Goal: Task Accomplishment & Management: Complete application form

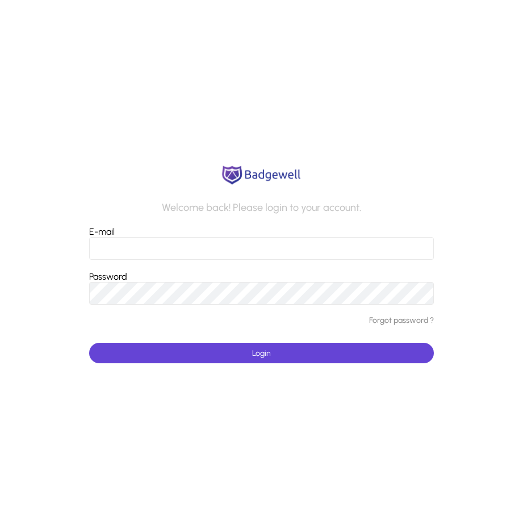
click at [133, 245] on input "E-mail" at bounding box center [261, 248] width 345 height 23
click at [369, 455] on app-login-form "Welcome back! Please login to your account. E-mail Password Forgot password ? L…" at bounding box center [261, 263] width 523 height 527
click at [185, 253] on input "E-mail" at bounding box center [261, 248] width 345 height 23
type input "**********"
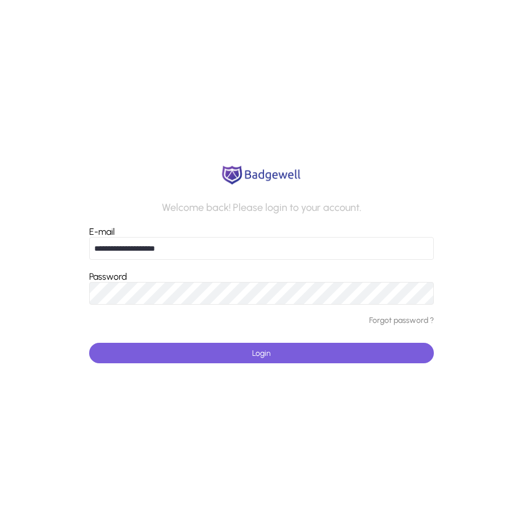
click at [240, 354] on span "submit" at bounding box center [261, 352] width 345 height 27
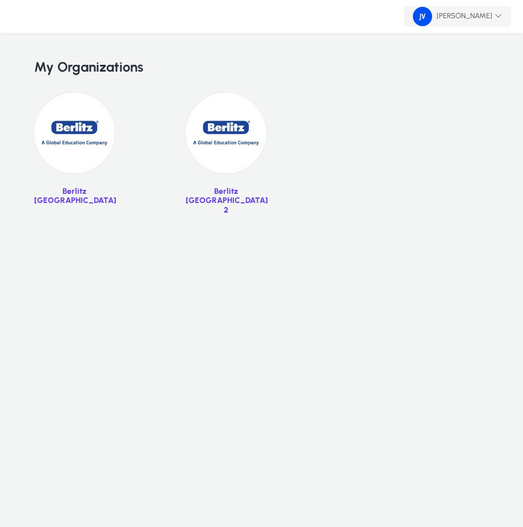
click at [491, 20] on span "[PERSON_NAME]" at bounding box center [457, 16] width 89 height 19
click at [459, 102] on div at bounding box center [261, 263] width 523 height 527
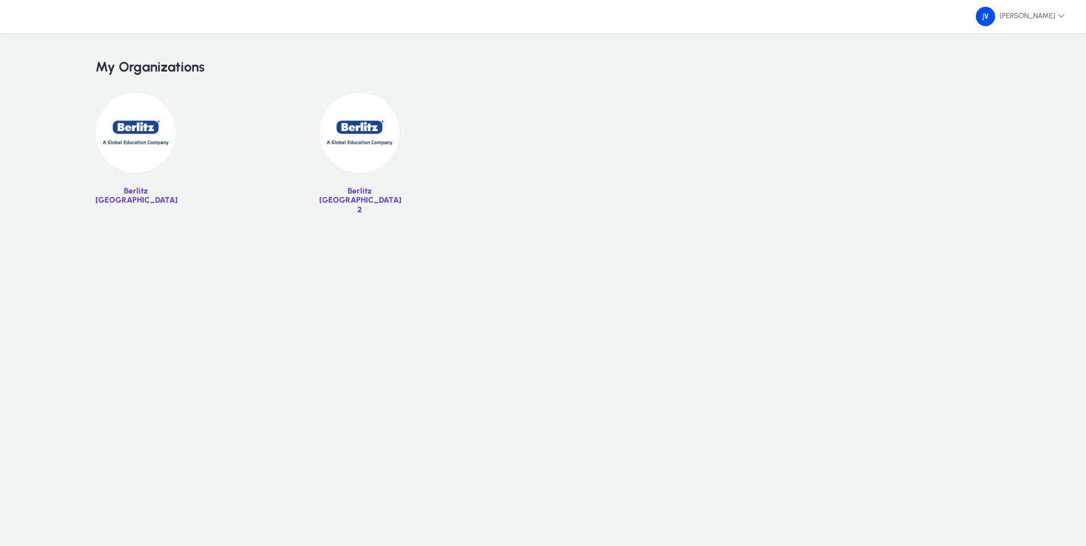
click at [137, 166] on img at bounding box center [135, 133] width 81 height 81
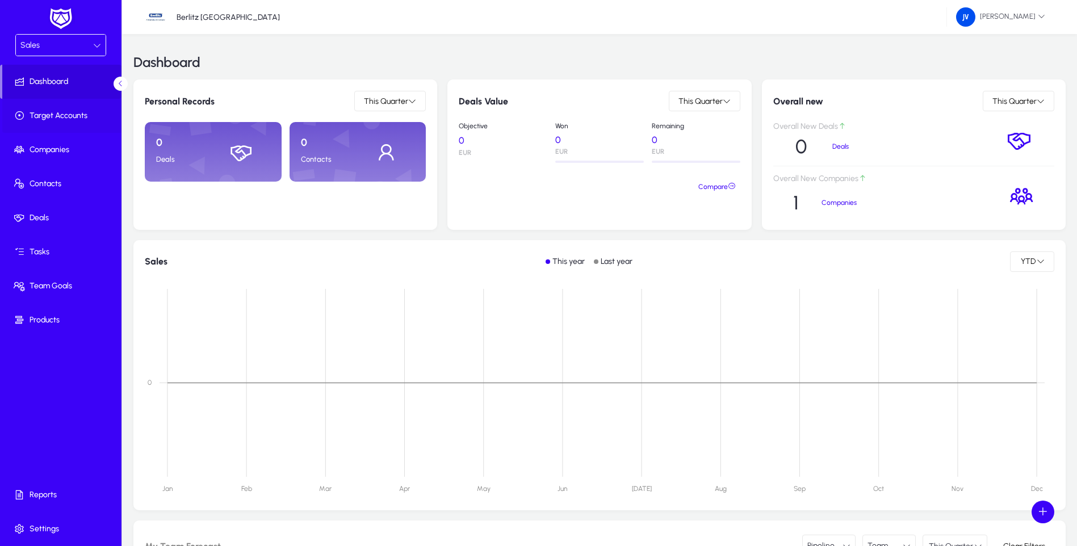
click at [47, 114] on span "Target Accounts" at bounding box center [63, 115] width 122 height 11
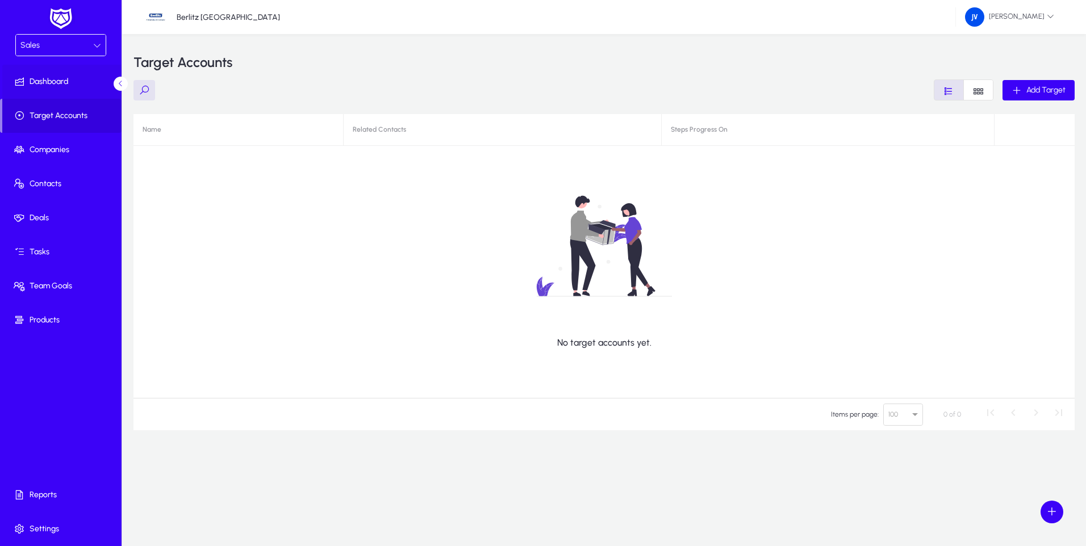
click at [51, 83] on span "Dashboard" at bounding box center [63, 81] width 122 height 11
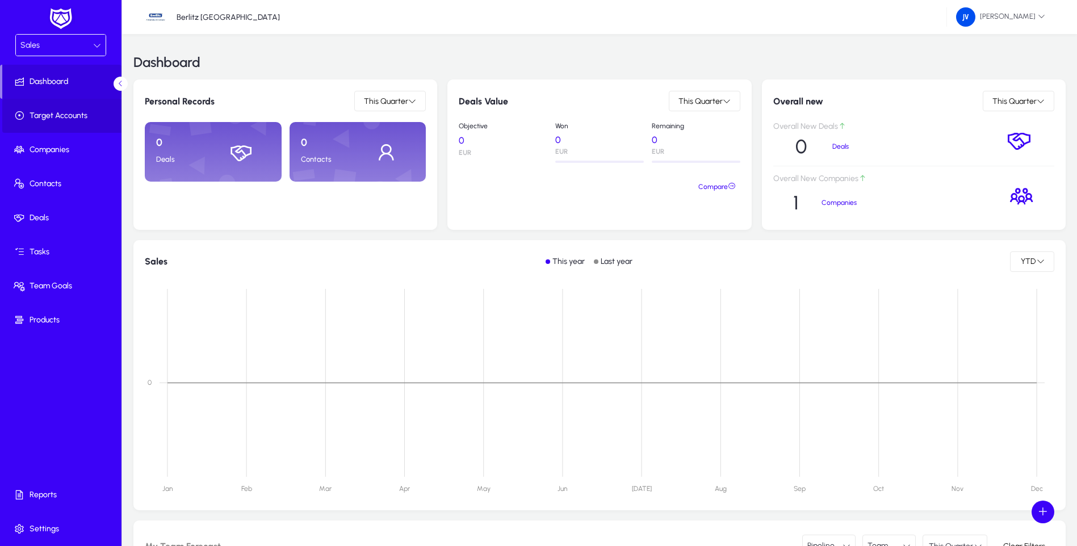
click at [56, 116] on span "Target Accounts" at bounding box center [63, 115] width 122 height 11
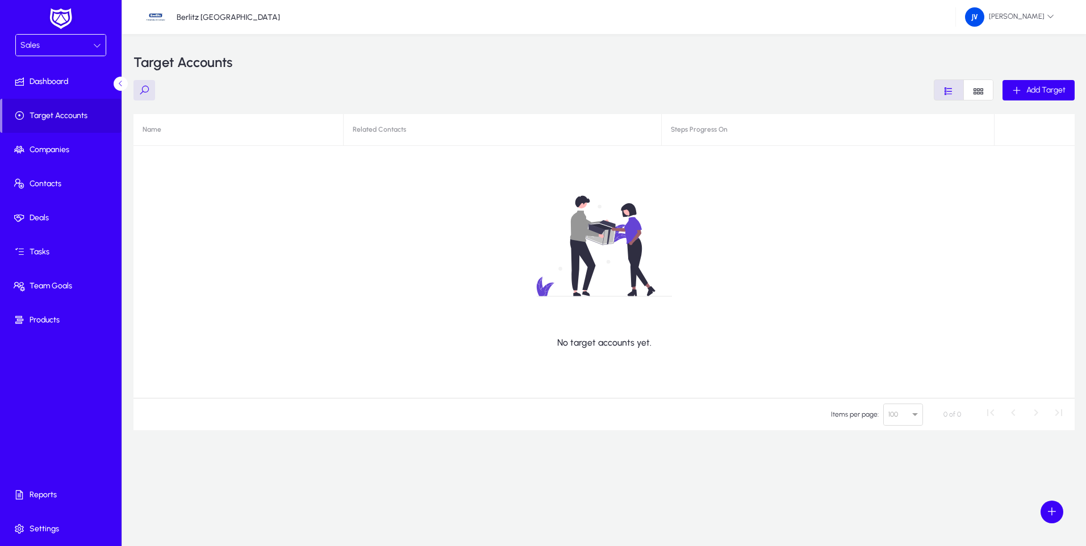
click at [68, 49] on div "Sales" at bounding box center [56, 45] width 73 height 15
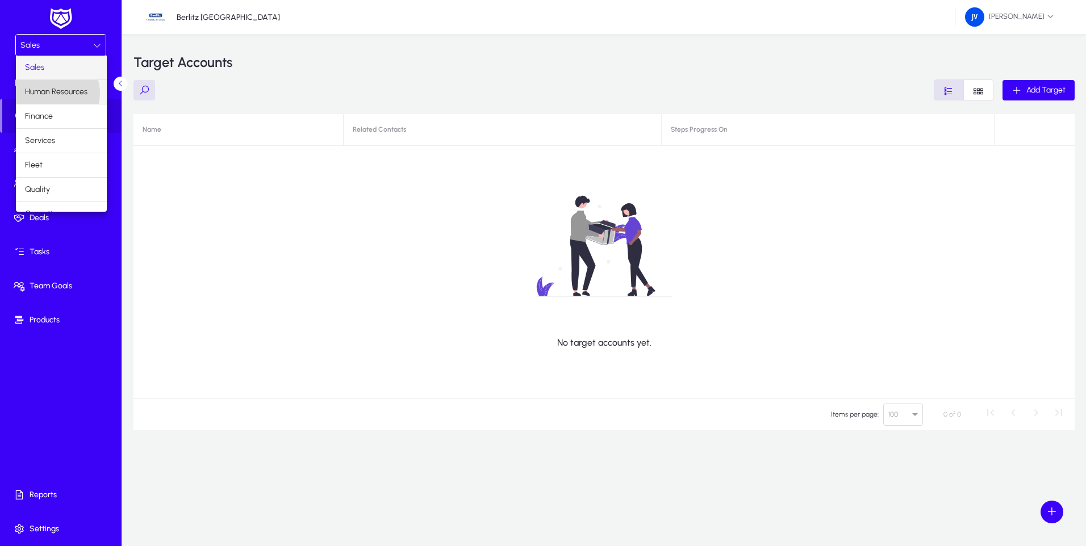
click at [52, 93] on span "Human Resources" at bounding box center [56, 92] width 62 height 14
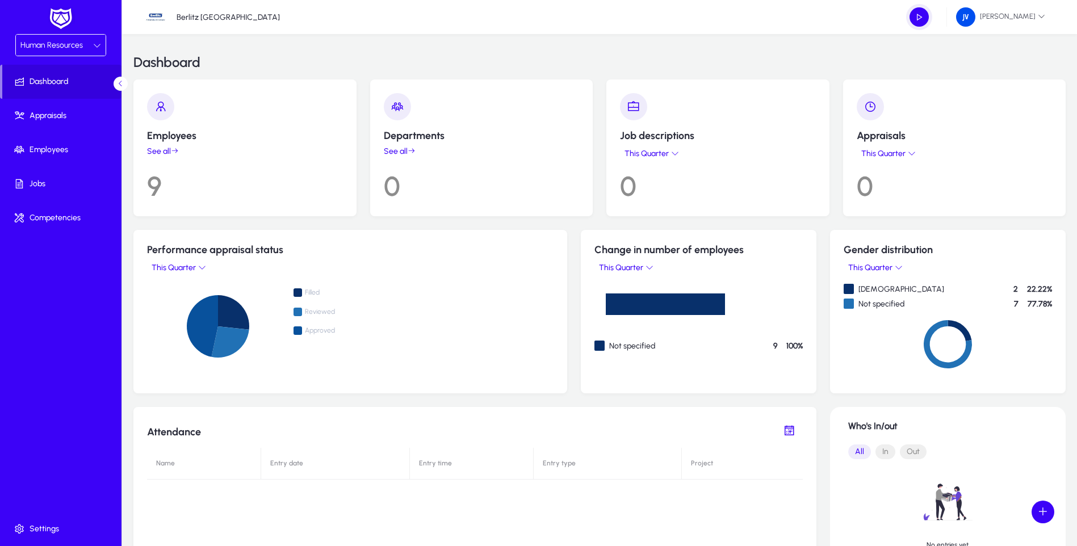
click at [172, 151] on icon at bounding box center [175, 151] width 8 height 8
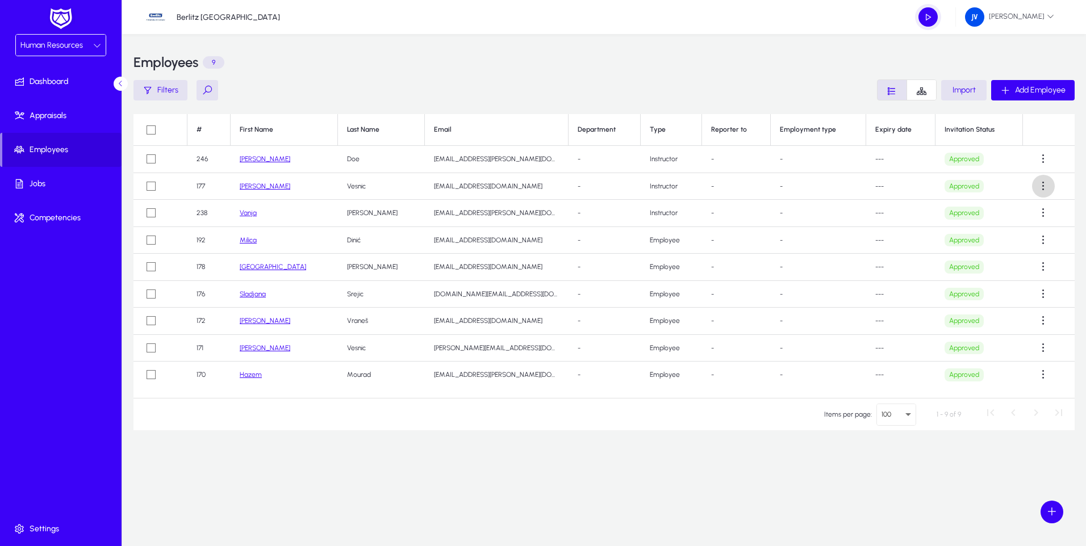
click at [523, 191] on span at bounding box center [1043, 186] width 23 height 23
click at [523, 213] on div at bounding box center [543, 273] width 1086 height 546
click at [523, 214] on span at bounding box center [1043, 213] width 23 height 23
click at [523, 348] on div at bounding box center [543, 273] width 1086 height 546
click at [523, 348] on span at bounding box center [1043, 348] width 23 height 23
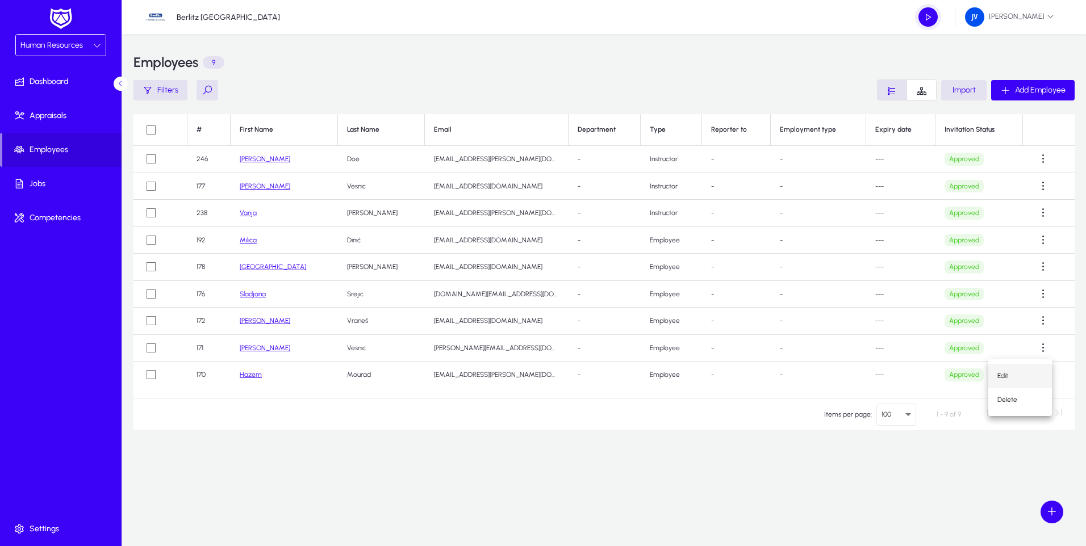
click at [523, 376] on span "Edit" at bounding box center [1019, 376] width 45 height 10
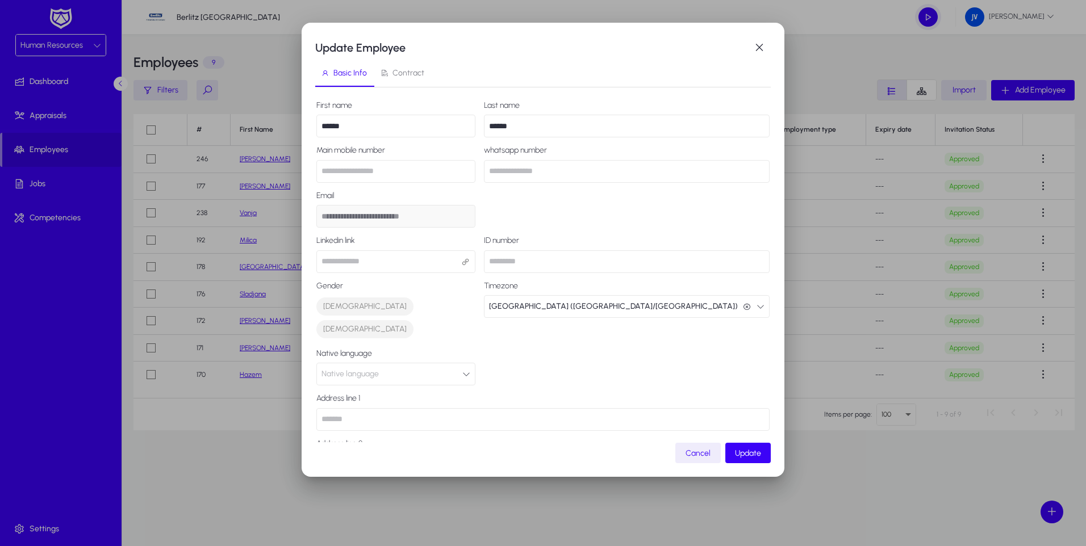
click at [523, 474] on div at bounding box center [543, 273] width 1086 height 546
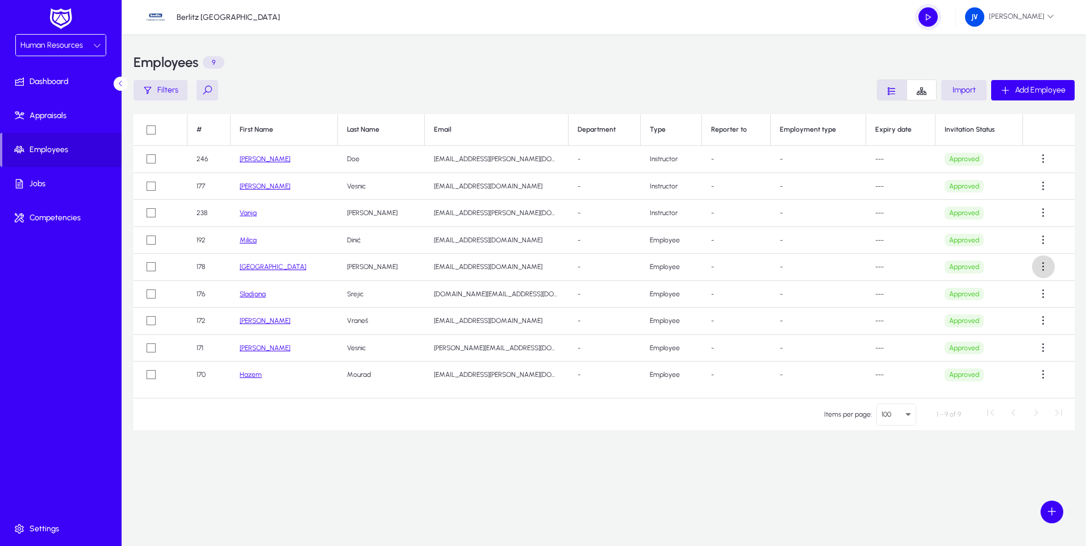
click at [523, 269] on span at bounding box center [1043, 267] width 23 height 23
click at [523, 295] on span "Edit" at bounding box center [1019, 295] width 45 height 10
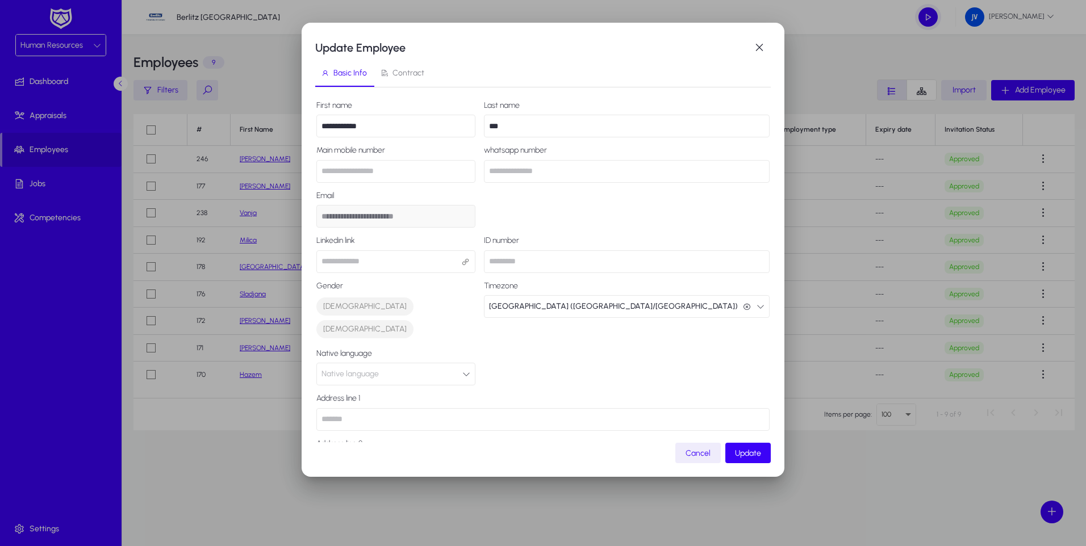
click at [405, 72] on span "Contract" at bounding box center [408, 73] width 32 height 8
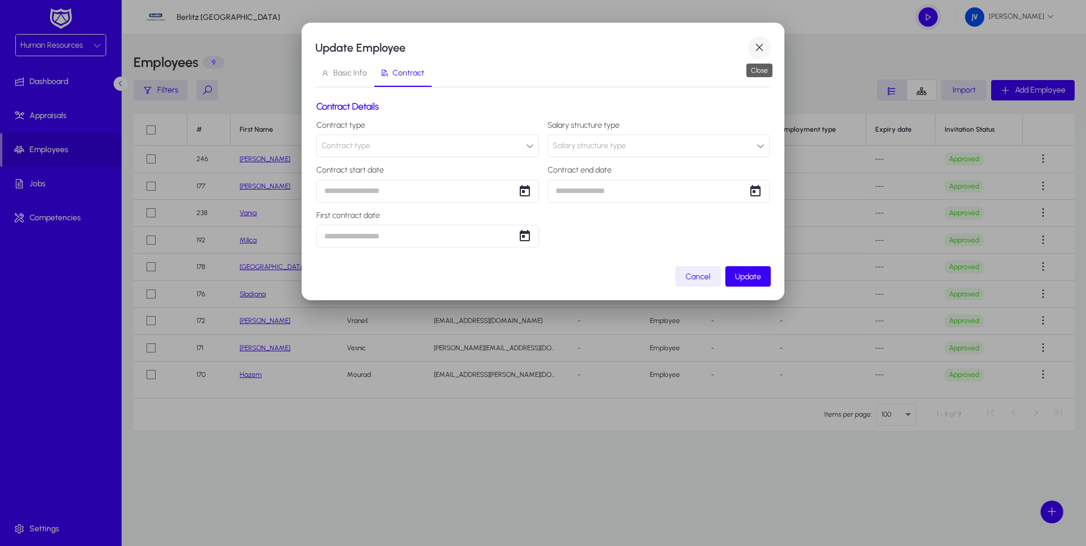
click at [523, 44] on span "button" at bounding box center [759, 47] width 23 height 23
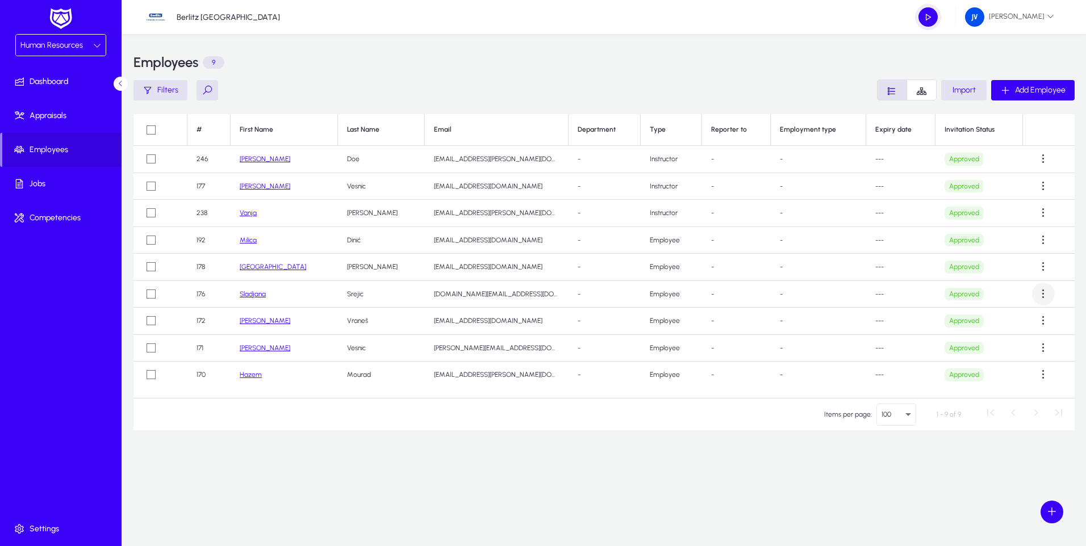
click at [523, 295] on span at bounding box center [1043, 294] width 23 height 23
click at [523, 90] on div at bounding box center [543, 273] width 1086 height 546
click at [523, 90] on icon "Font Style" at bounding box center [892, 91] width 11 height 11
click at [41, 181] on span "Jobs" at bounding box center [63, 183] width 122 height 11
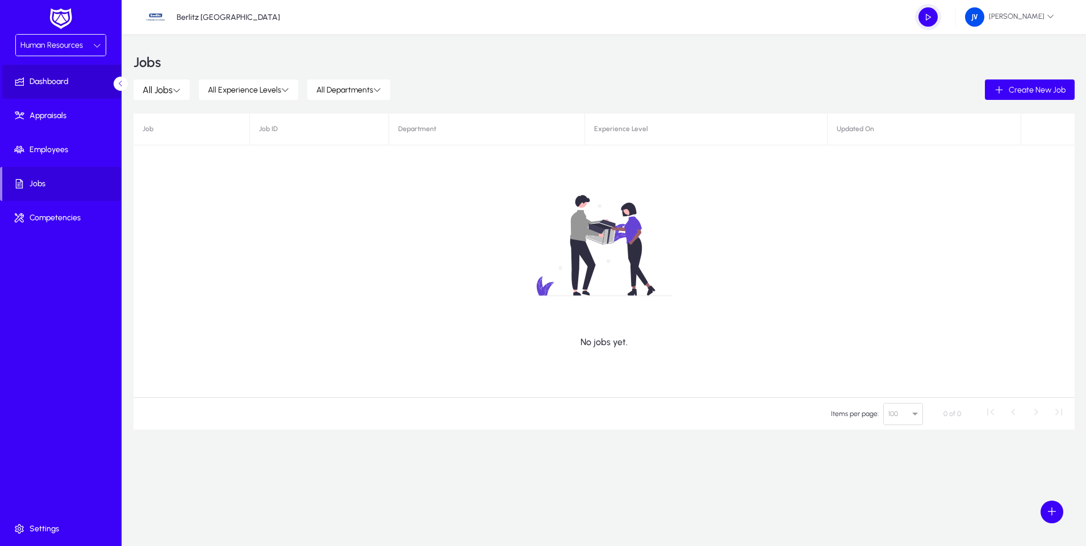
click at [40, 80] on span "Dashboard" at bounding box center [63, 81] width 122 height 11
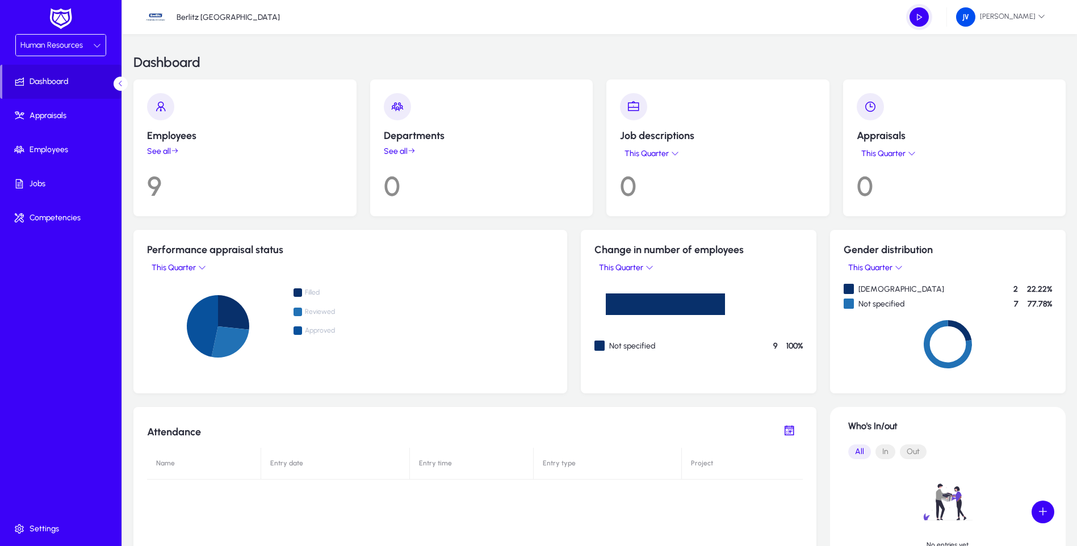
click at [167, 153] on link "See all" at bounding box center [245, 152] width 196 height 10
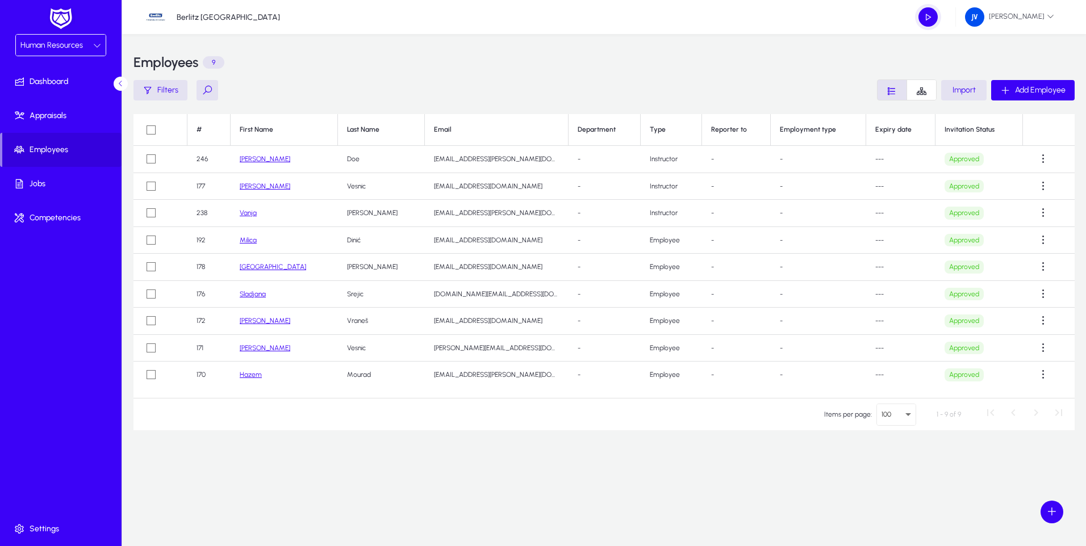
click at [253, 268] on link "[GEOGRAPHIC_DATA]" at bounding box center [273, 267] width 66 height 8
click at [523, 90] on span "Import" at bounding box center [964, 90] width 23 height 10
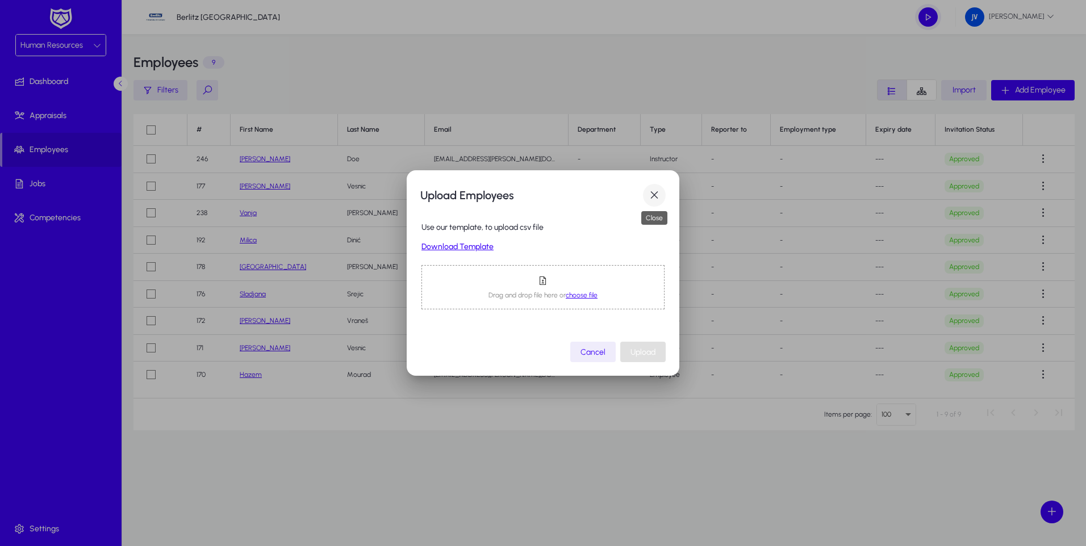
click at [523, 193] on span "button" at bounding box center [654, 195] width 23 height 23
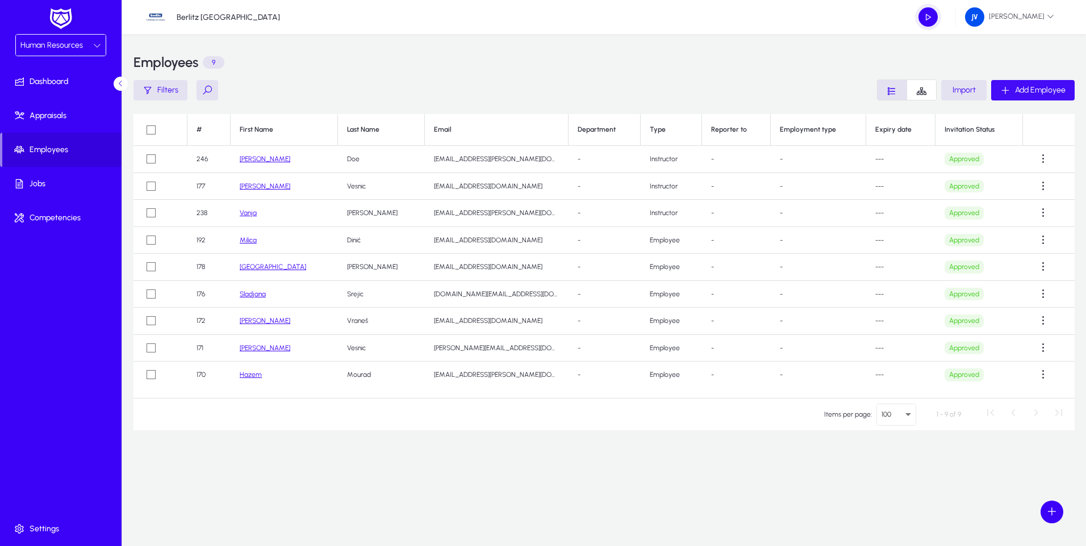
click at [523, 87] on span "Add Employee" at bounding box center [1040, 90] width 51 height 10
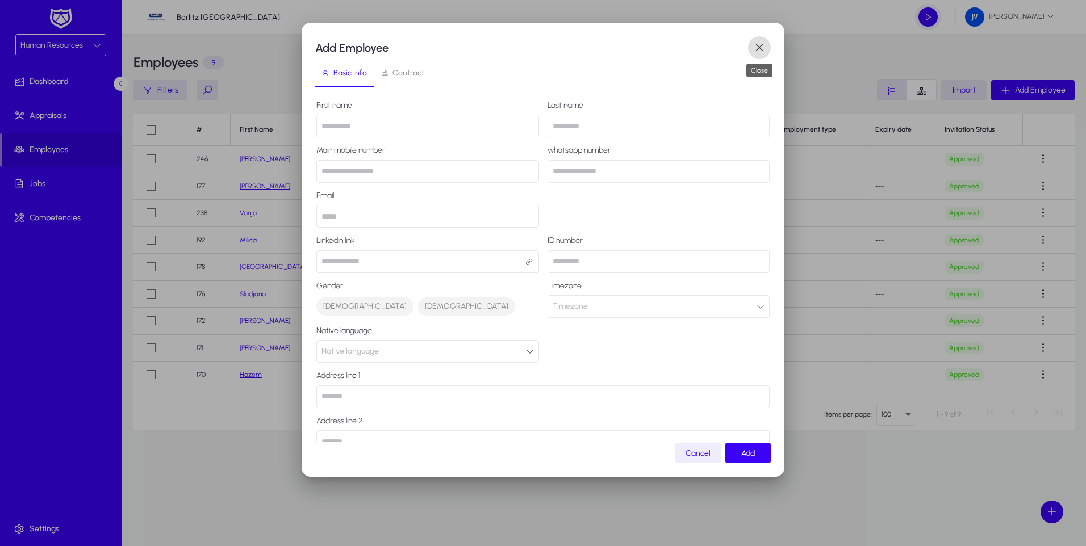
click at [523, 49] on span "button" at bounding box center [759, 47] width 23 height 23
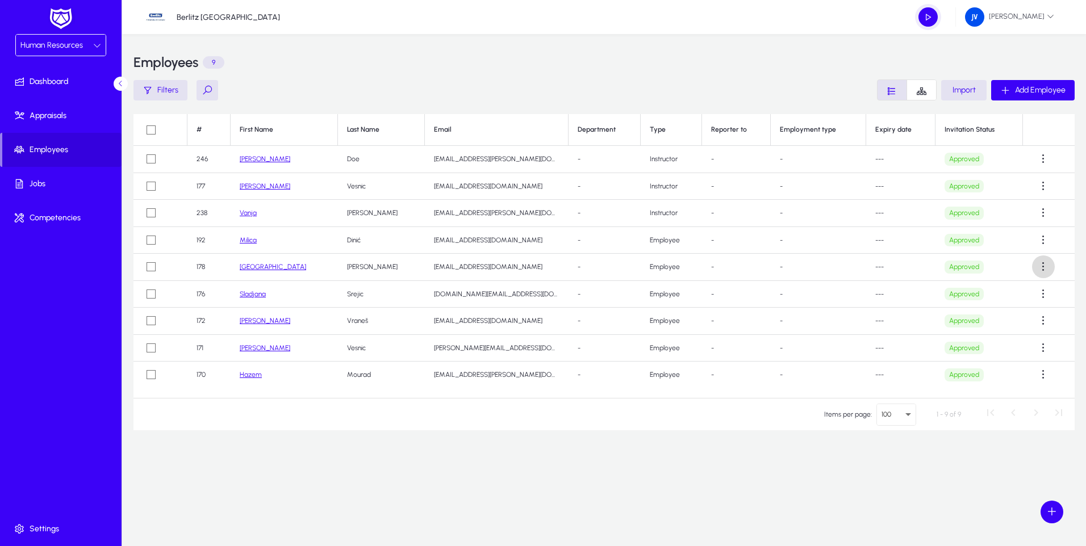
click at [523, 268] on span at bounding box center [1043, 267] width 23 height 23
click at [523, 295] on span "Edit" at bounding box center [1019, 295] width 45 height 10
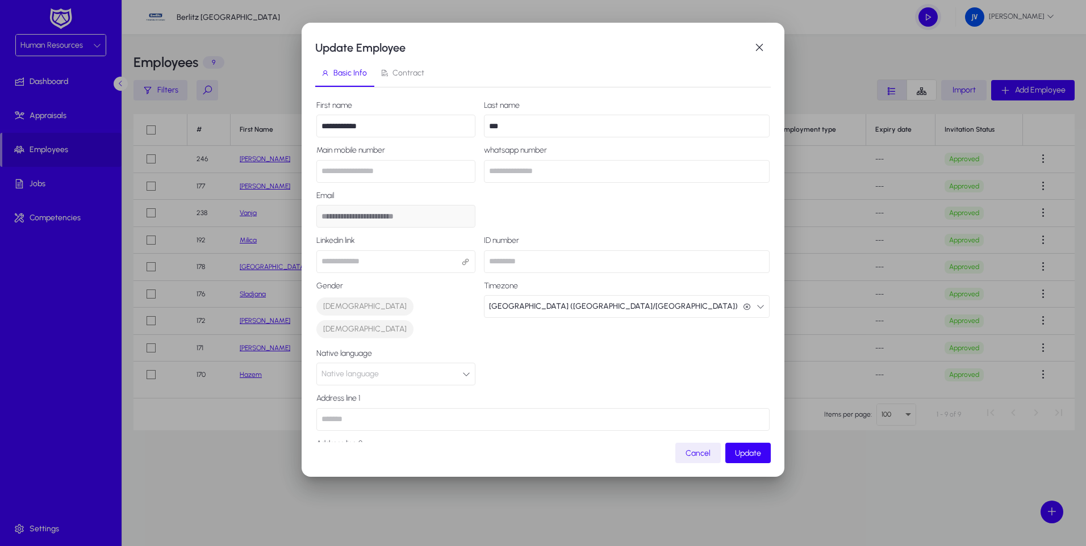
drag, startPoint x: 391, startPoint y: 149, endPoint x: 310, endPoint y: 149, distance: 80.7
click at [310, 149] on div "**********" at bounding box center [543, 250] width 483 height 454
drag, startPoint x: 615, startPoint y: 148, endPoint x: 533, endPoint y: 142, distance: 82.0
click at [523, 142] on div "**********" at bounding box center [542, 333] width 453 height 465
click at [413, 72] on span "Contract" at bounding box center [408, 73] width 32 height 8
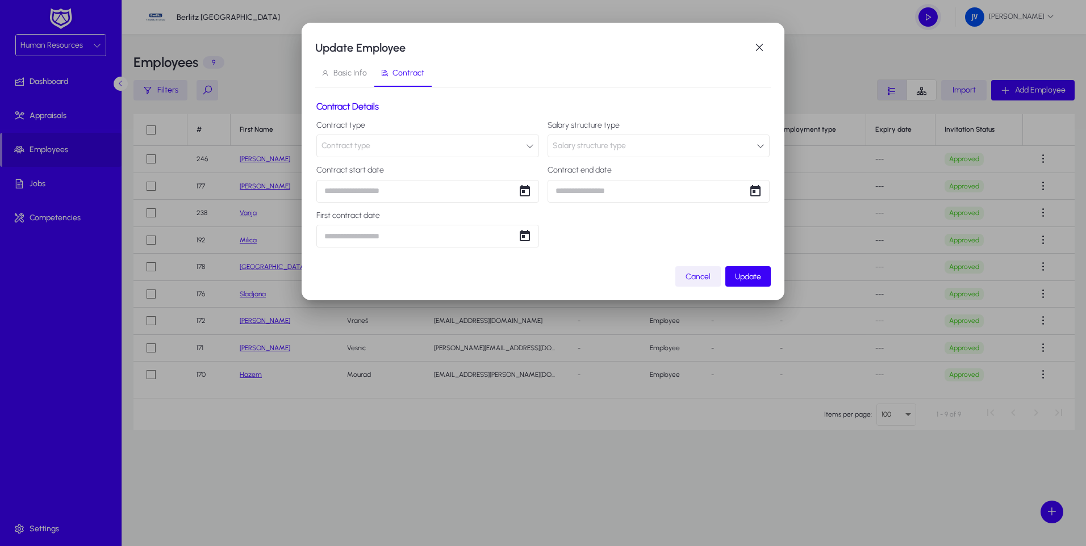
click at [523, 279] on span "Cancel" at bounding box center [698, 277] width 25 height 10
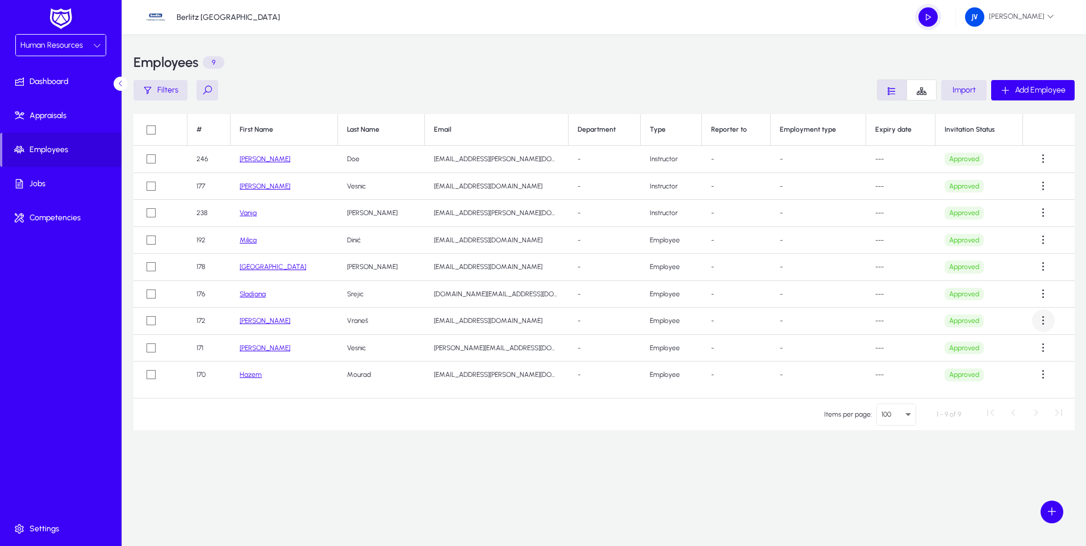
click at [523, 323] on span at bounding box center [1043, 321] width 23 height 23
click at [523, 350] on span "Edit" at bounding box center [1019, 349] width 45 height 10
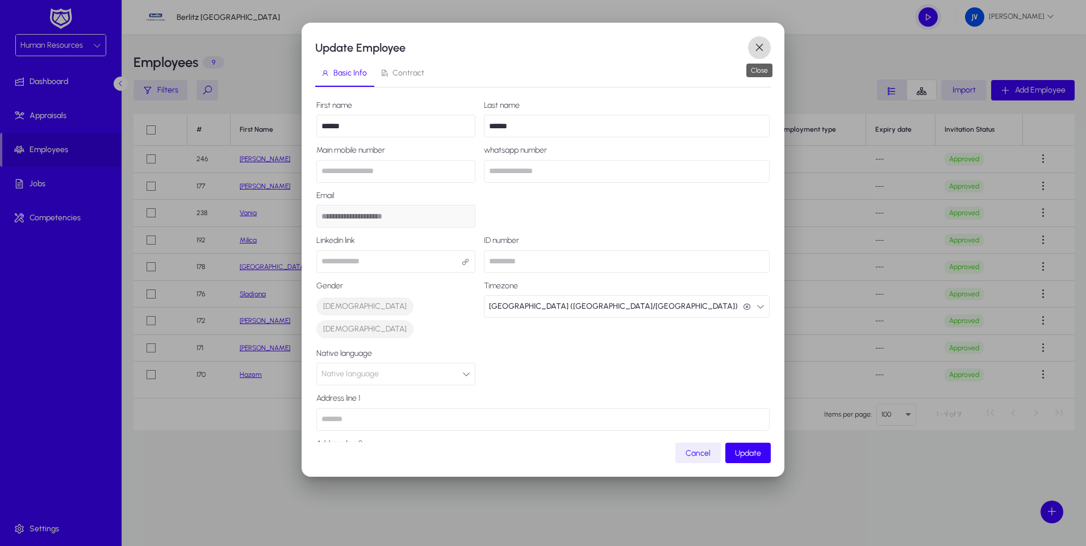
click at [523, 44] on span "button" at bounding box center [759, 47] width 23 height 23
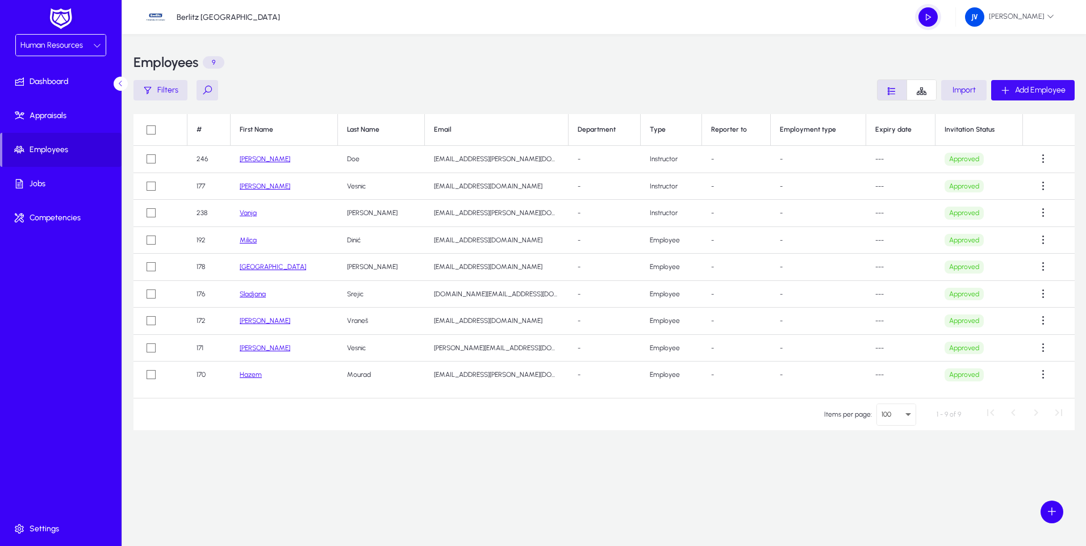
click at [523, 91] on span "Add Employee" at bounding box center [1040, 90] width 51 height 10
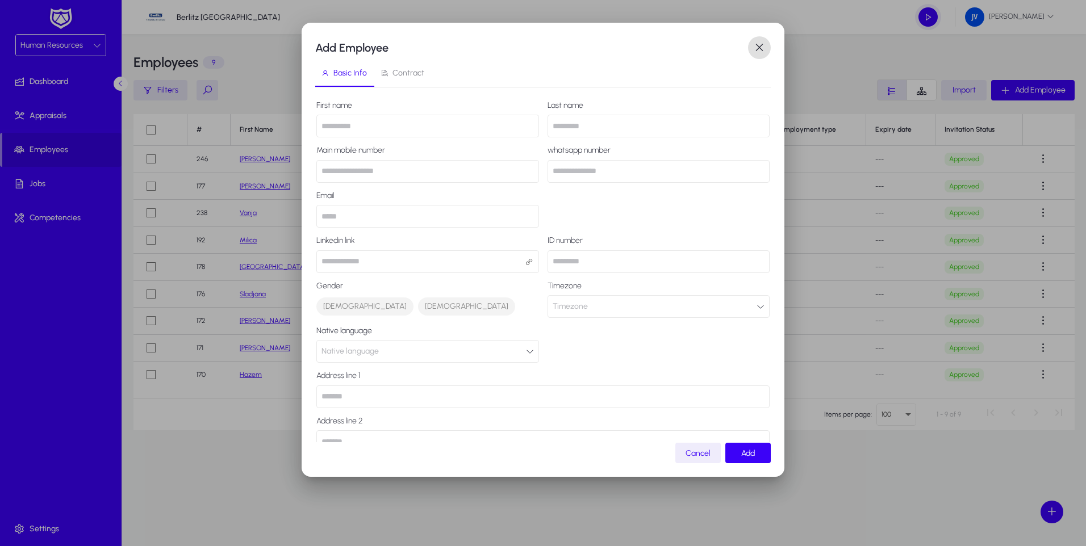
click at [398, 132] on input "text" at bounding box center [427, 126] width 223 height 23
type input "**********"
click at [523, 127] on input "text" at bounding box center [659, 126] width 223 height 23
type input "***"
click at [352, 169] on input "number" at bounding box center [427, 171] width 223 height 23
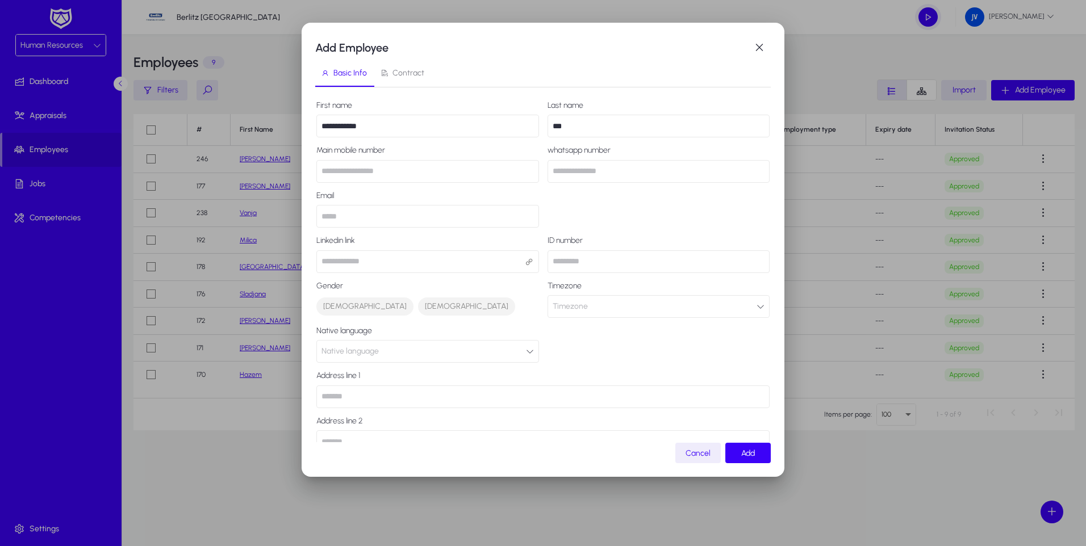
type input "**********"
click at [523, 174] on input "number" at bounding box center [659, 171] width 223 height 23
drag, startPoint x: 375, startPoint y: 170, endPoint x: 323, endPoint y: 170, distance: 52.8
click at [323, 170] on input "**********" at bounding box center [427, 171] width 223 height 23
click at [523, 170] on input "number" at bounding box center [659, 171] width 223 height 23
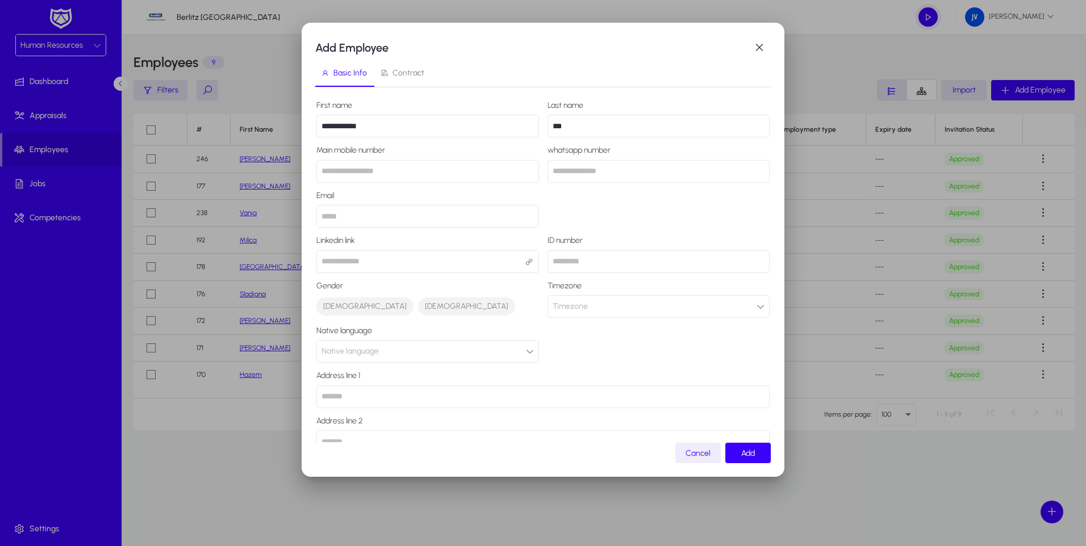
paste input "**********"
type input "**********"
click at [377, 217] on input "email" at bounding box center [427, 216] width 223 height 23
type input "**********"
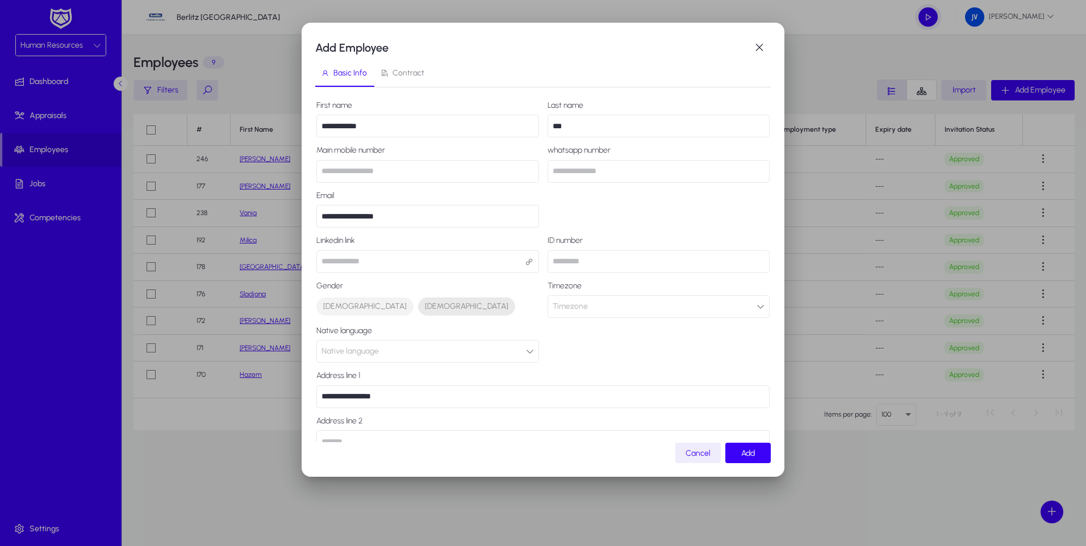
click at [425, 305] on span "[DEMOGRAPHIC_DATA]" at bounding box center [466, 306] width 83 height 11
click at [508, 349] on button "Native language" at bounding box center [427, 351] width 223 height 23
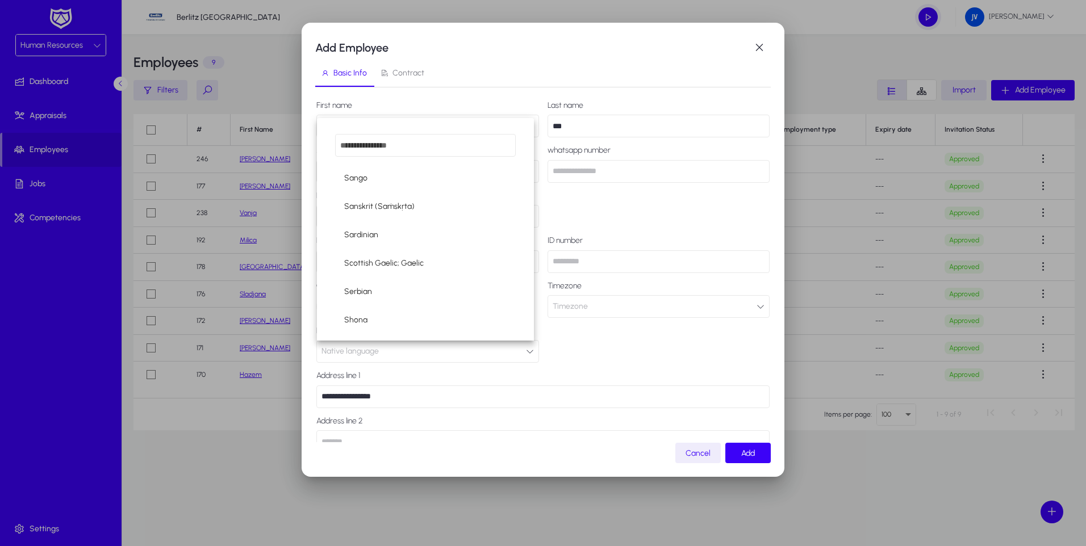
scroll to position [3823, 0]
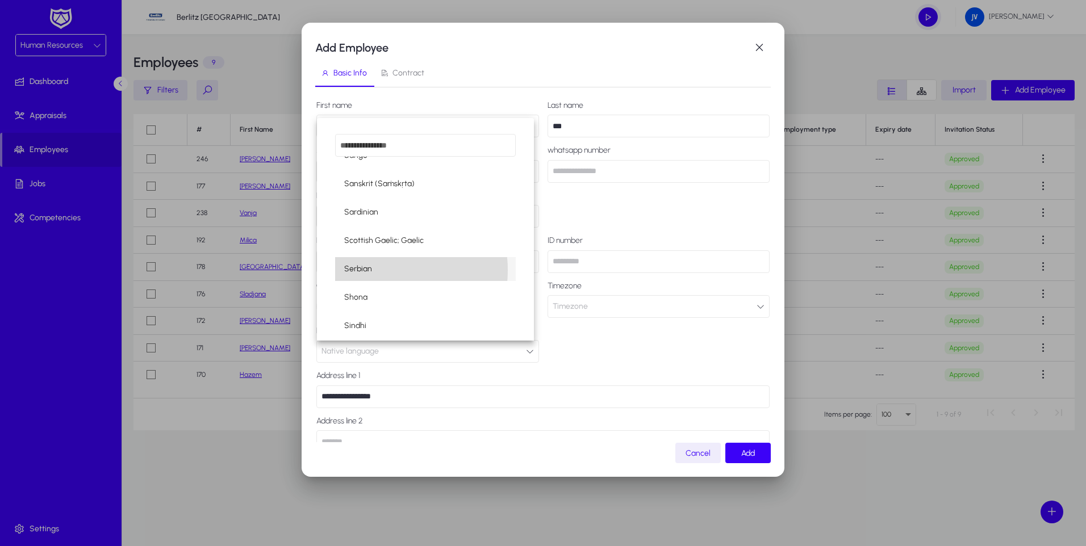
click at [374, 270] on mat-option "Serbian" at bounding box center [425, 269] width 181 height 24
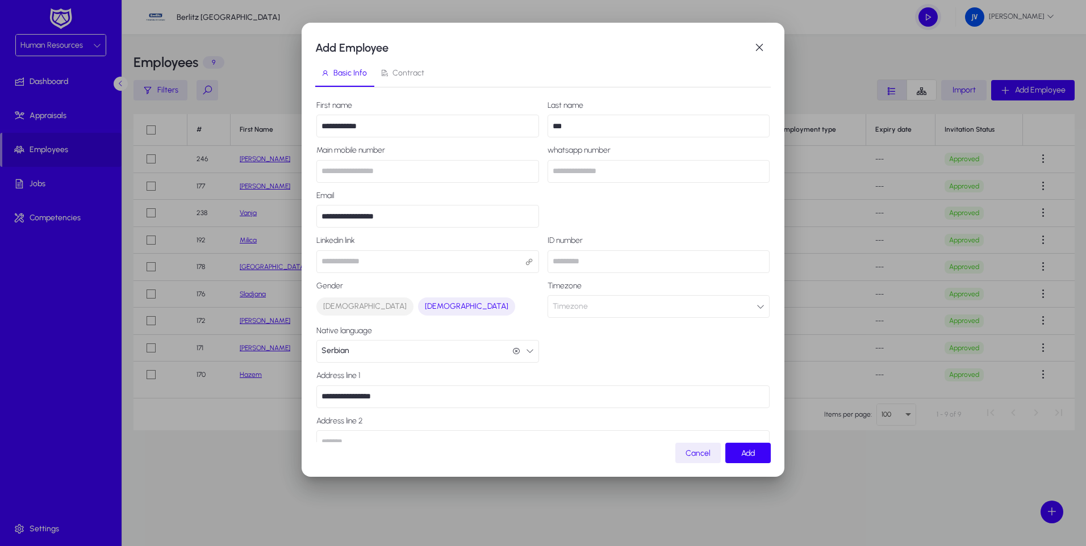
drag, startPoint x: 437, startPoint y: 397, endPoint x: 390, endPoint y: 398, distance: 47.7
click at [390, 398] on input "**********" at bounding box center [542, 397] width 453 height 23
drag, startPoint x: 390, startPoint y: 398, endPoint x: 273, endPoint y: 390, distance: 116.7
click at [273, 390] on div "**********" at bounding box center [543, 273] width 1086 height 546
click at [523, 357] on div "**********" at bounding box center [542, 322] width 453 height 442
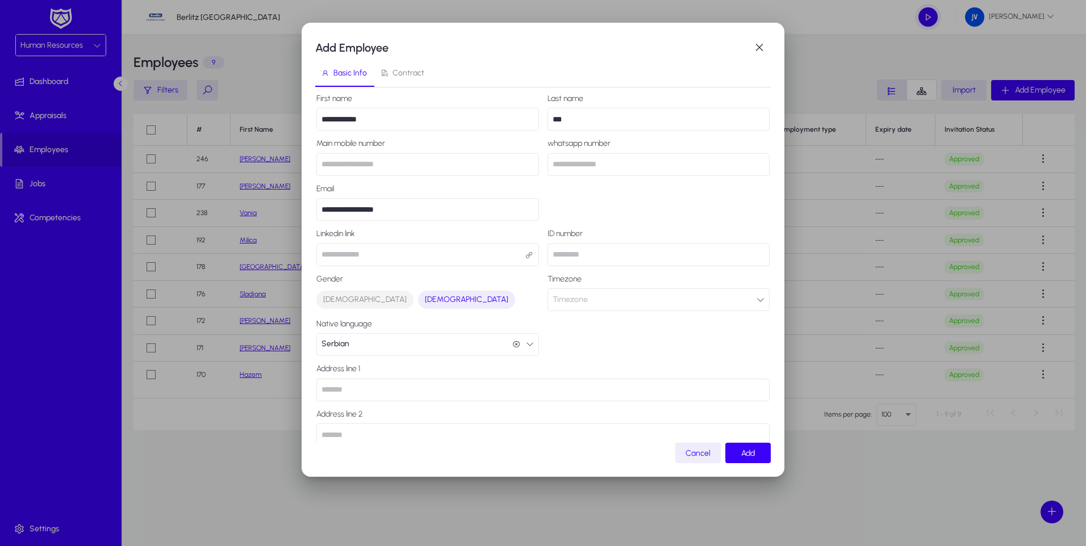
scroll to position [6, 0]
click at [523, 304] on button "Timezone" at bounding box center [659, 301] width 223 height 23
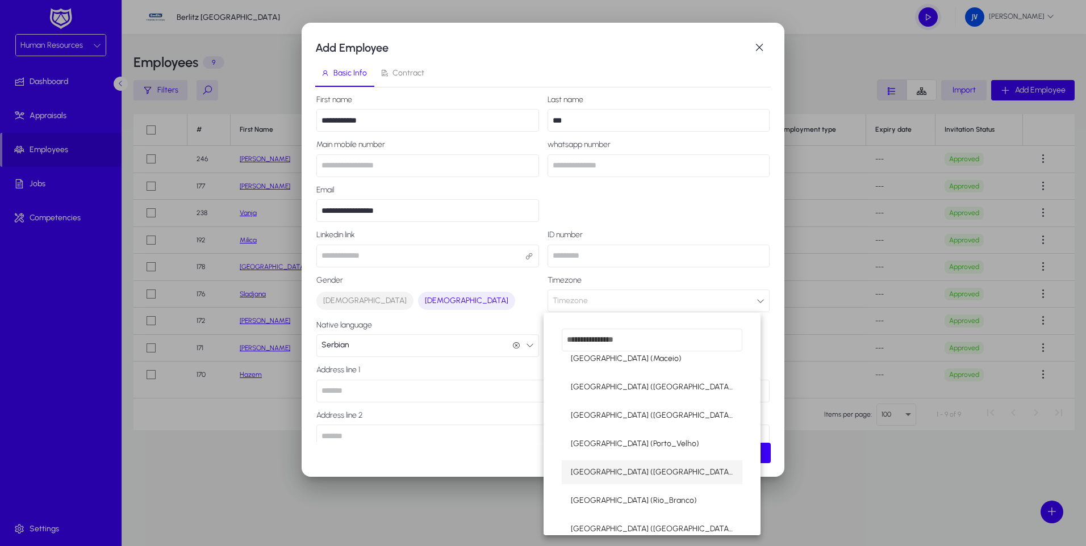
scroll to position [1656, 0]
drag, startPoint x: 411, startPoint y: 211, endPoint x: 349, endPoint y: 209, distance: 62.5
click at [349, 209] on div at bounding box center [543, 273] width 1086 height 546
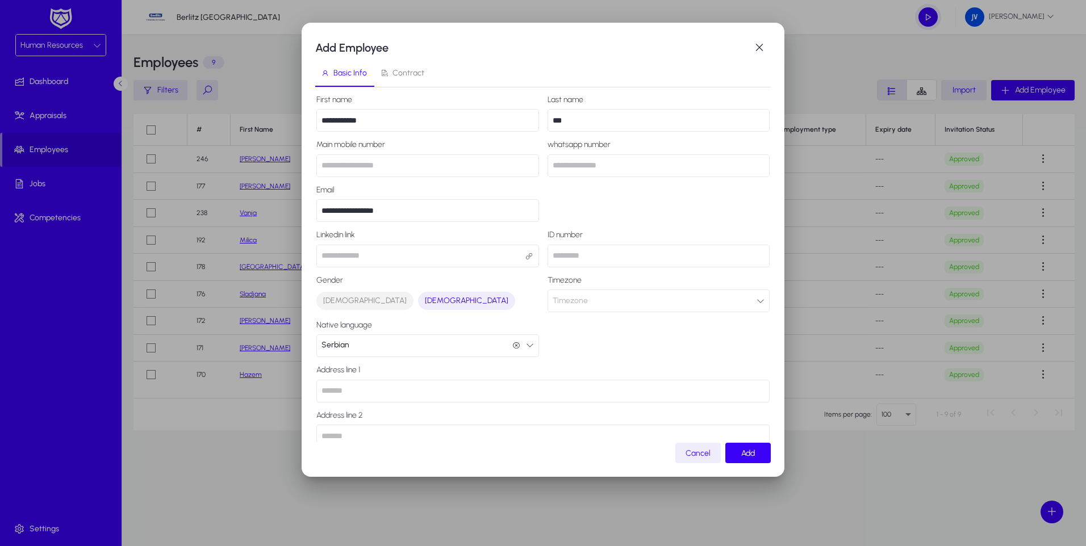
drag, startPoint x: 400, startPoint y: 211, endPoint x: 308, endPoint y: 208, distance: 91.5
click at [308, 208] on div "**********" at bounding box center [543, 250] width 483 height 454
type input "**********"
drag, startPoint x: 403, startPoint y: 212, endPoint x: 294, endPoint y: 203, distance: 109.4
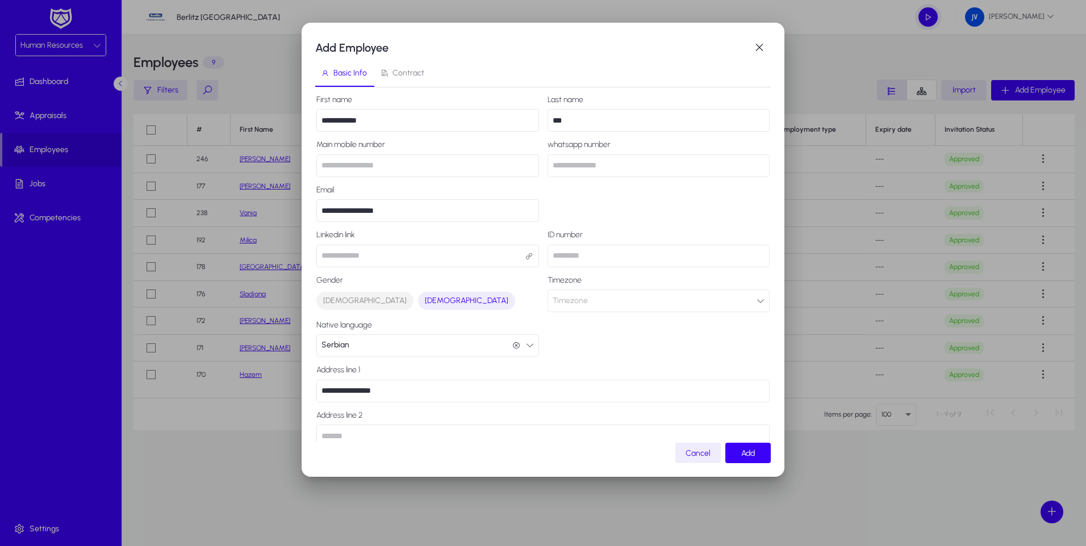
click at [294, 203] on div "**********" at bounding box center [543, 273] width 1086 height 546
drag, startPoint x: 404, startPoint y: 214, endPoint x: 298, endPoint y: 208, distance: 107.0
click at [298, 208] on div "**********" at bounding box center [543, 273] width 1086 height 546
drag, startPoint x: 326, startPoint y: 203, endPoint x: 248, endPoint y: 197, distance: 78.6
click at [248, 197] on div "**********" at bounding box center [543, 273] width 1086 height 546
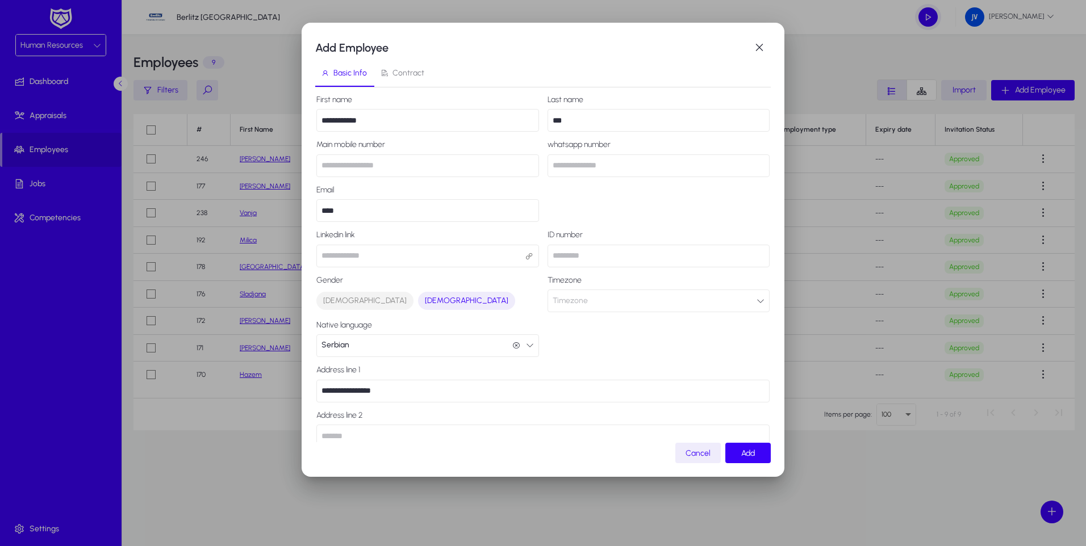
drag, startPoint x: 356, startPoint y: 212, endPoint x: 301, endPoint y: 212, distance: 54.5
click at [301, 212] on div "**********" at bounding box center [543, 273] width 1086 height 546
type input "**********"
click at [374, 346] on button "Serbian Serbian" at bounding box center [427, 346] width 223 height 23
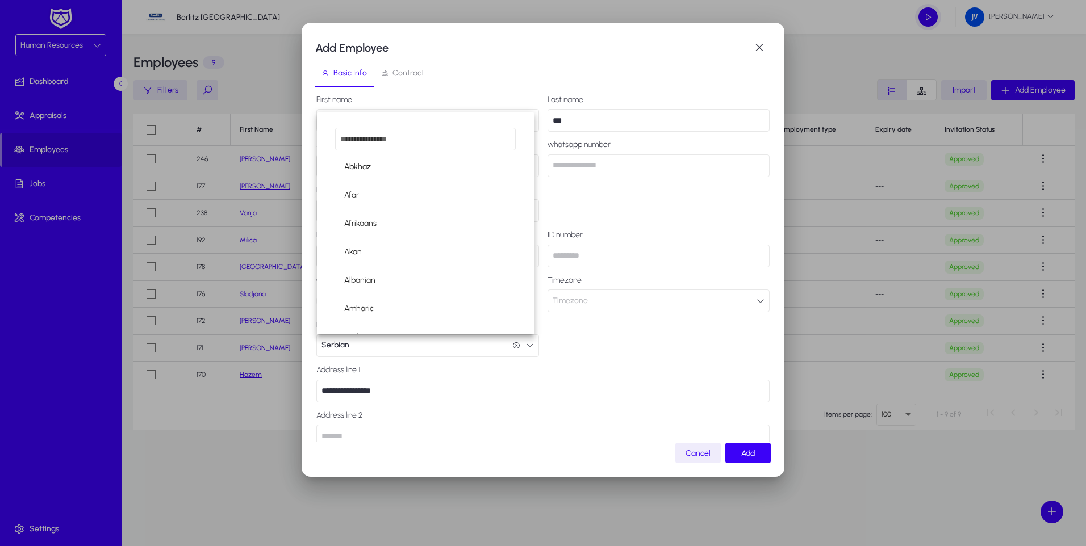
scroll to position [3763, 0]
click at [459, 391] on div at bounding box center [543, 273] width 1086 height 546
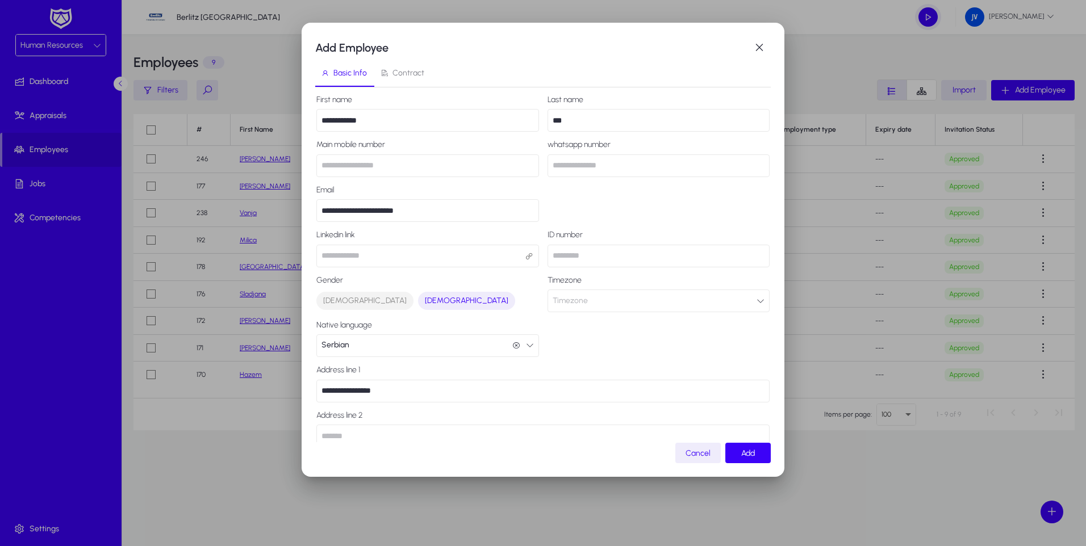
drag, startPoint x: 452, startPoint y: 391, endPoint x: 262, endPoint y: 392, distance: 189.1
click at [262, 392] on div "**********" at bounding box center [543, 273] width 1086 height 546
click at [523, 303] on button "Timezone" at bounding box center [659, 301] width 223 height 23
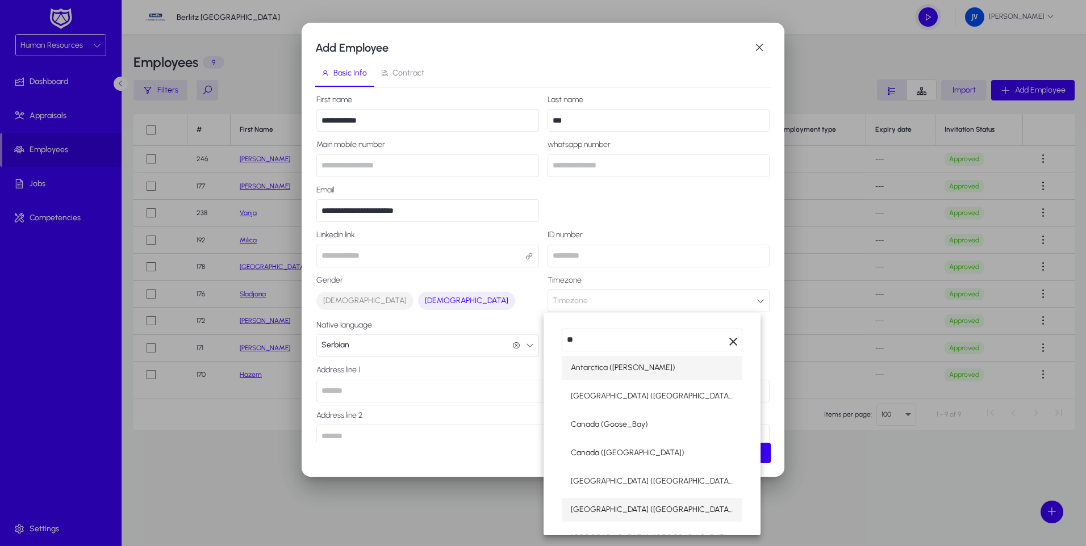
type input "**"
click at [523, 510] on span "[GEOGRAPHIC_DATA] ([GEOGRAPHIC_DATA])" at bounding box center [652, 510] width 162 height 14
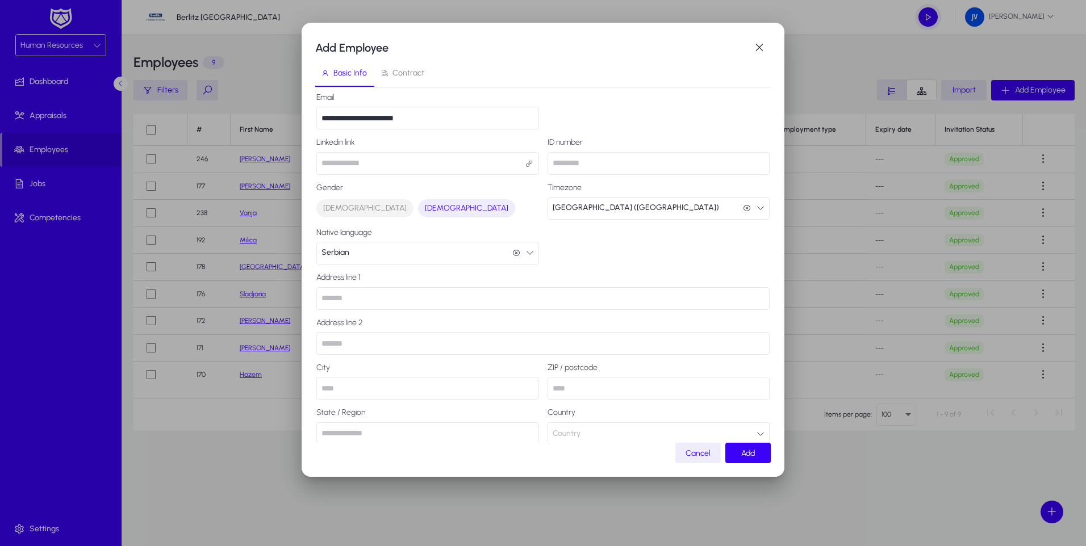
scroll to position [119, 0]
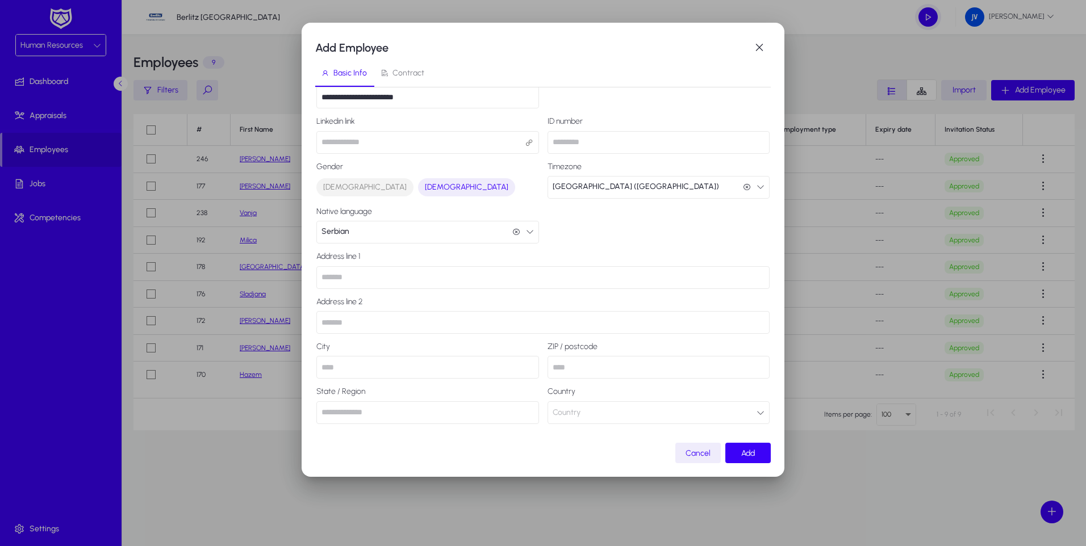
click at [387, 277] on input "text" at bounding box center [542, 277] width 453 height 23
type input "**********"
click at [355, 370] on input "text" at bounding box center [427, 367] width 223 height 23
type input "*******"
click at [371, 414] on input "text" at bounding box center [427, 413] width 223 height 23
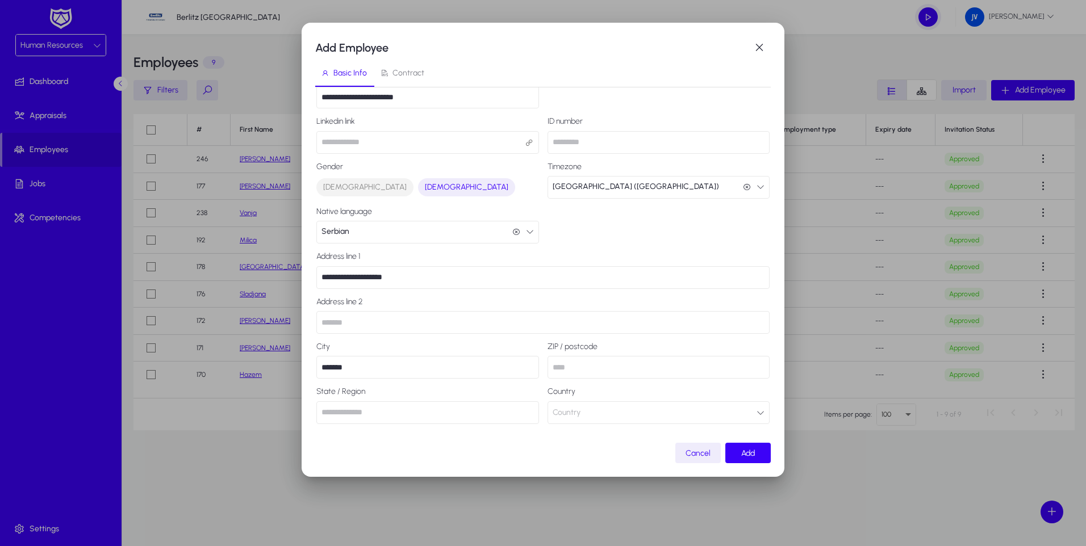
drag, startPoint x: 576, startPoint y: 391, endPoint x: 544, endPoint y: 394, distance: 32.0
click at [523, 394] on label "Country" at bounding box center [659, 391] width 223 height 9
drag, startPoint x: 544, startPoint y: 394, endPoint x: 565, endPoint y: 414, distance: 28.9
click at [523, 414] on span "Country" at bounding box center [567, 413] width 28 height 23
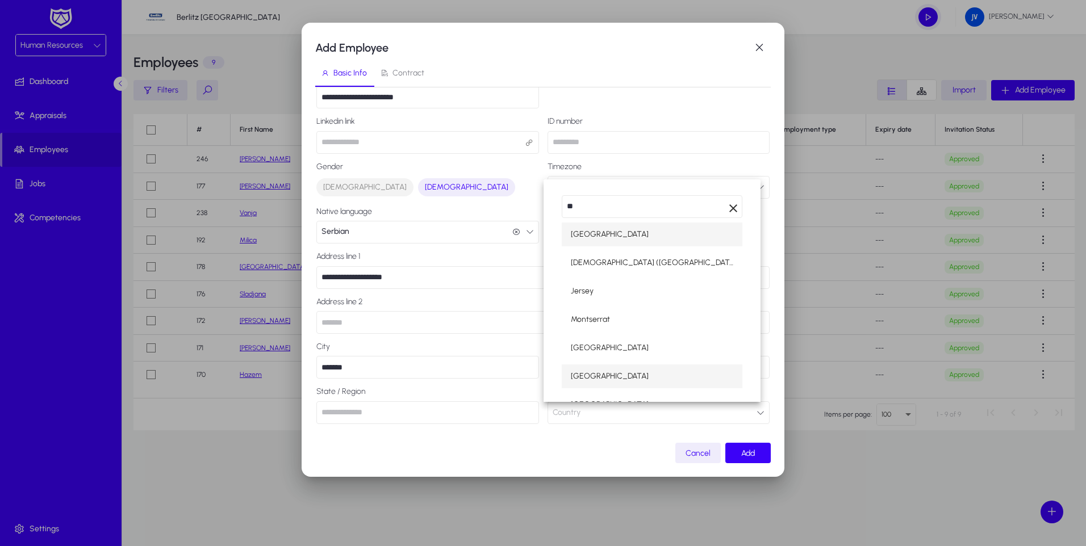
type input "**"
click at [523, 378] on span "[GEOGRAPHIC_DATA]" at bounding box center [610, 377] width 78 height 14
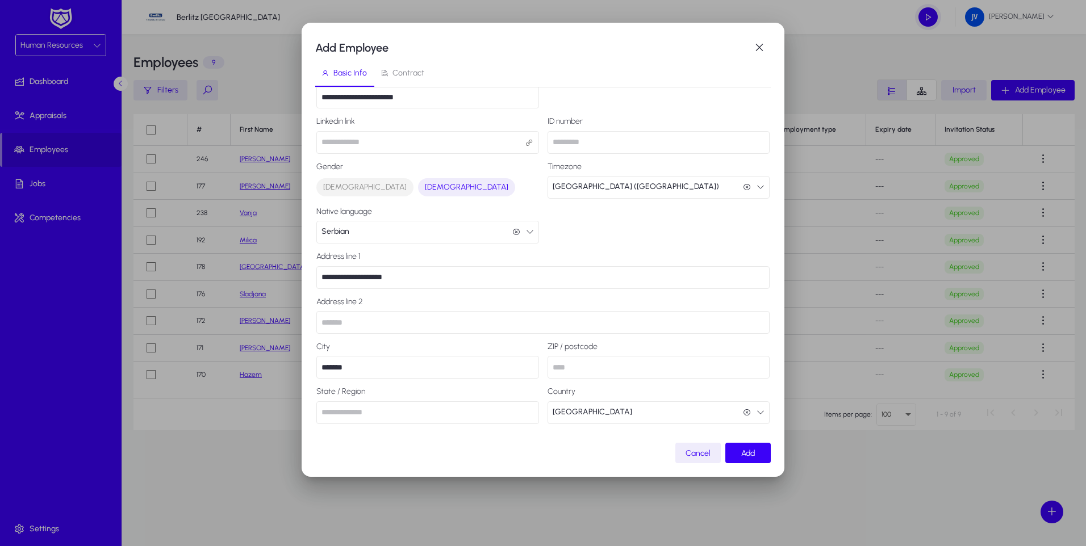
click at [366, 416] on input "text" at bounding box center [427, 413] width 223 height 23
type input "**********"
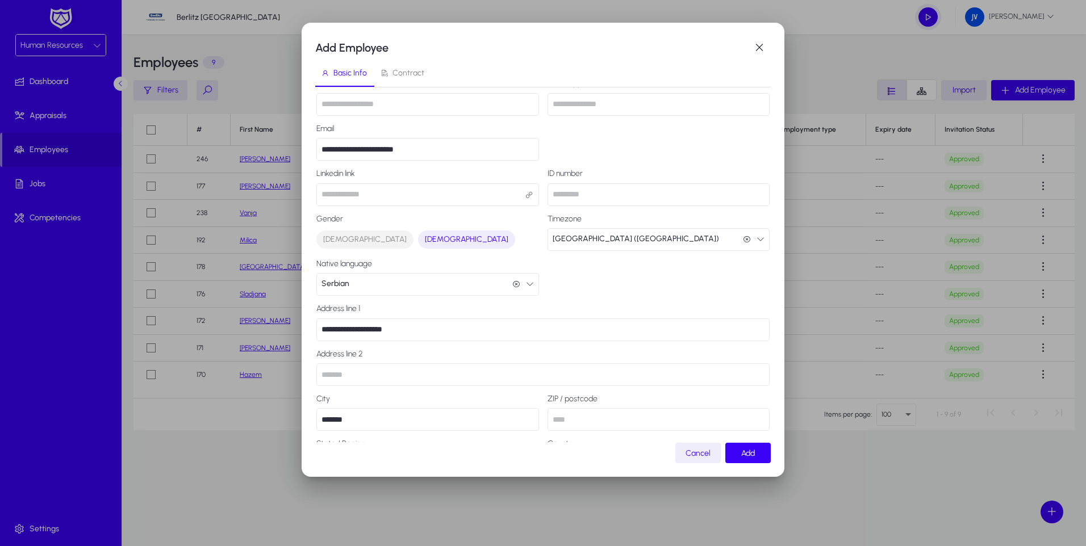
scroll to position [0, 0]
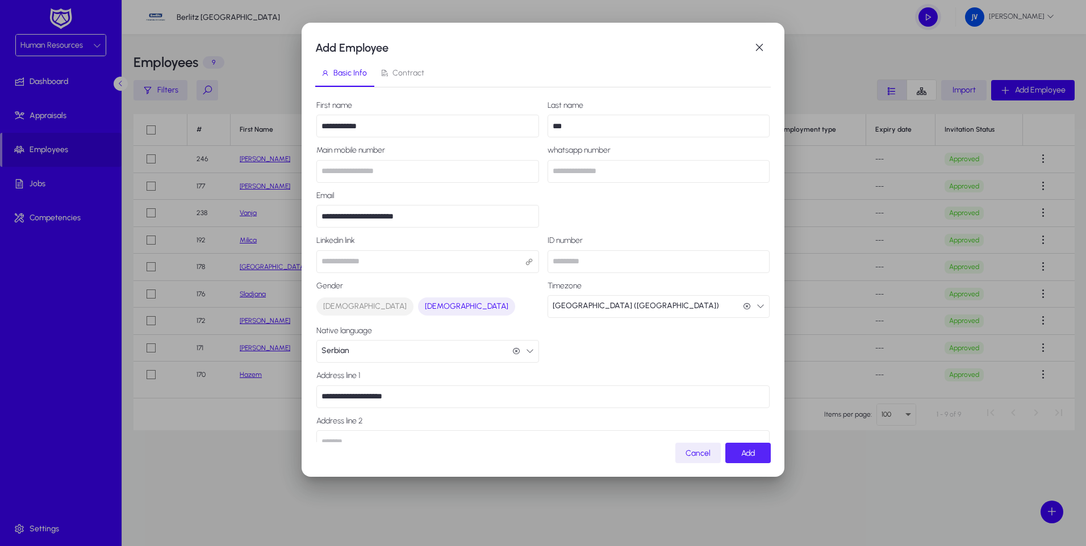
click at [523, 458] on span "Add" at bounding box center [748, 454] width 14 height 10
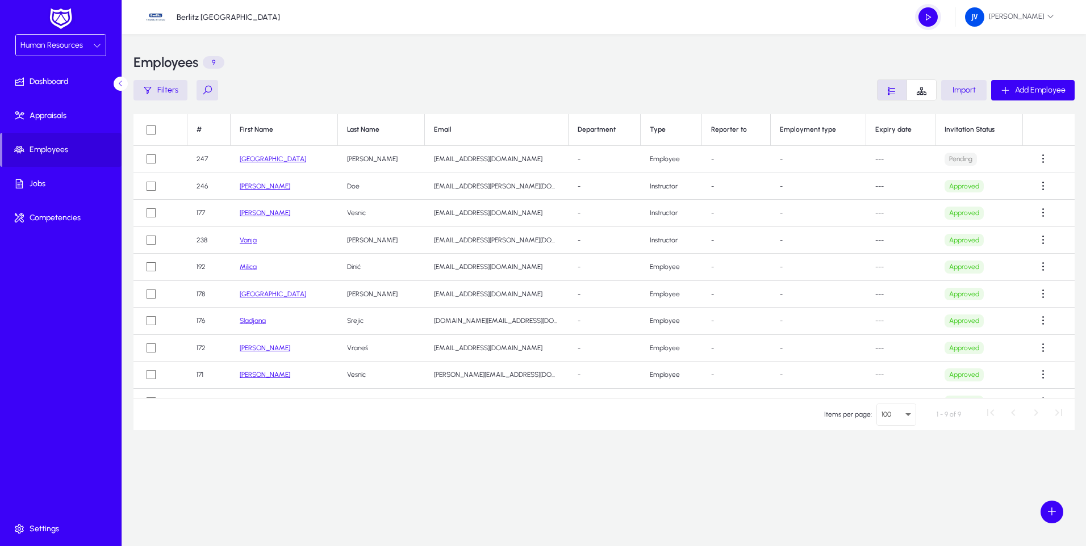
drag, startPoint x: 962, startPoint y: 162, endPoint x: 934, endPoint y: 162, distance: 27.3
click at [523, 162] on p "Pending" at bounding box center [961, 159] width 32 height 13
drag, startPoint x: 934, startPoint y: 162, endPoint x: 944, endPoint y: 157, distance: 10.9
copy p "Pending"
click at [463, 490] on div "Employees 9 Filters Import Add Employee # First Name Last Name Email Department…" at bounding box center [604, 290] width 964 height 512
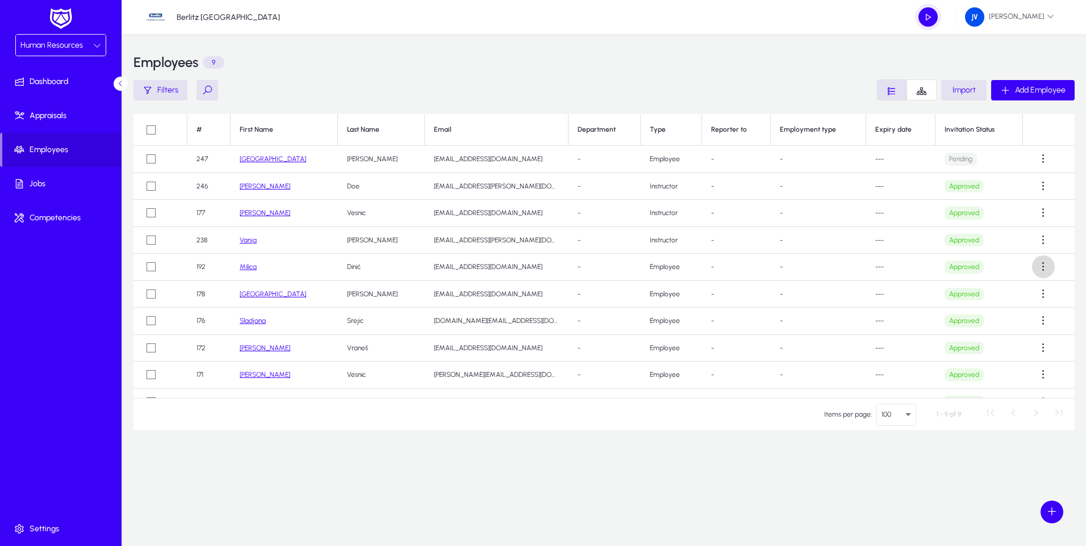
click at [523, 265] on span at bounding box center [1043, 267] width 23 height 23
click at [523, 294] on span "Edit" at bounding box center [1014, 295] width 45 height 10
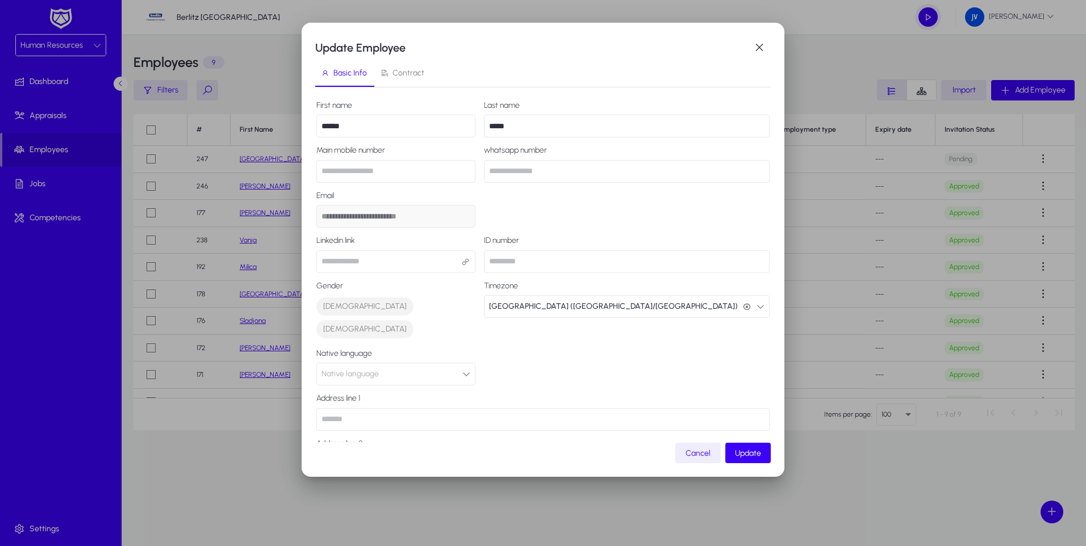
click at [402, 74] on span "Contract" at bounding box center [408, 73] width 32 height 8
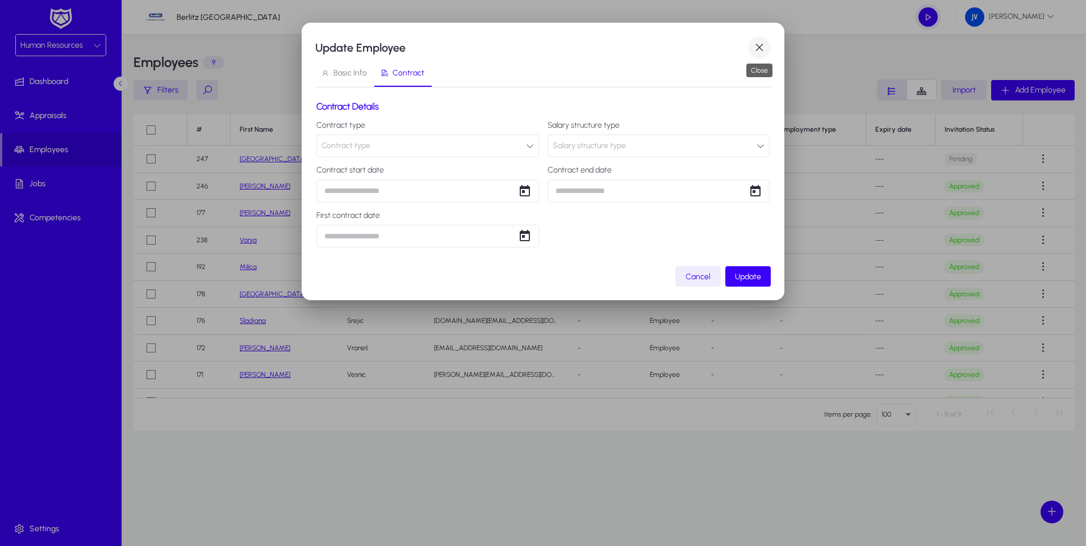
click at [523, 51] on span "button" at bounding box center [759, 47] width 23 height 23
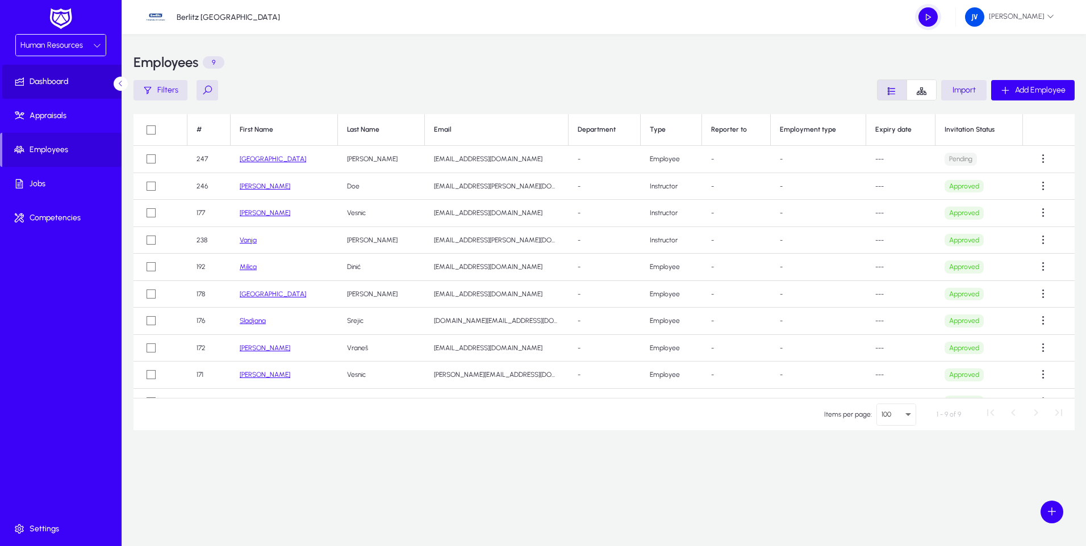
click at [44, 86] on span "Dashboard" at bounding box center [63, 81] width 122 height 11
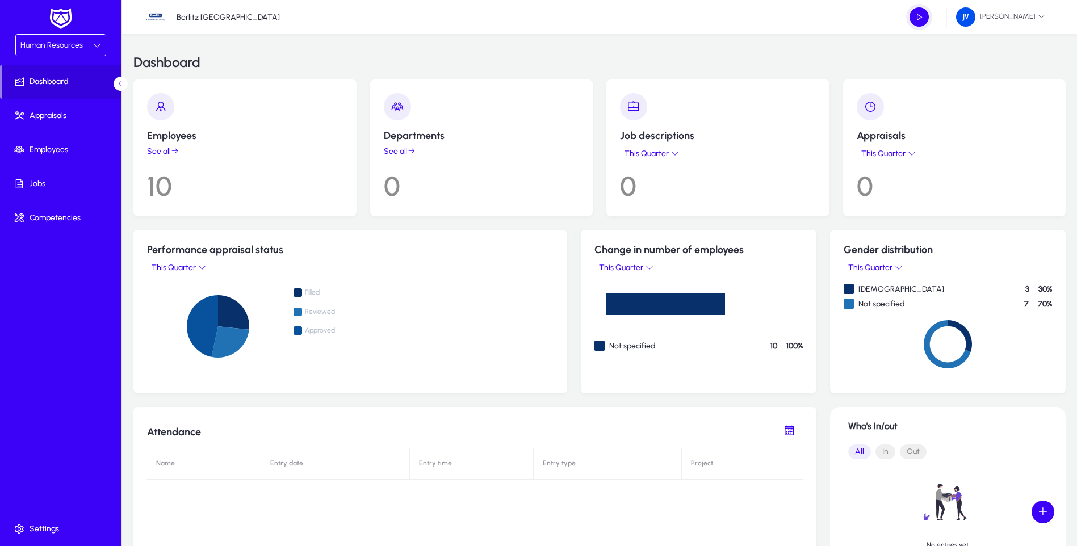
click at [402, 151] on link "See all" at bounding box center [482, 152] width 196 height 10
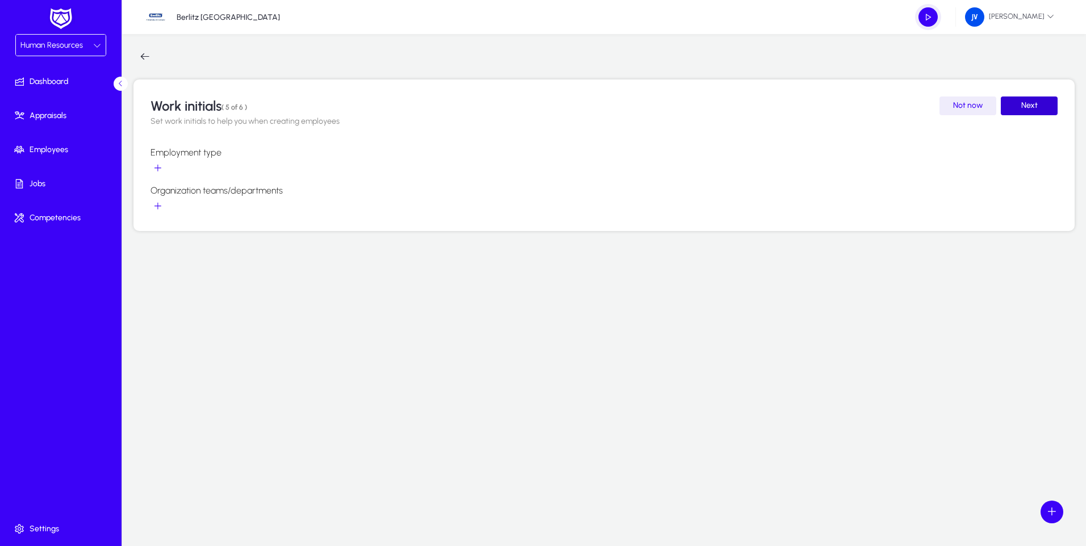
click at [523, 105] on span "Next" at bounding box center [1029, 106] width 16 height 10
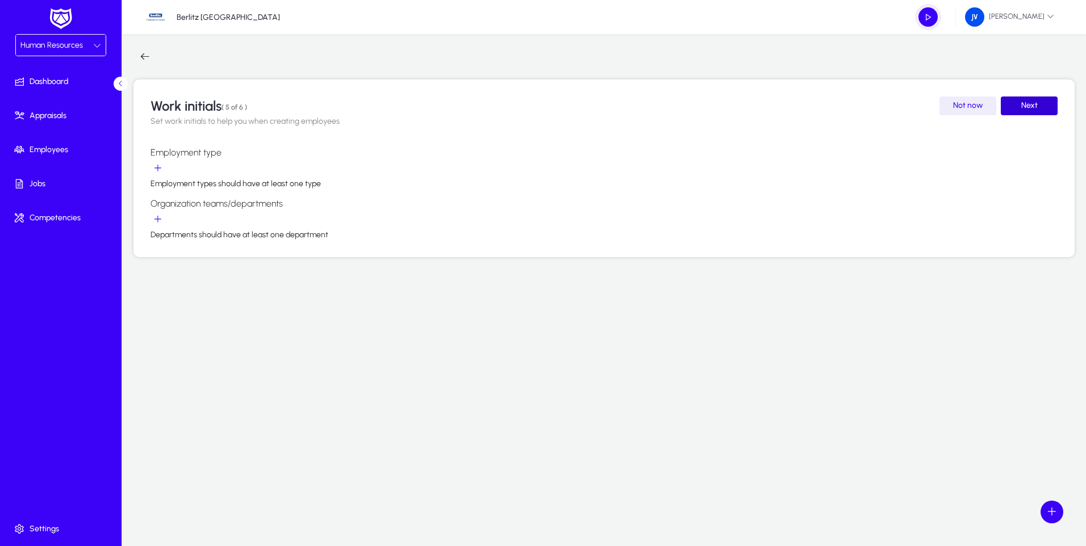
click at [523, 110] on span "Next" at bounding box center [1029, 106] width 16 height 10
click at [523, 105] on span "Next" at bounding box center [1029, 106] width 16 height 10
click at [157, 168] on span "Week selection" at bounding box center [157, 169] width 23 height 23
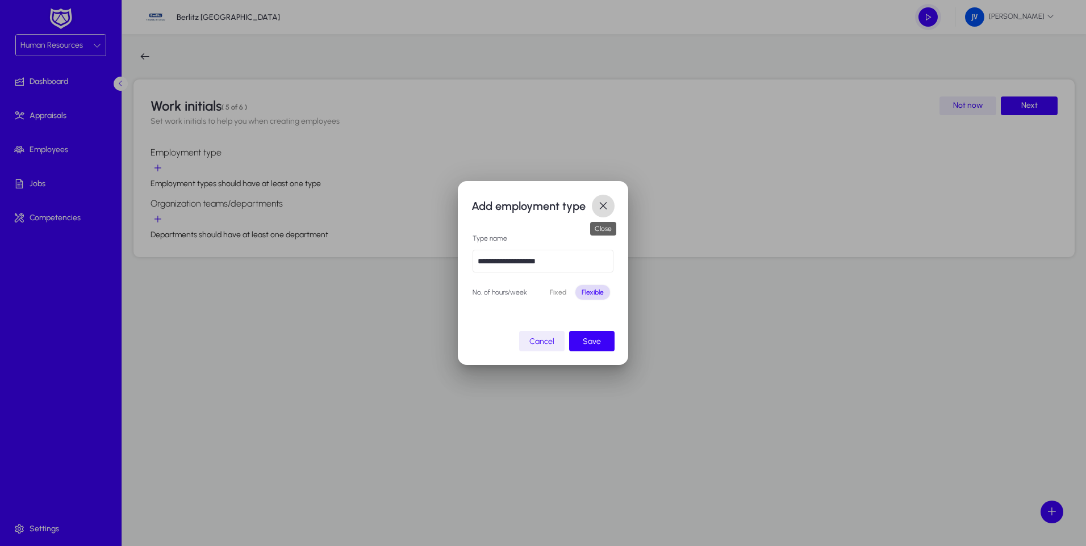
click at [523, 203] on span "button" at bounding box center [603, 206] width 23 height 23
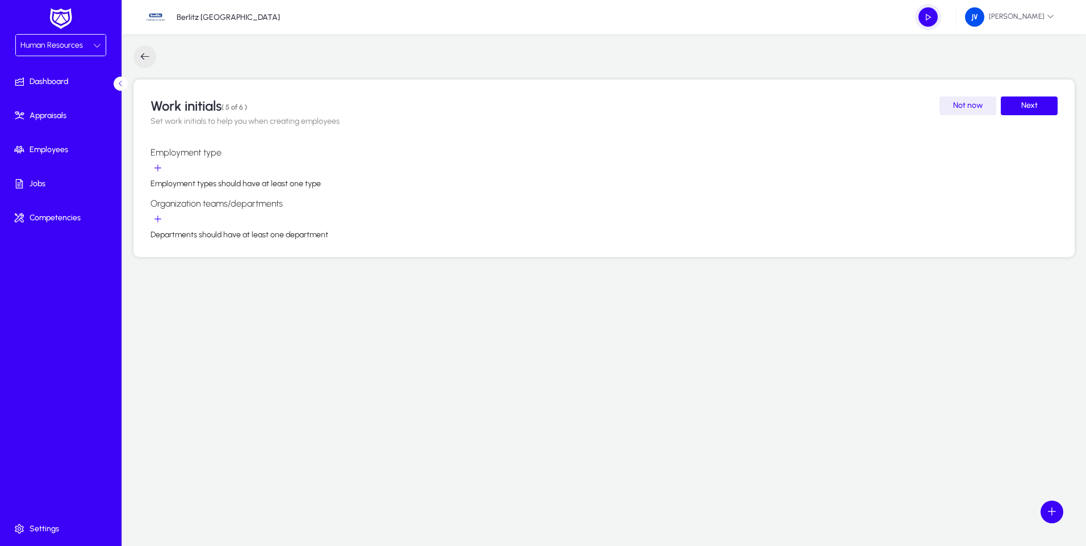
click at [150, 54] on span "button" at bounding box center [144, 56] width 23 height 23
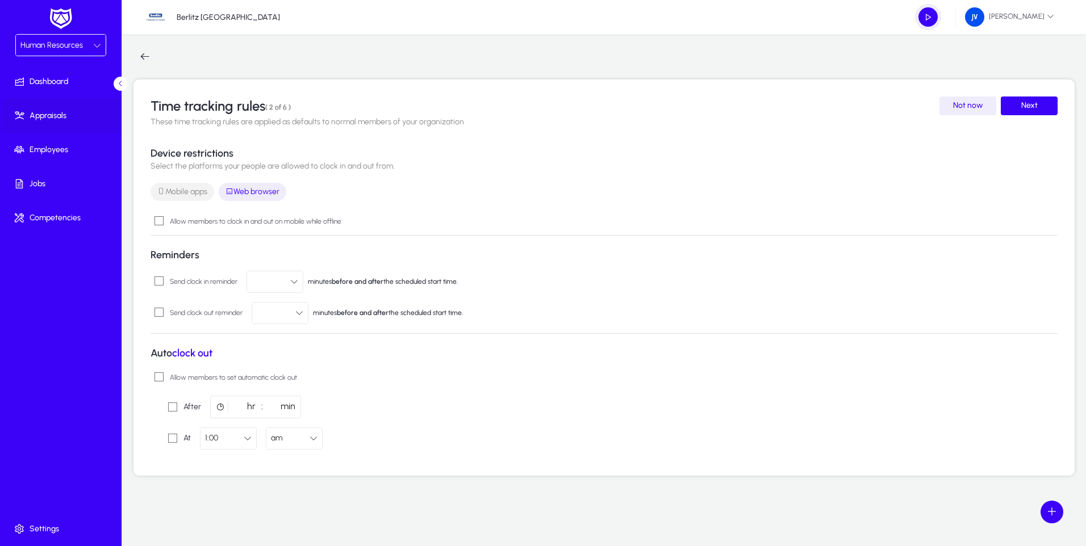
click at [45, 115] on span "Appraisals" at bounding box center [63, 115] width 122 height 11
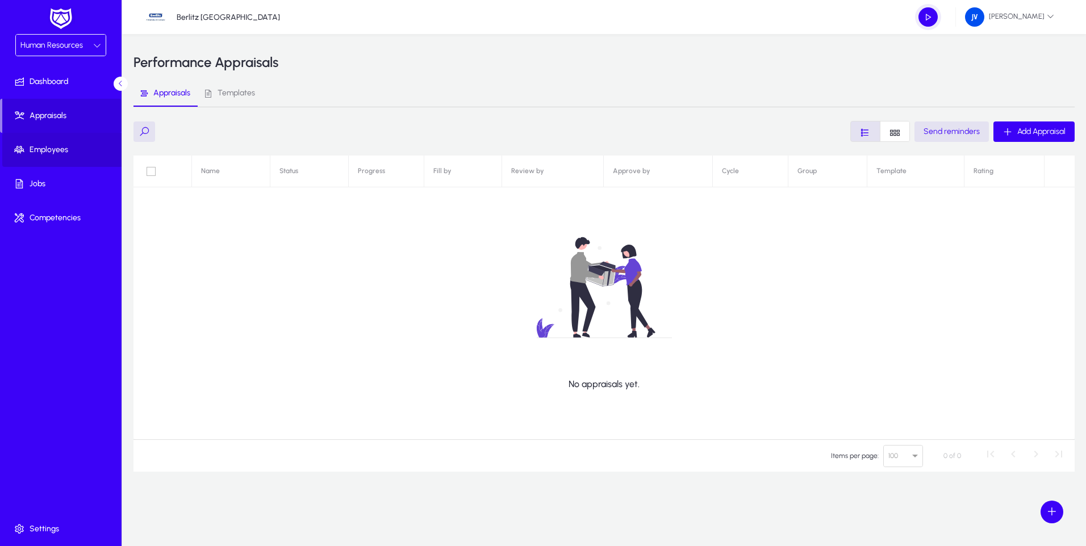
click at [58, 154] on span "Employees" at bounding box center [63, 149] width 122 height 11
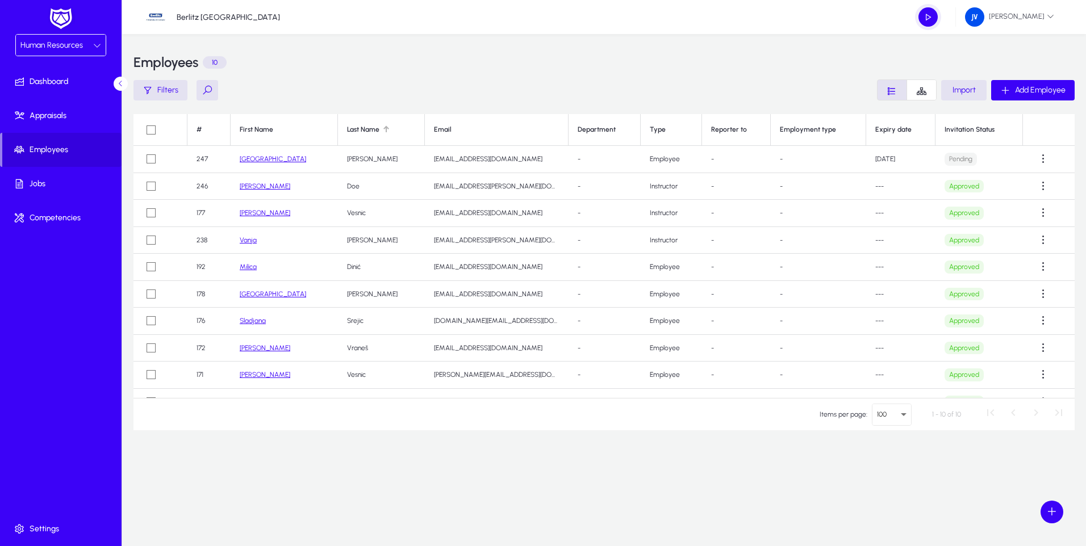
click at [347, 131] on div "Last Name" at bounding box center [363, 130] width 32 height 9
click at [279, 131] on div at bounding box center [280, 129] width 7 height 7
drag, startPoint x: 897, startPoint y: 129, endPoint x: 854, endPoint y: 129, distance: 43.7
click at [523, 129] on th "Expiry date" at bounding box center [901, 130] width 70 height 32
drag, startPoint x: 854, startPoint y: 129, endPoint x: 869, endPoint y: 130, distance: 15.4
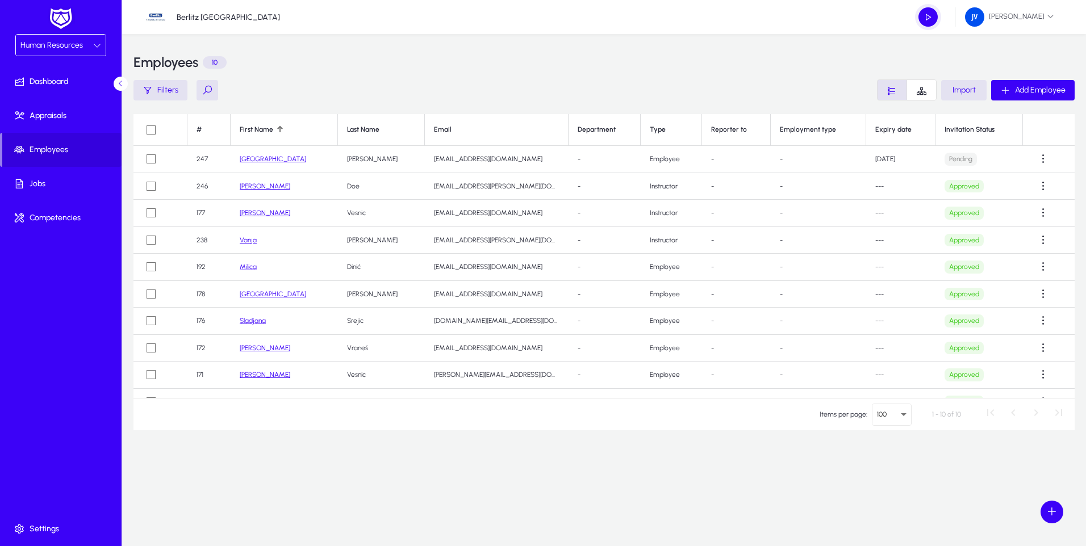
copy th "Expiry date"
click at [523, 504] on div "Employees 10 Filters Import Add Employee # First Name Last Name Email Departmen…" at bounding box center [604, 290] width 964 height 512
click at [523, 161] on span at bounding box center [1043, 159] width 23 height 23
drag, startPoint x: 1021, startPoint y: 187, endPoint x: 987, endPoint y: 187, distance: 34.1
click at [523, 187] on button "Resend" at bounding box center [1015, 187] width 64 height 24
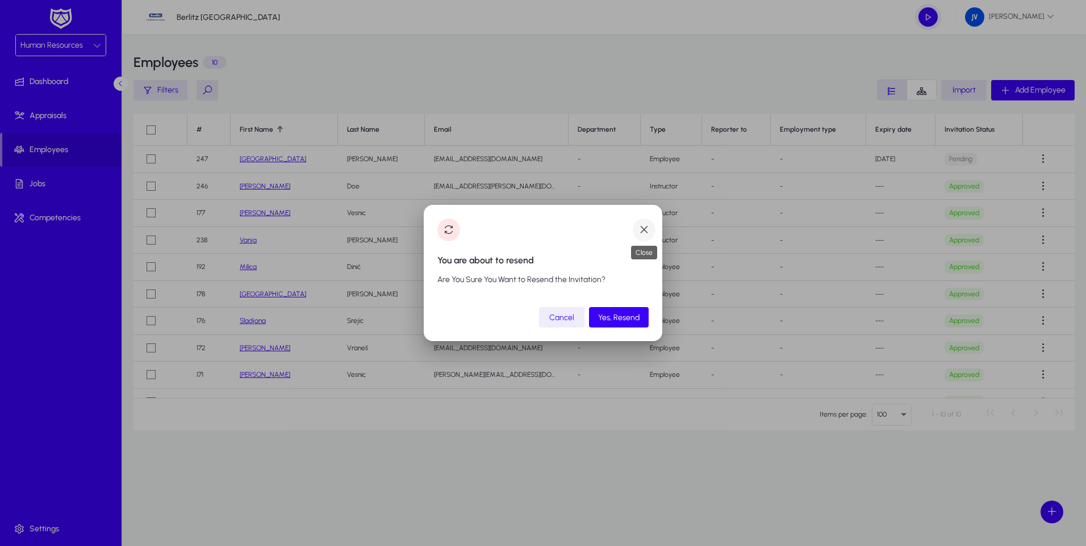
click at [523, 229] on span "button" at bounding box center [644, 230] width 23 height 23
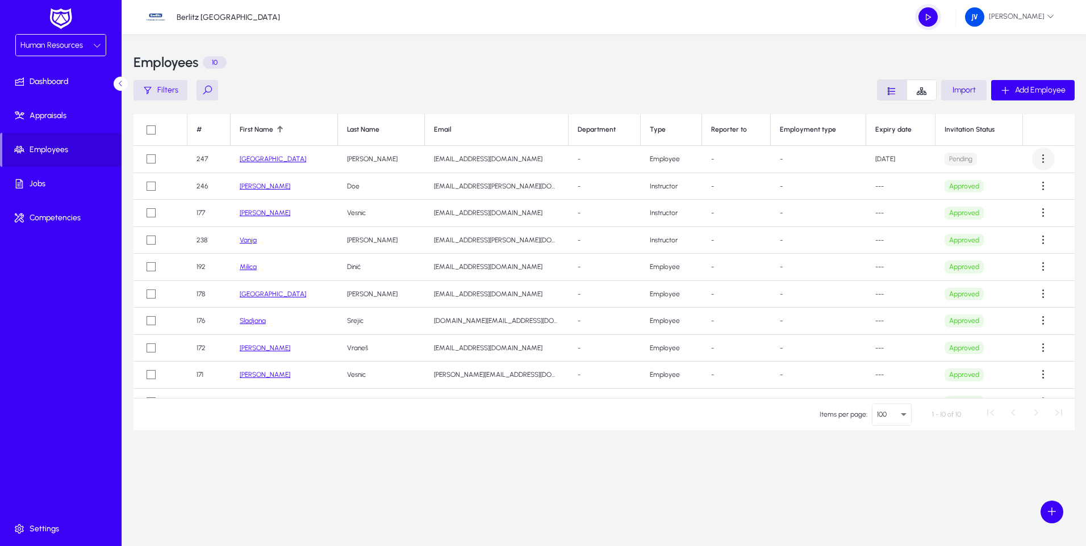
click at [523, 162] on span at bounding box center [1043, 159] width 23 height 23
click at [523, 212] on span "Edit" at bounding box center [1014, 211] width 45 height 10
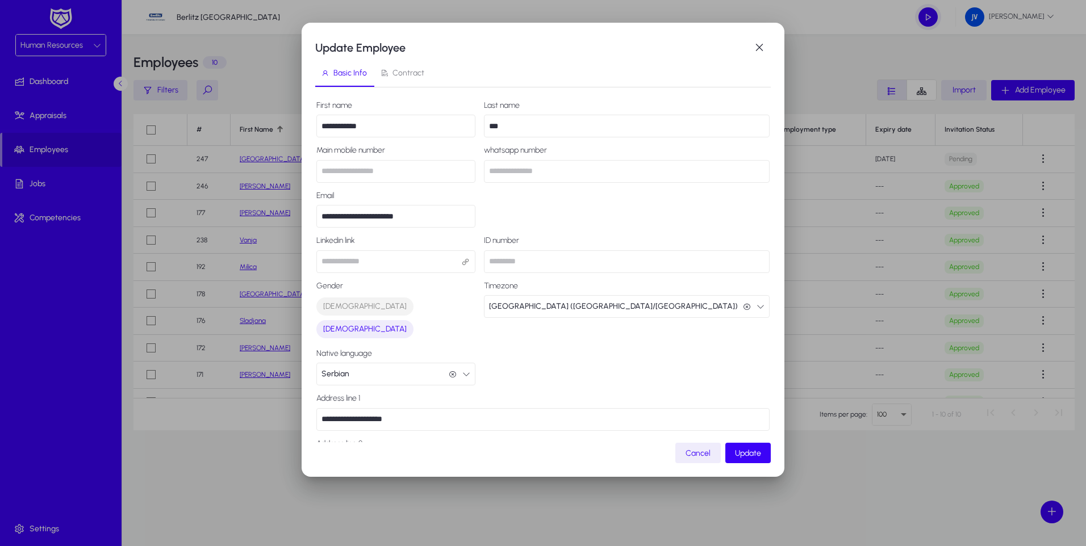
click at [415, 76] on span "Contract" at bounding box center [408, 73] width 32 height 8
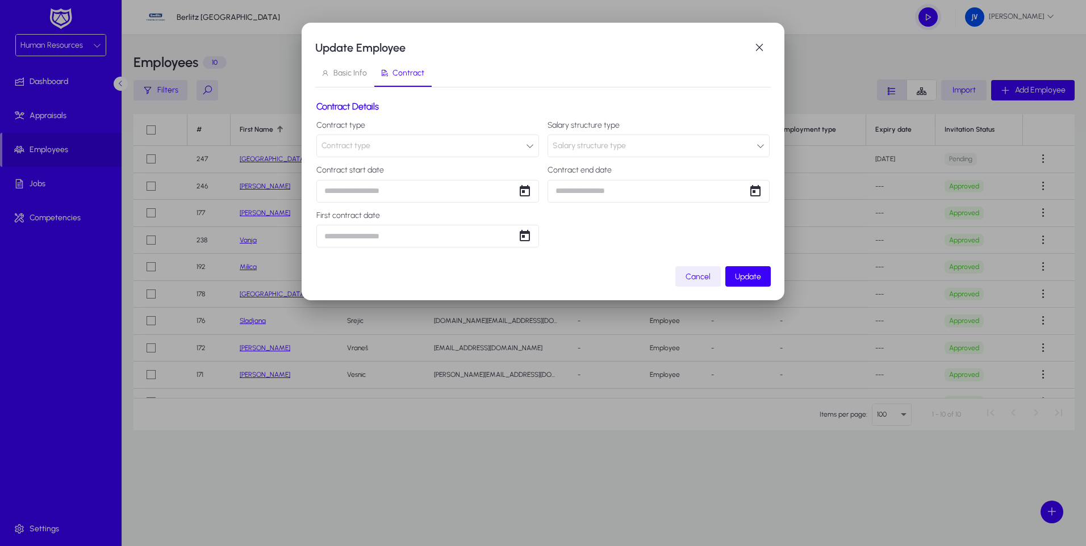
click at [489, 151] on button "Contract type" at bounding box center [427, 146] width 223 height 23
click at [523, 280] on div at bounding box center [543, 273] width 1086 height 546
click at [523, 51] on span "button" at bounding box center [759, 47] width 23 height 23
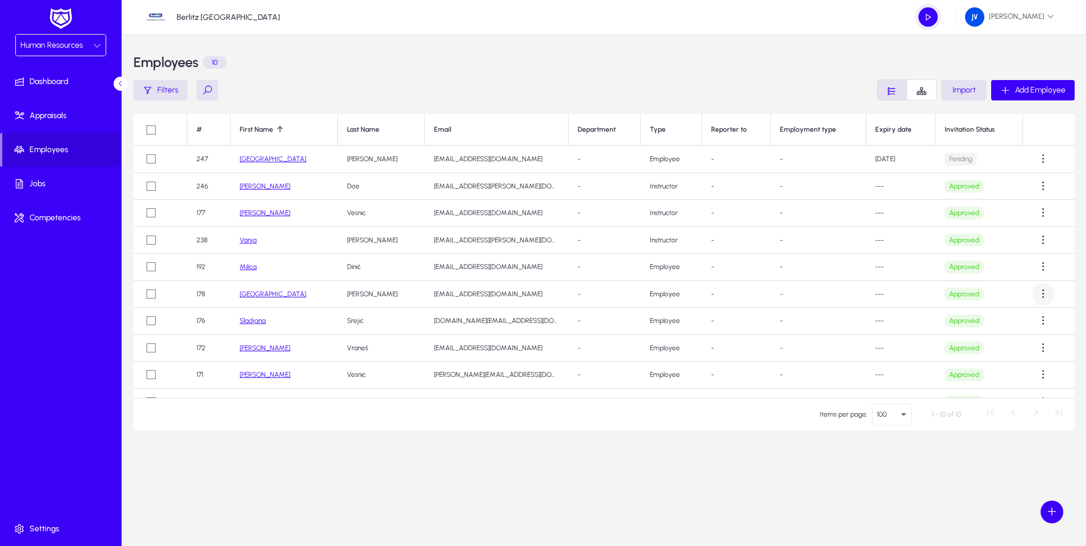
click at [523, 295] on span at bounding box center [1043, 294] width 23 height 23
click at [523, 323] on span "Edit" at bounding box center [1014, 322] width 45 height 10
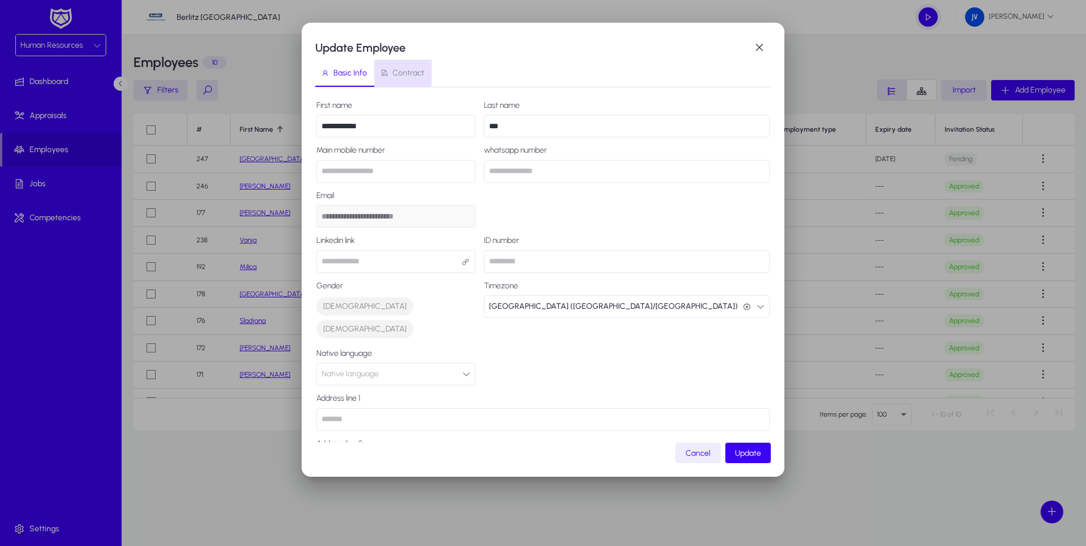
click at [400, 72] on span "Contract" at bounding box center [408, 73] width 32 height 8
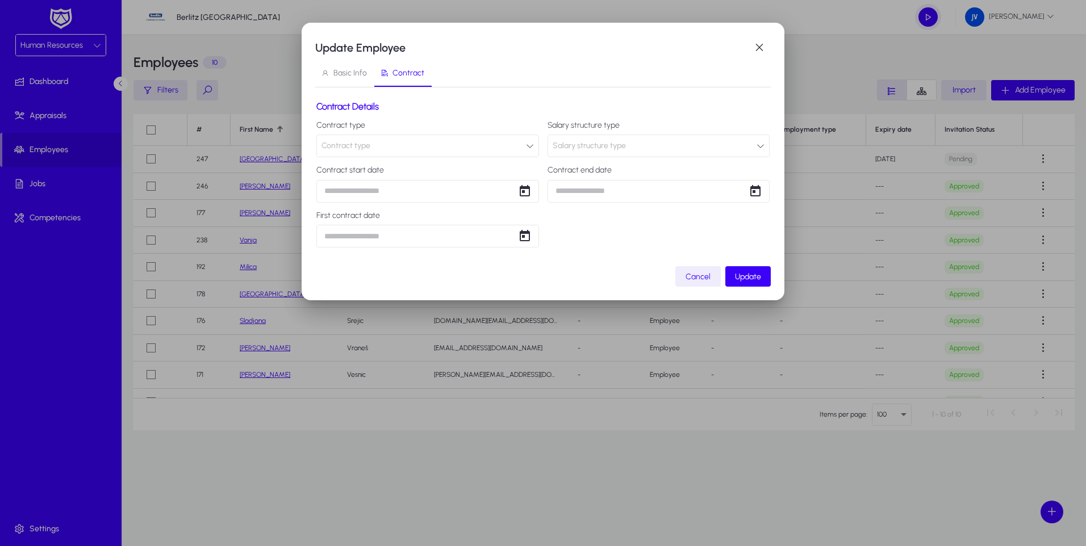
click at [360, 73] on span "Basic Info" at bounding box center [350, 73] width 34 height 8
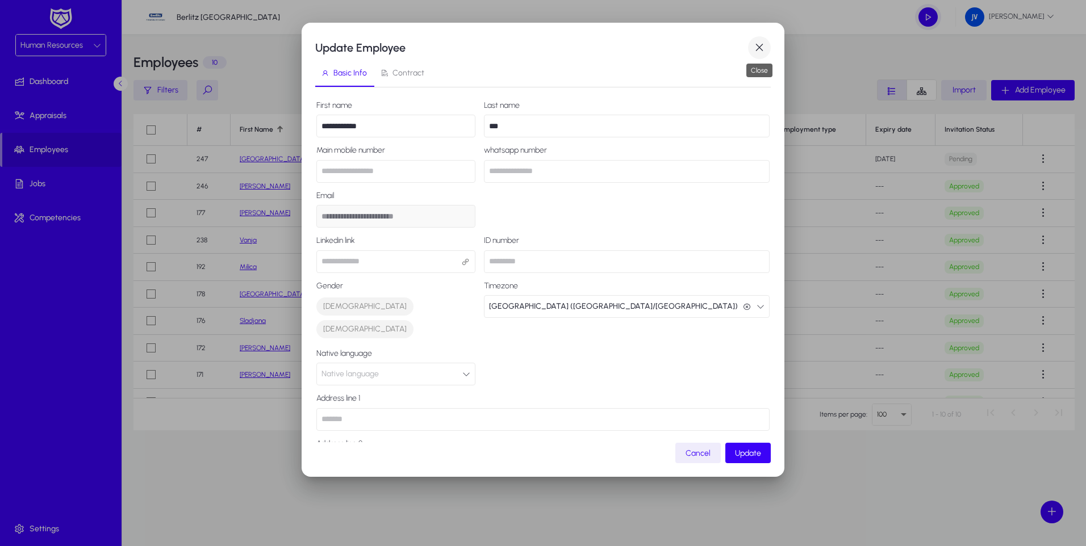
click at [523, 49] on span "button" at bounding box center [759, 47] width 23 height 23
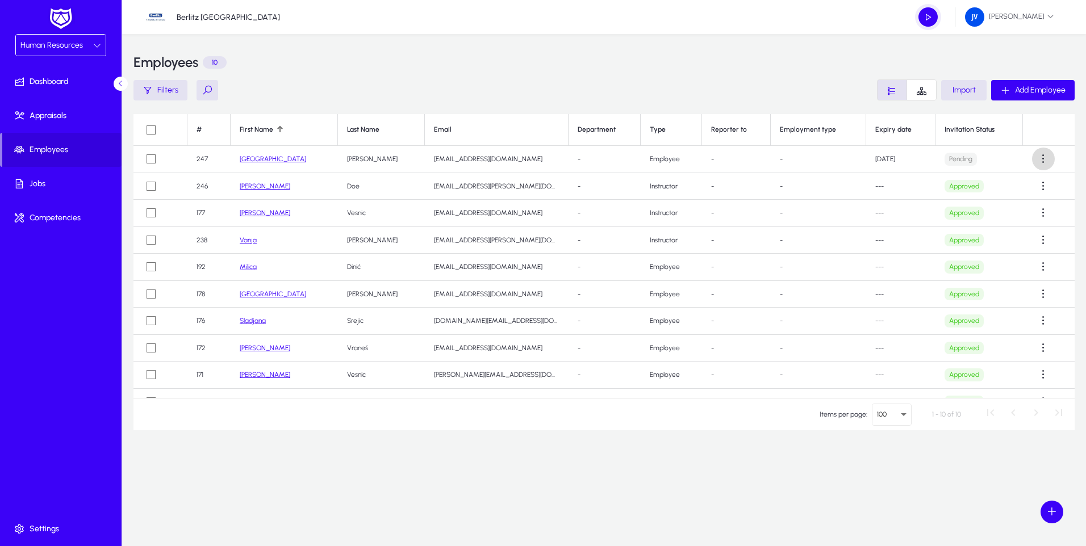
click at [523, 162] on span at bounding box center [1043, 159] width 23 height 23
click at [523, 474] on div at bounding box center [543, 273] width 1086 height 546
click at [61, 48] on span "Human Resources" at bounding box center [51, 45] width 62 height 10
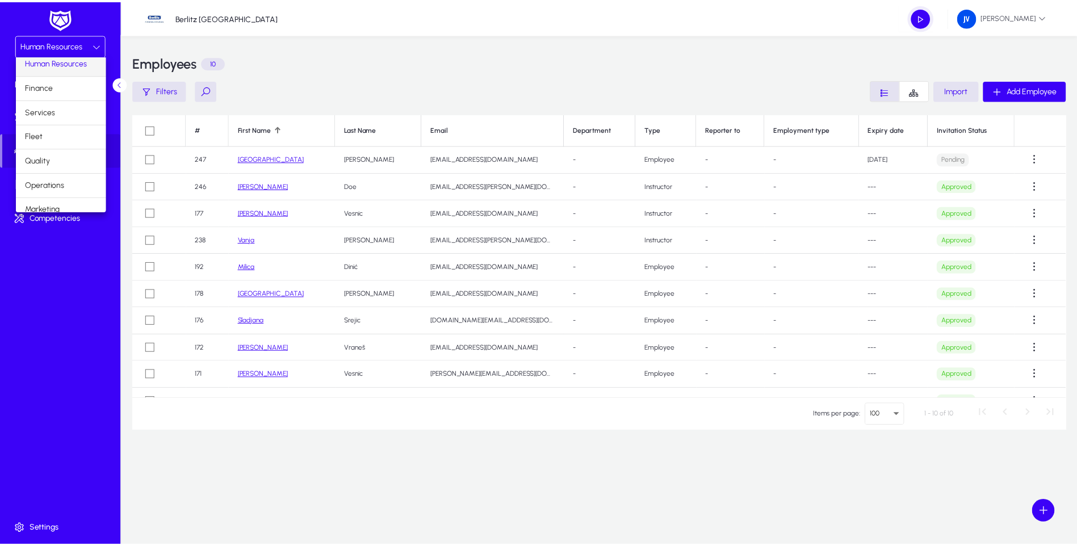
scroll to position [39, 0]
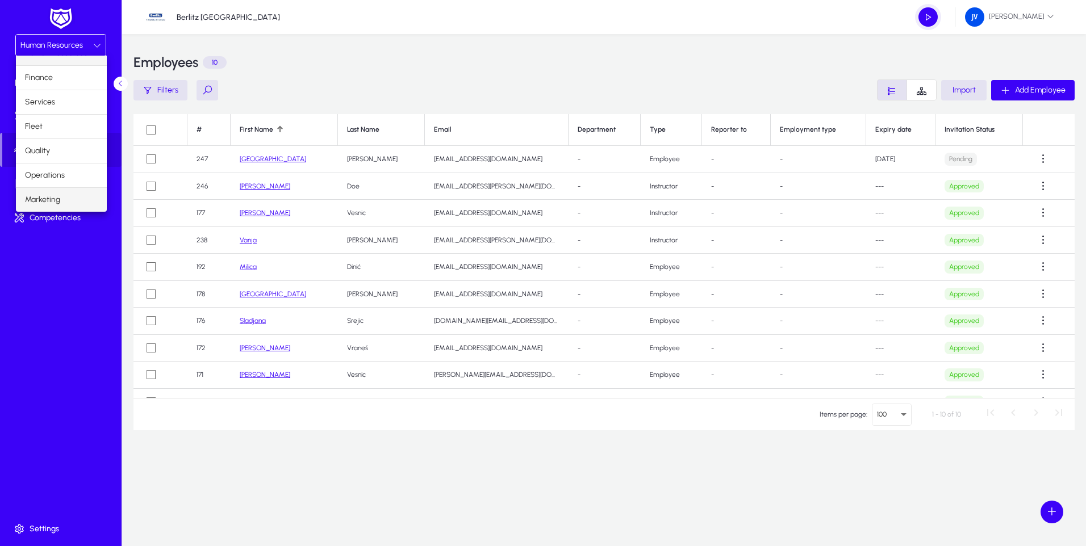
click at [49, 203] on span "Marketing" at bounding box center [42, 200] width 35 height 14
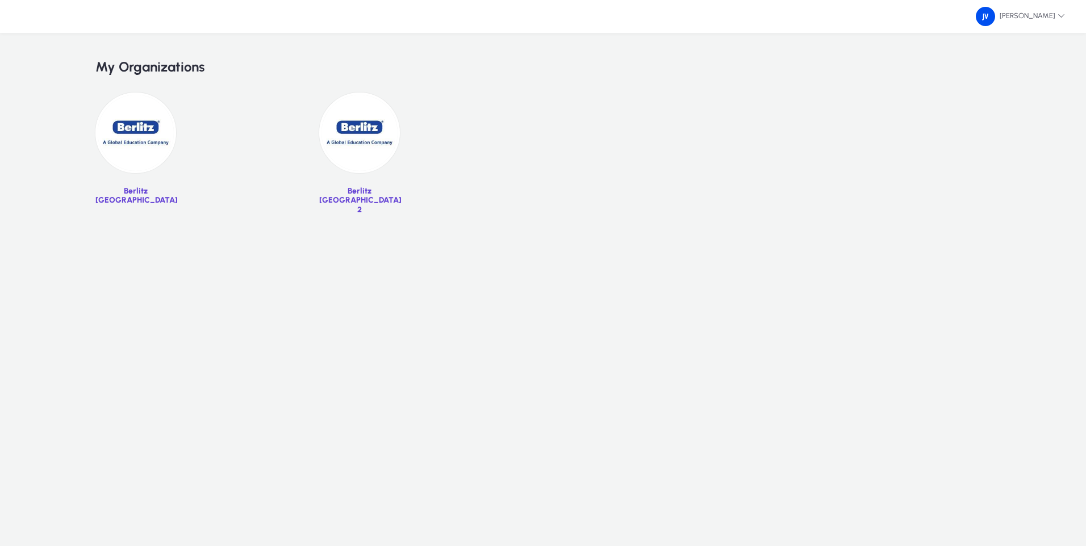
click at [360, 149] on img at bounding box center [359, 133] width 81 height 81
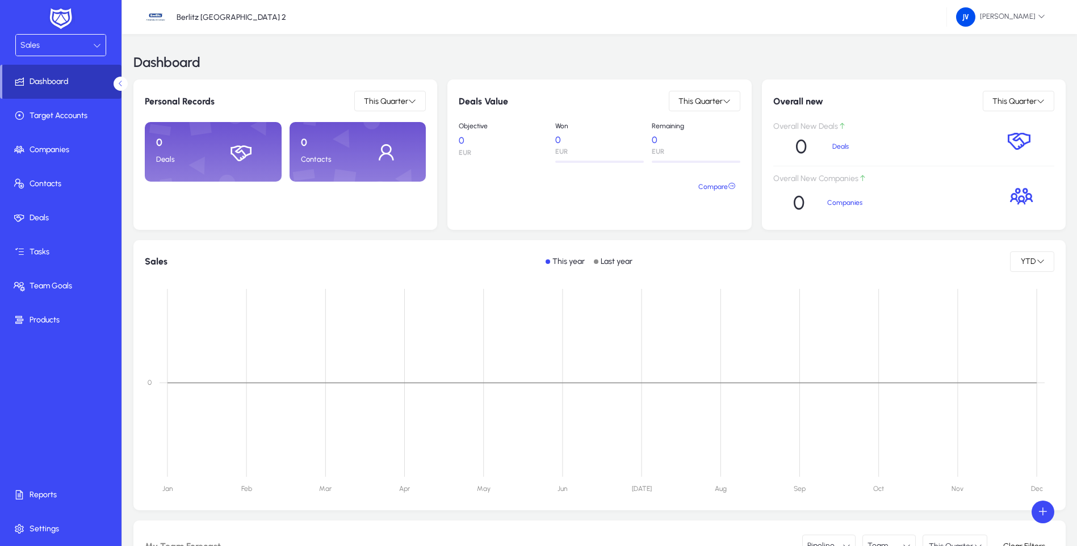
click at [55, 85] on span "Dashboard" at bounding box center [61, 81] width 119 height 11
click at [98, 40] on div at bounding box center [97, 46] width 8 height 14
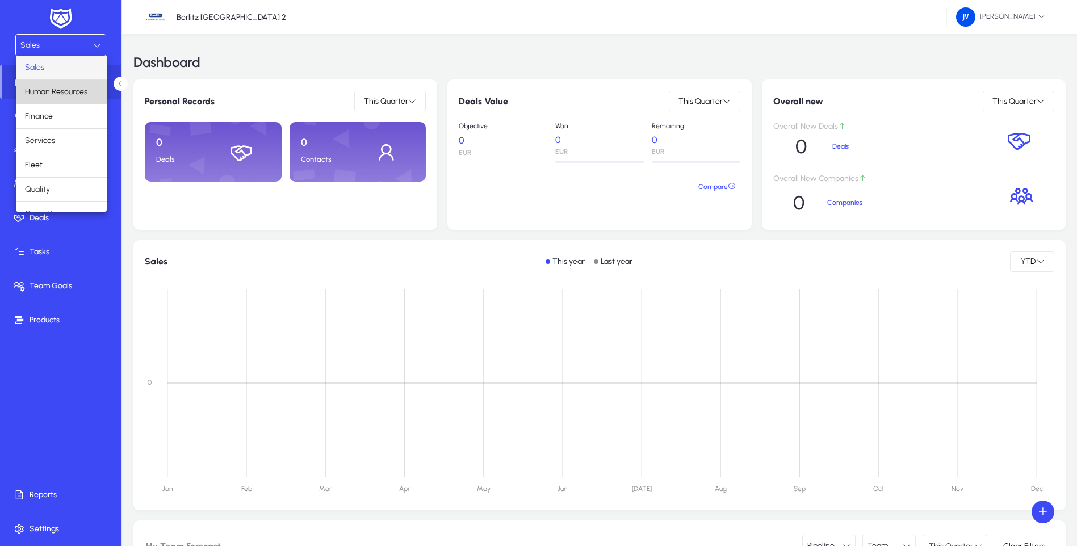
click at [72, 95] on span "Human Resources" at bounding box center [56, 92] width 62 height 14
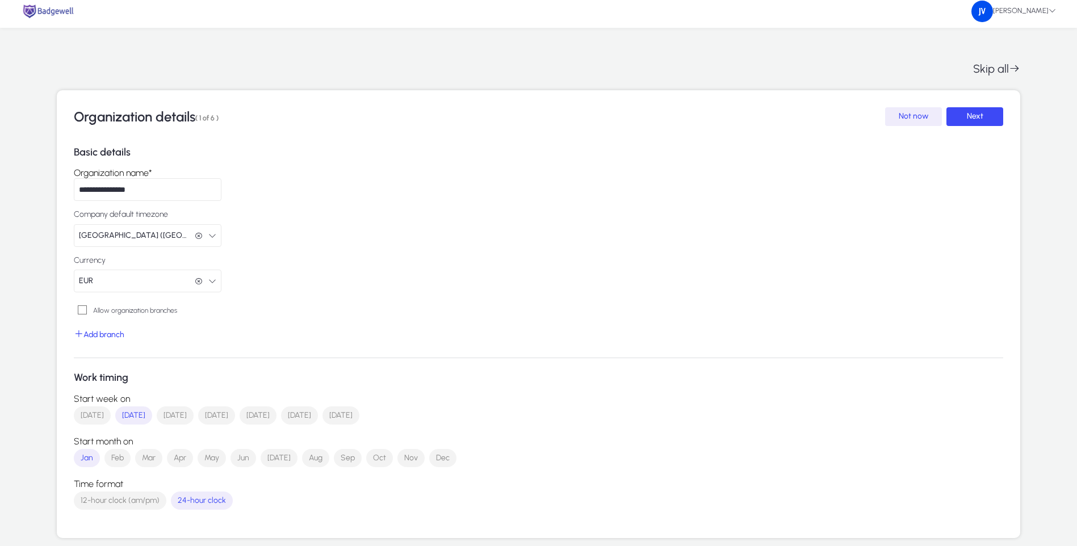
scroll to position [6, 0]
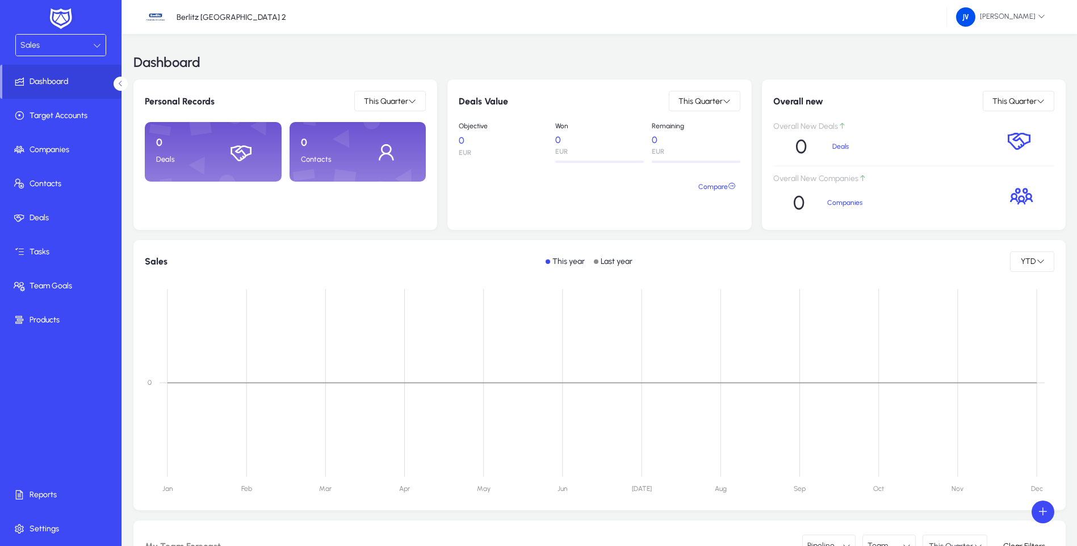
click at [86, 45] on div "Sales" at bounding box center [56, 45] width 73 height 15
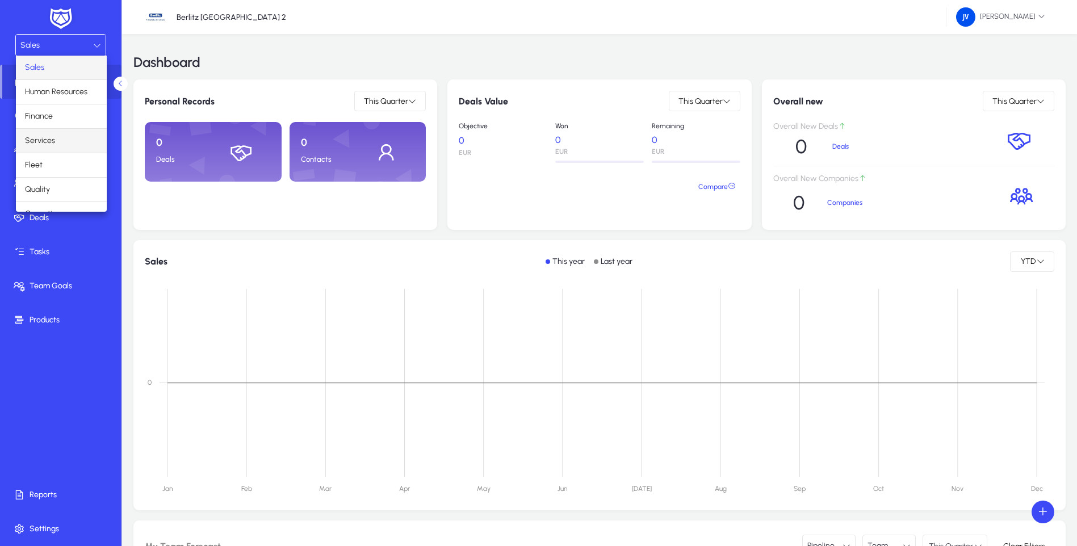
click at [41, 144] on span "Services" at bounding box center [40, 141] width 30 height 14
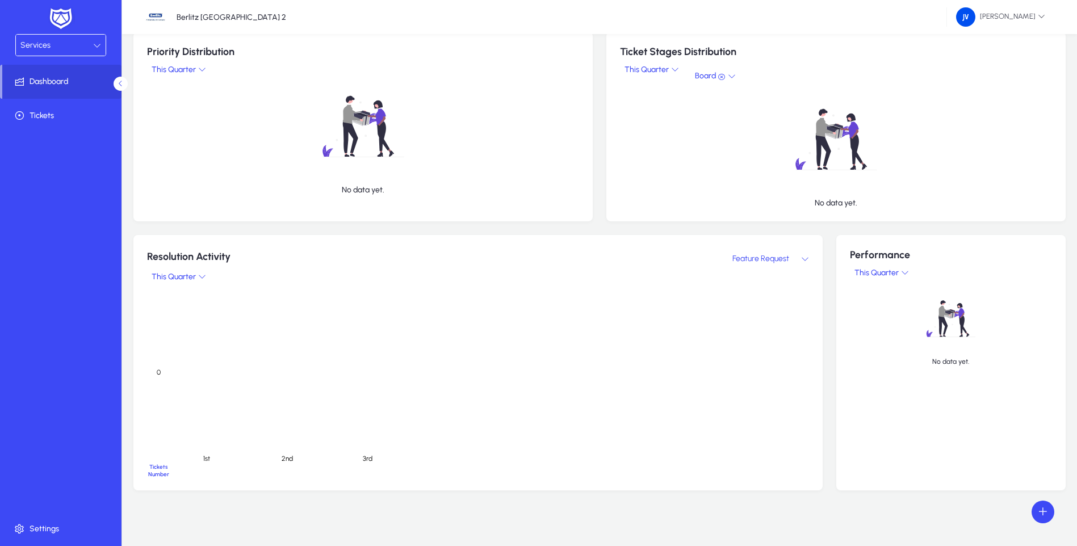
scroll to position [453, 0]
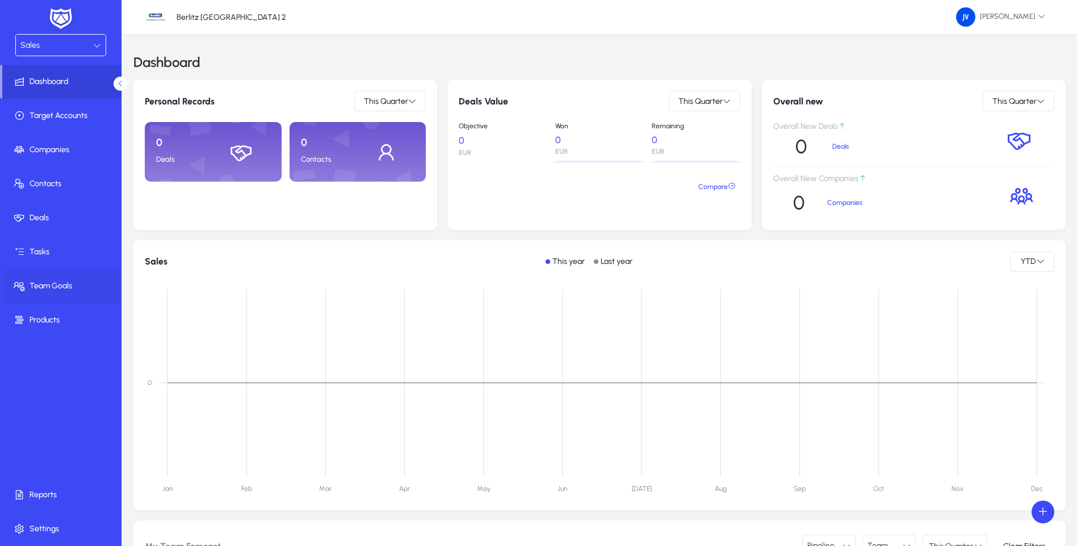
click at [62, 289] on span "Team Goals" at bounding box center [63, 286] width 122 height 11
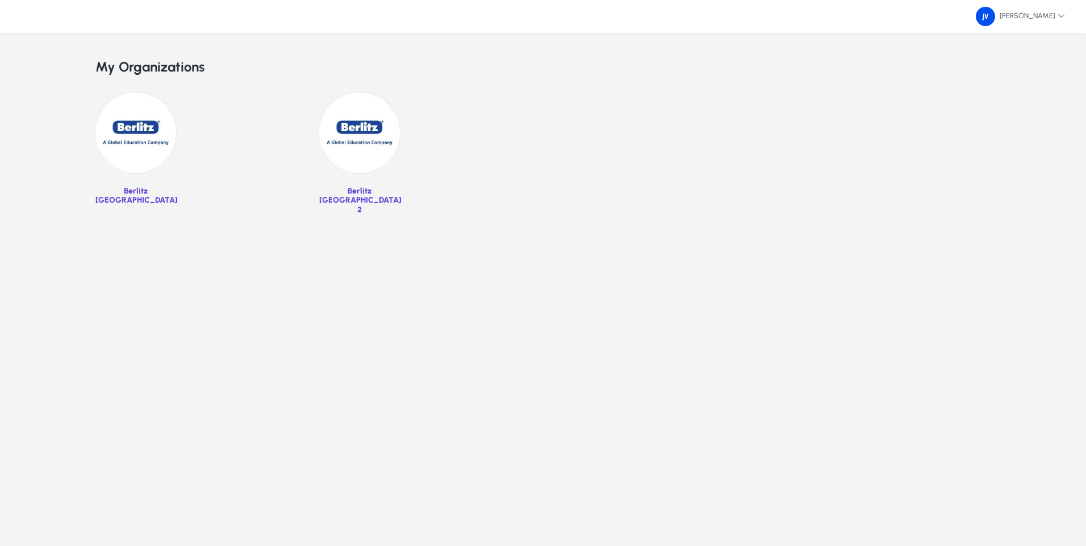
click at [124, 140] on img at bounding box center [135, 133] width 81 height 81
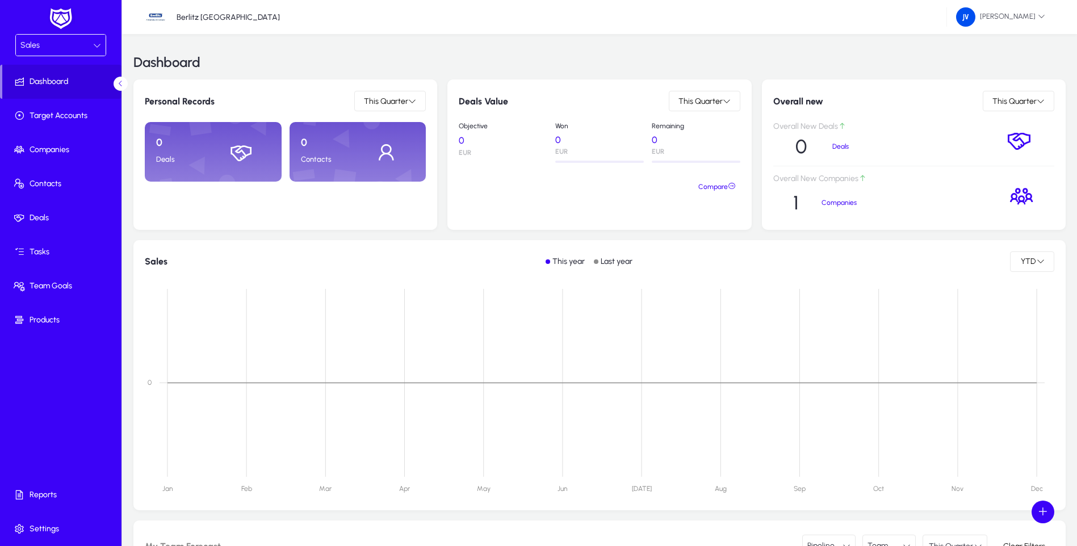
click at [97, 47] on icon at bounding box center [97, 45] width 8 height 8
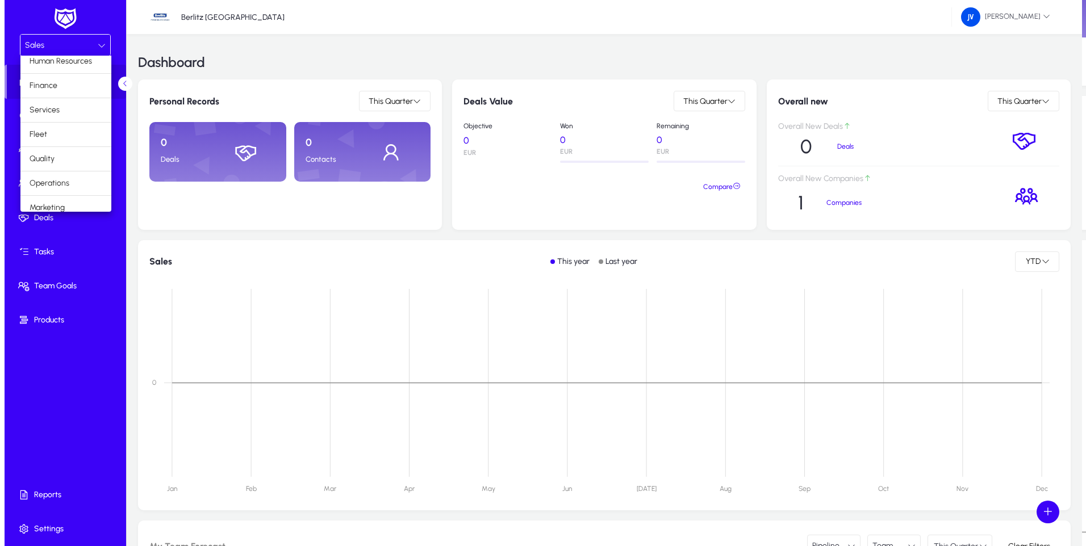
scroll to position [39, 0]
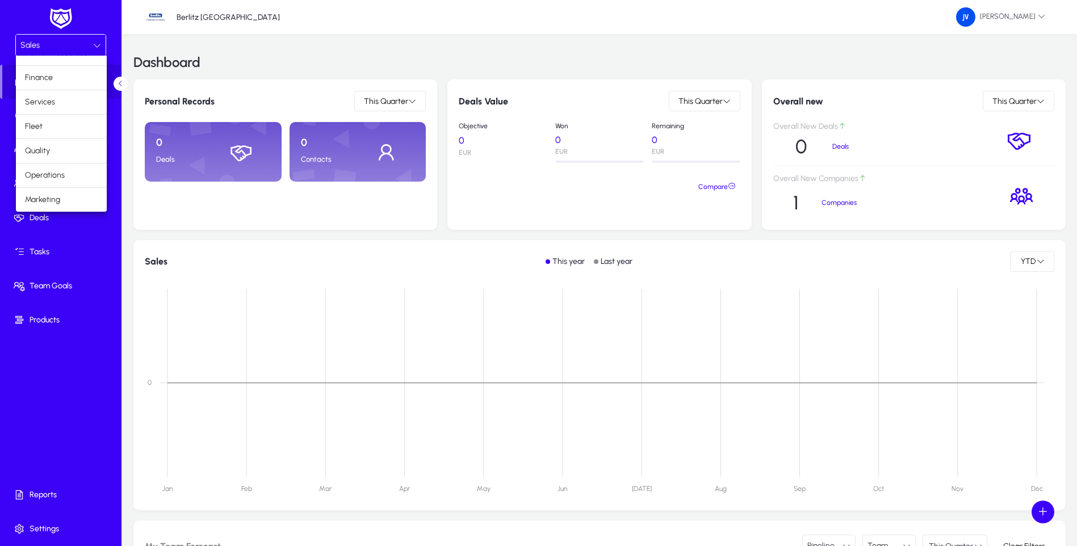
click at [70, 388] on div at bounding box center [538, 273] width 1077 height 546
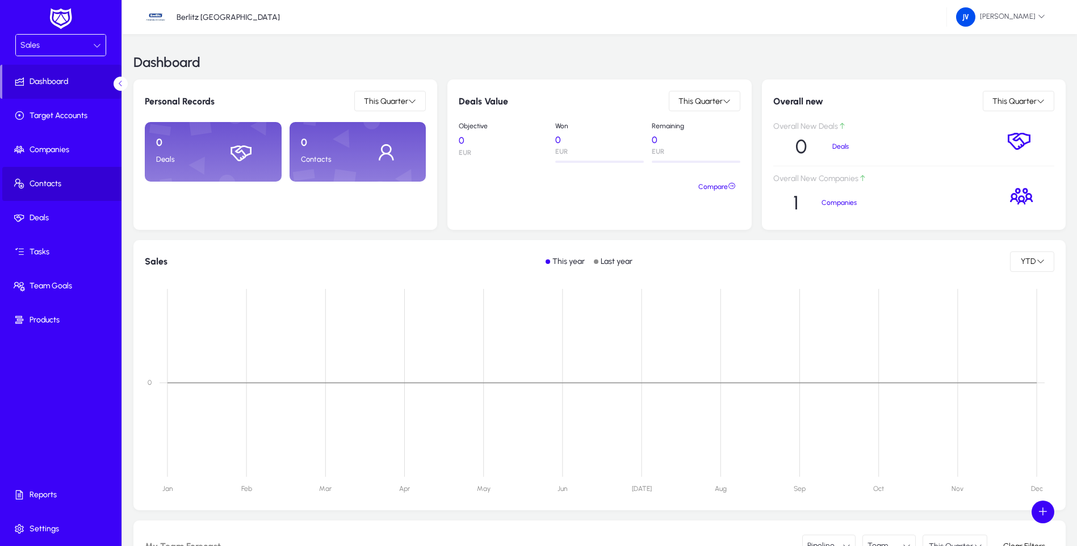
click at [50, 185] on span "Contacts" at bounding box center [63, 183] width 122 height 11
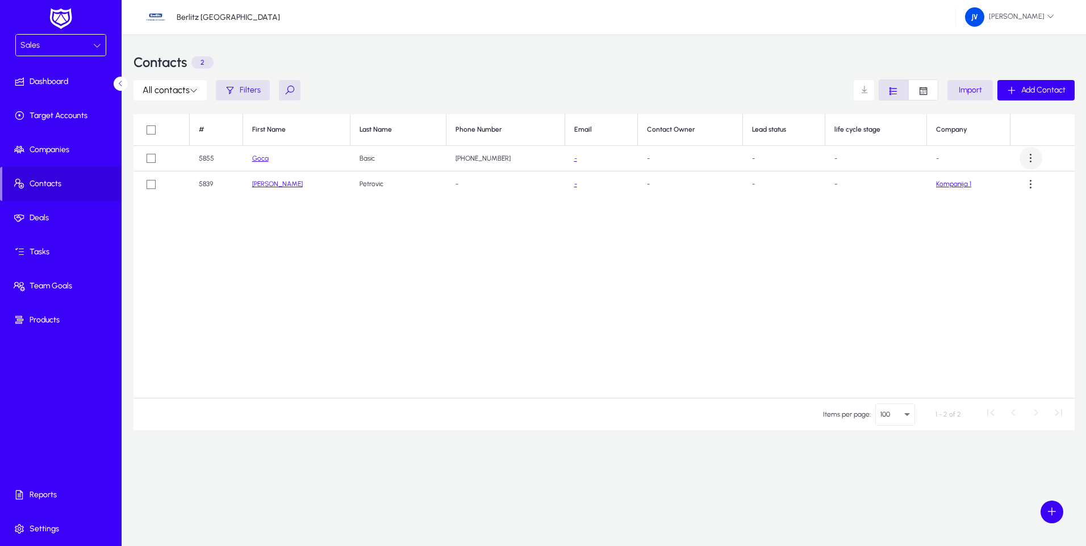
click at [523, 162] on span at bounding box center [1031, 158] width 23 height 23
click at [523, 189] on span "Edit" at bounding box center [1009, 186] width 45 height 10
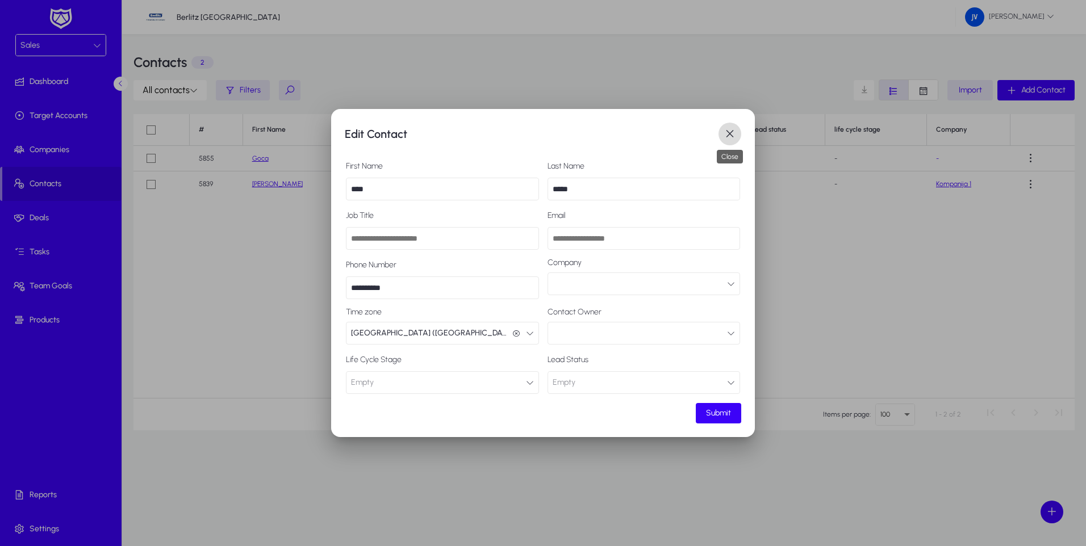
click at [523, 130] on span "button" at bounding box center [729, 134] width 23 height 23
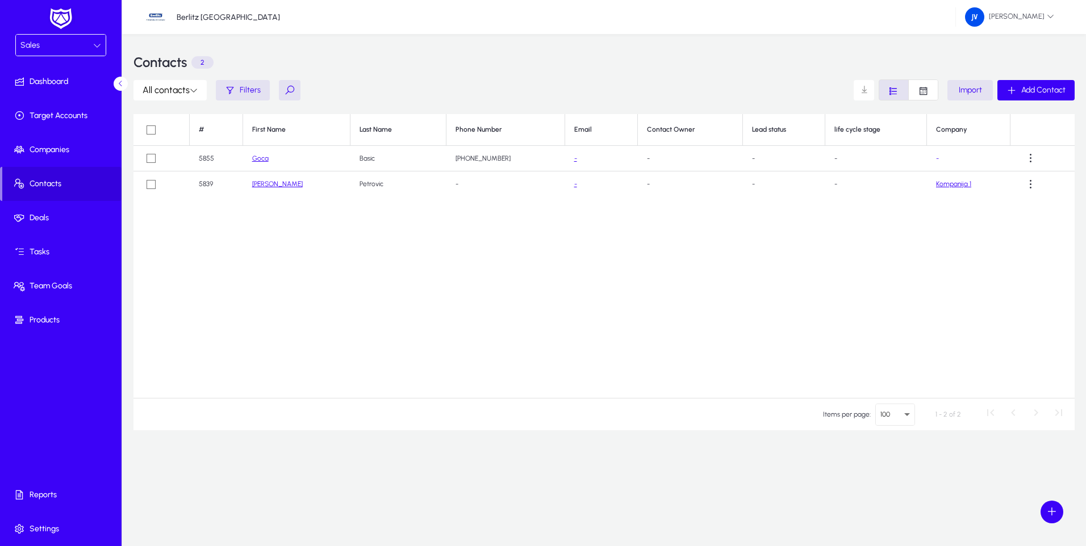
click at [523, 185] on link "Kompanija 1" at bounding box center [953, 184] width 35 height 8
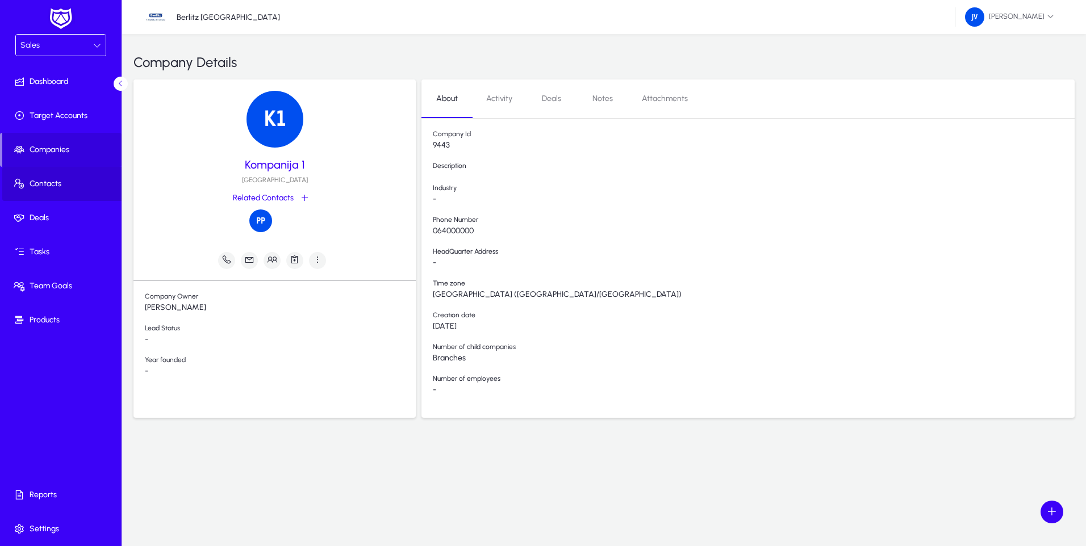
click at [50, 182] on span "Contacts" at bounding box center [63, 183] width 122 height 11
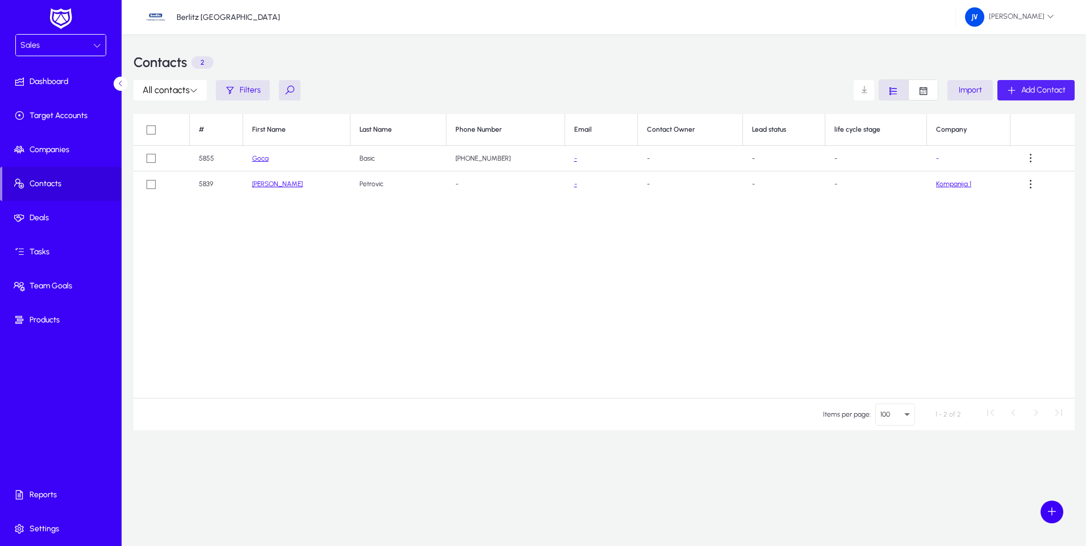
click at [523, 89] on span "Add Contact" at bounding box center [1043, 90] width 44 height 10
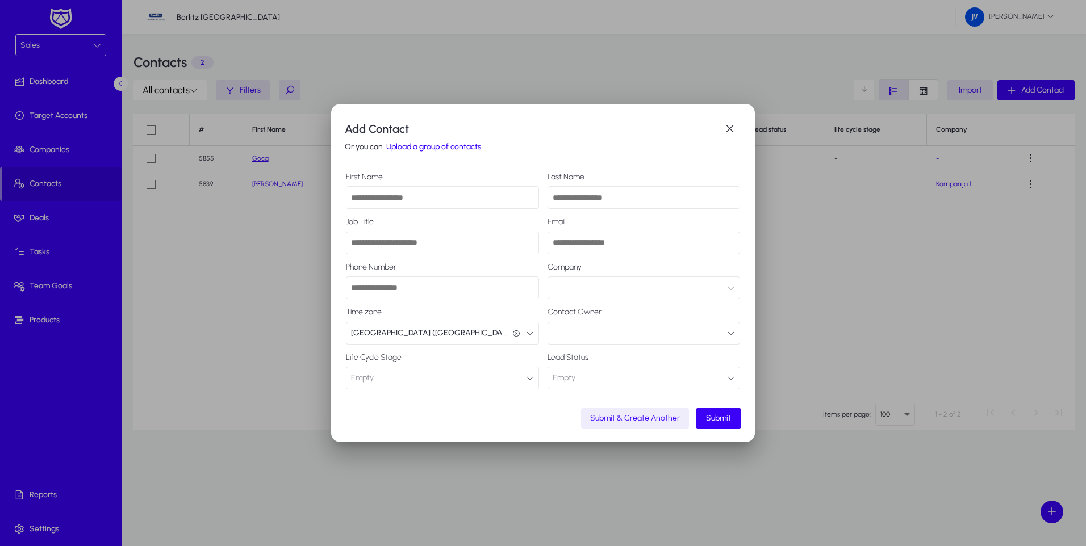
drag, startPoint x: 487, startPoint y: 122, endPoint x: 660, endPoint y: 163, distance: 177.4
click at [523, 163] on div "Add Contact Or you can Upload a group of contacts First Name Last Name Job Titl…" at bounding box center [543, 273] width 424 height 339
click at [269, 268] on div at bounding box center [543, 273] width 1086 height 546
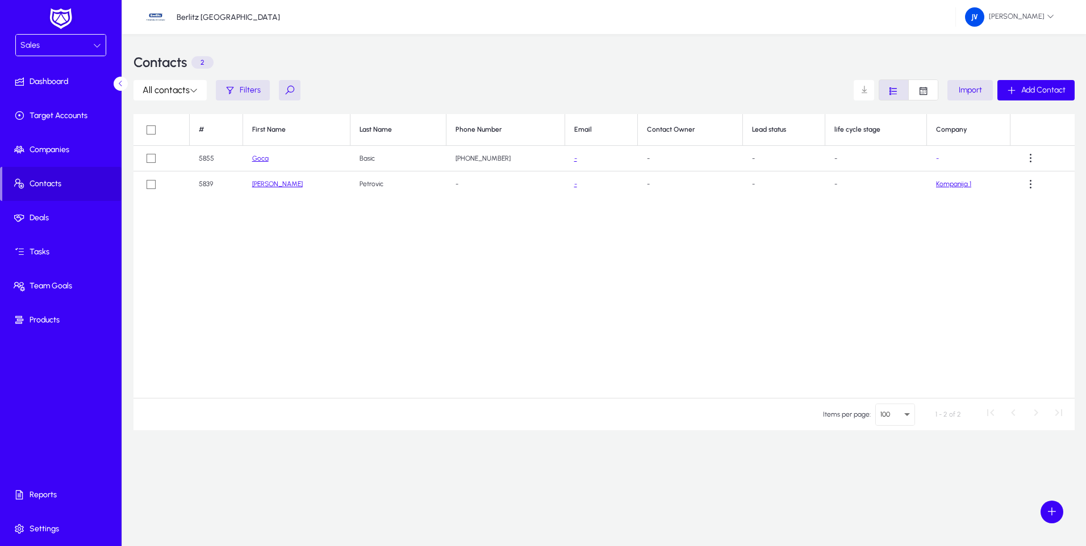
click at [265, 185] on link "[PERSON_NAME]" at bounding box center [277, 184] width 51 height 8
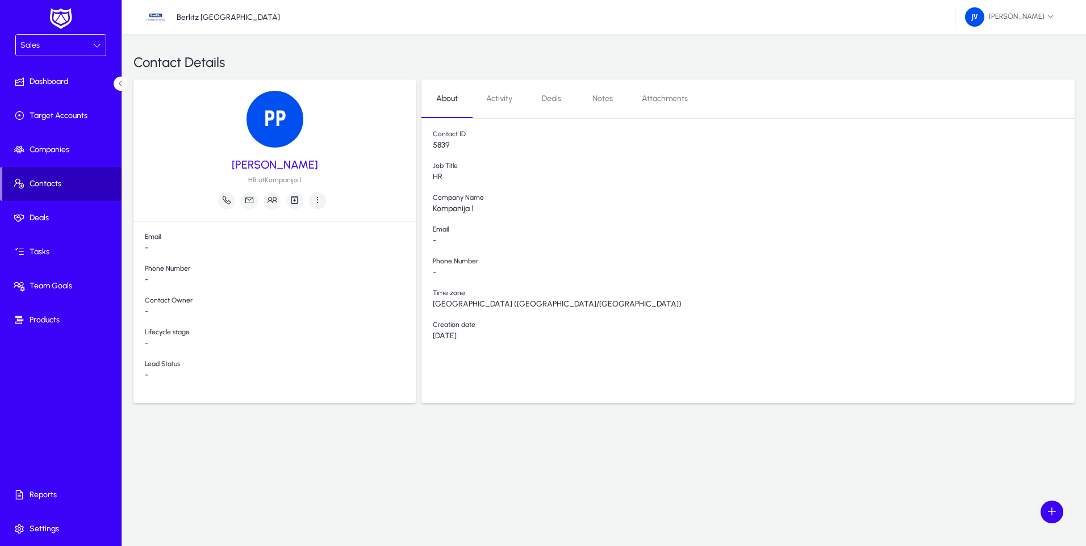
click at [37, 185] on span "Contacts" at bounding box center [61, 183] width 119 height 11
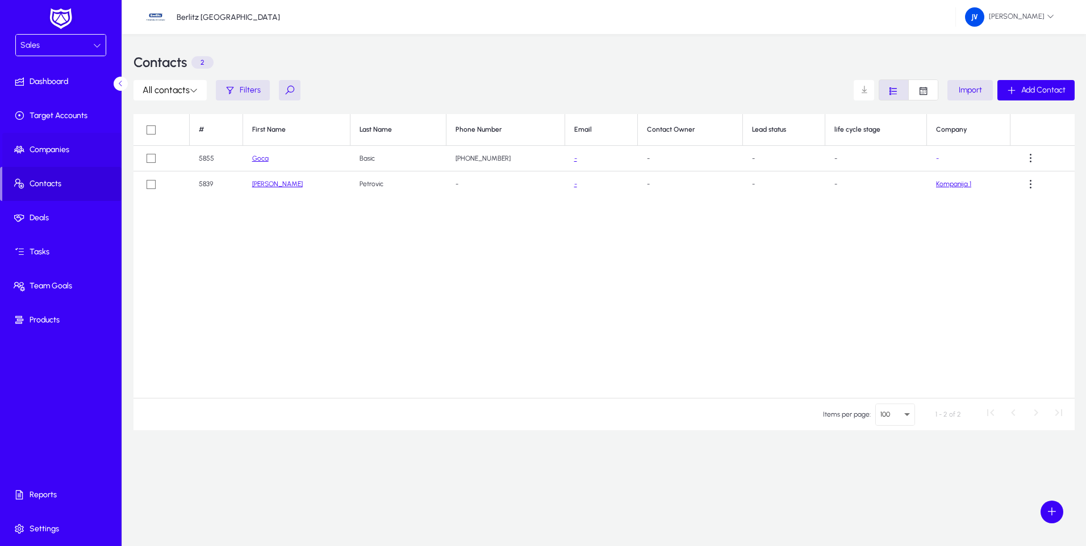
click at [66, 152] on span "Companies" at bounding box center [63, 149] width 122 height 11
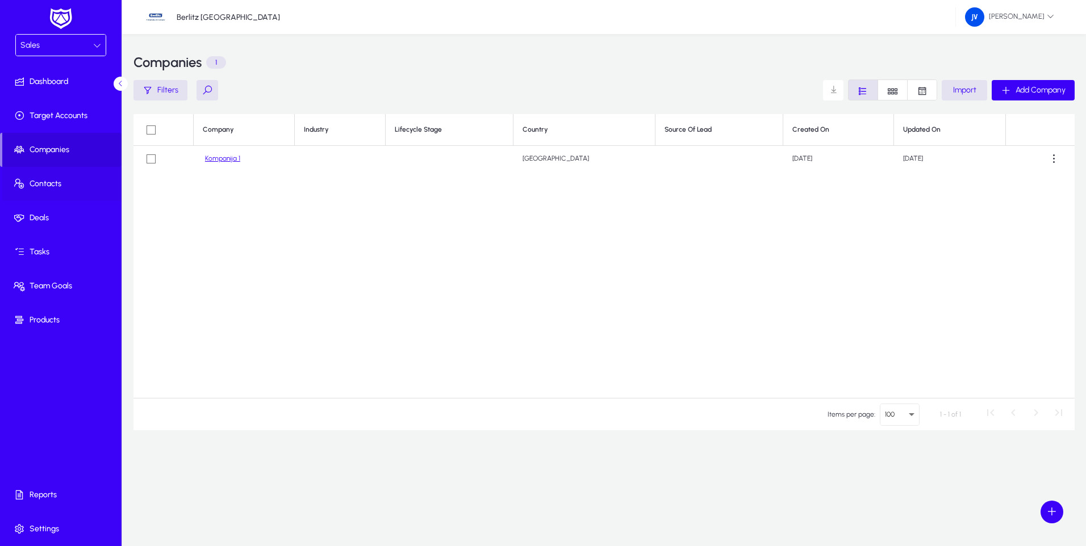
click at [49, 182] on span "Contacts" at bounding box center [63, 183] width 122 height 11
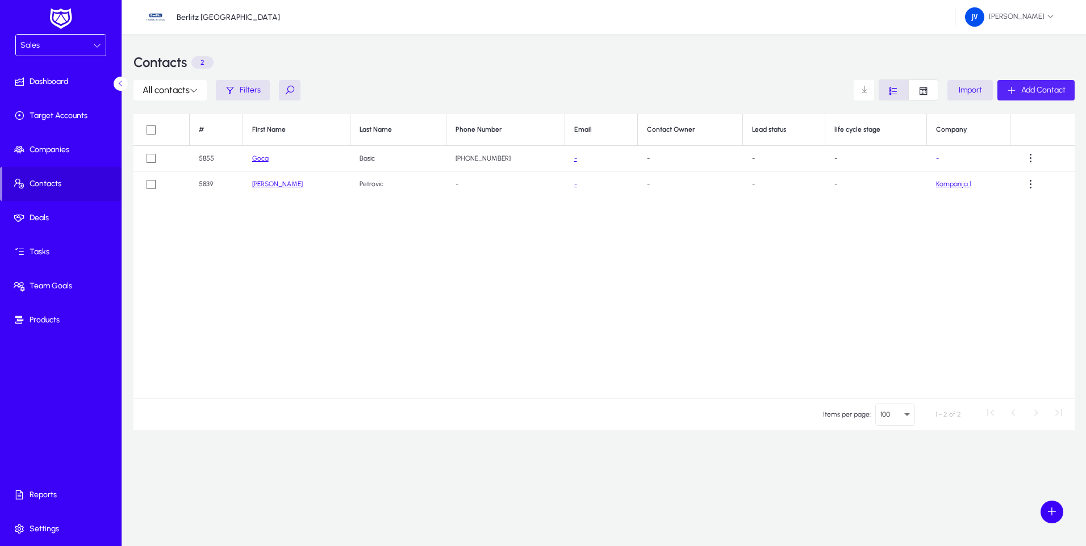
click at [523, 93] on div "Add Contact" at bounding box center [1035, 90] width 59 height 10
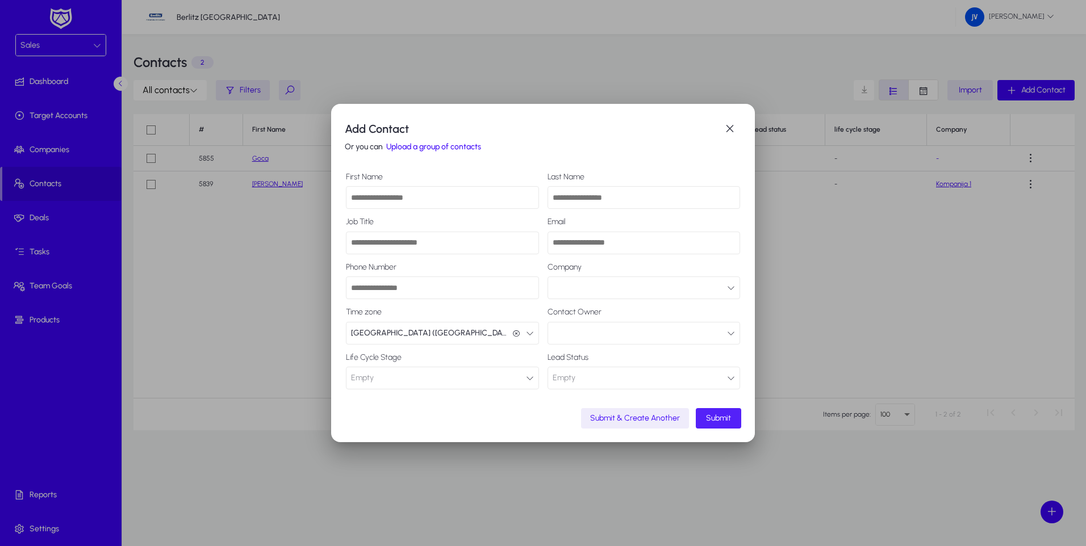
click at [523, 289] on button "button" at bounding box center [644, 288] width 193 height 23
click at [523, 131] on div at bounding box center [543, 273] width 1086 height 546
click at [523, 131] on span "button" at bounding box center [729, 129] width 23 height 23
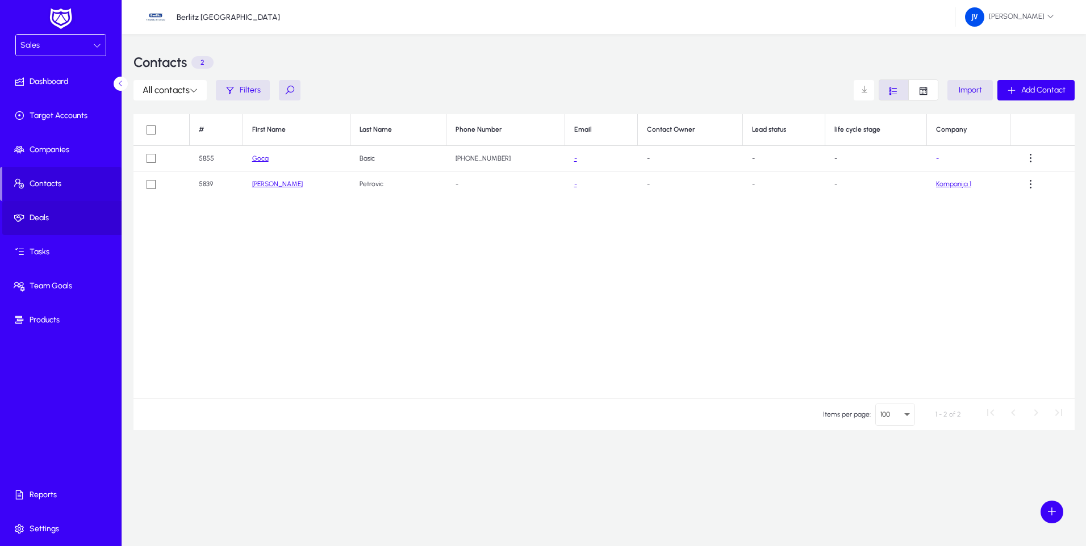
click at [45, 221] on span "Deals" at bounding box center [63, 217] width 122 height 11
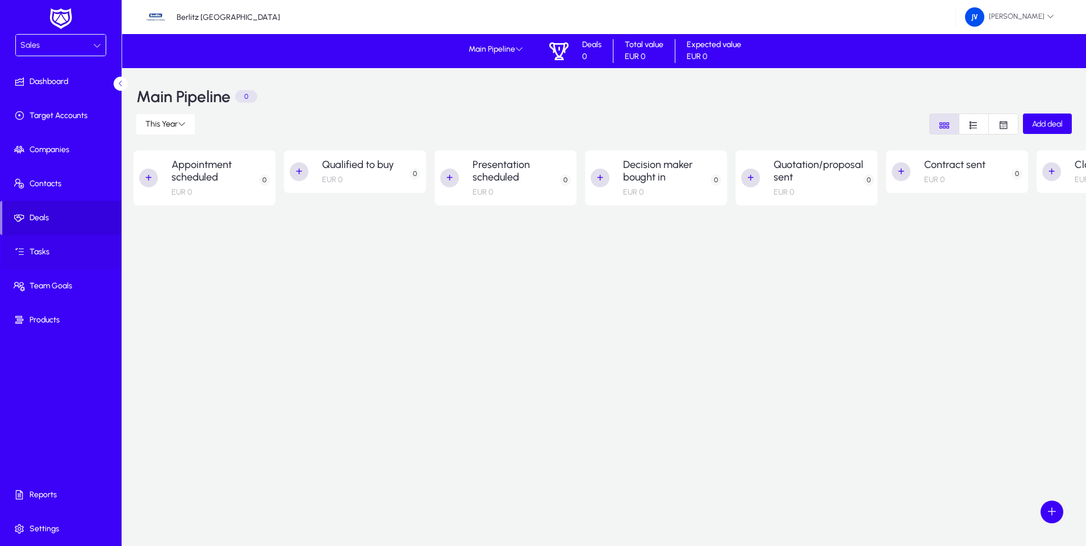
click at [39, 253] on span "Tasks" at bounding box center [63, 252] width 122 height 11
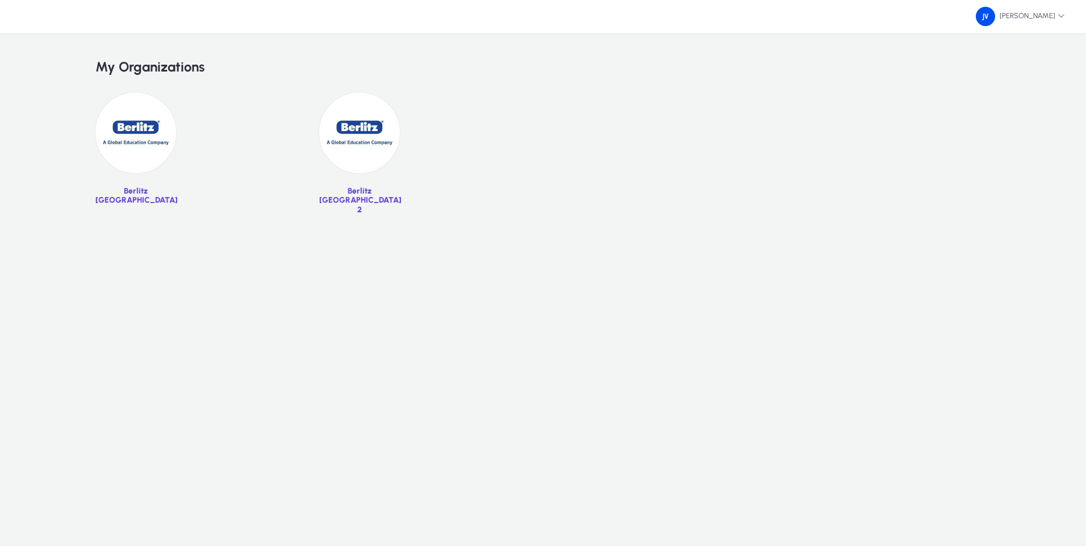
click at [140, 133] on img at bounding box center [135, 133] width 81 height 81
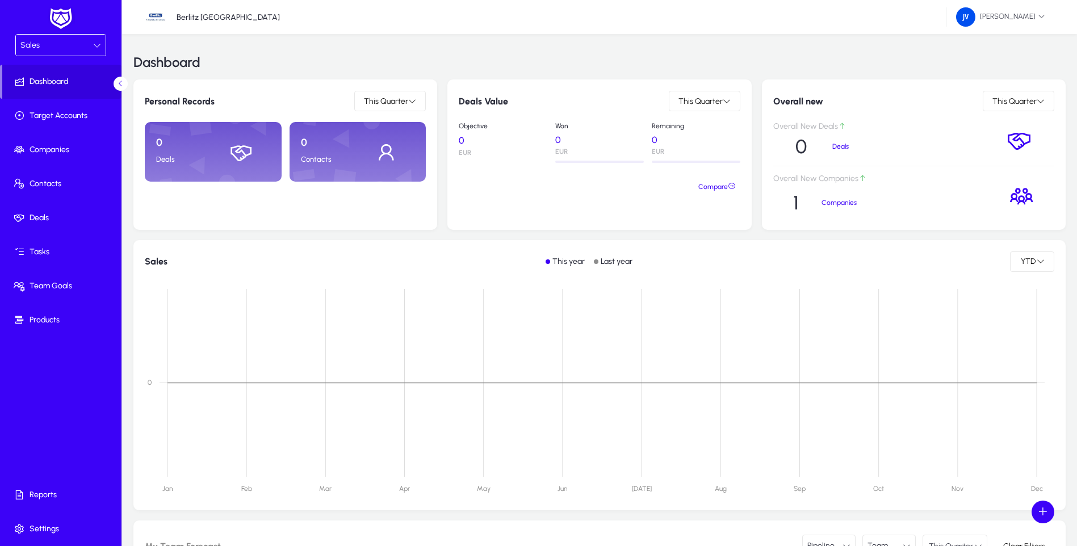
click at [48, 45] on div "Sales" at bounding box center [56, 45] width 73 height 15
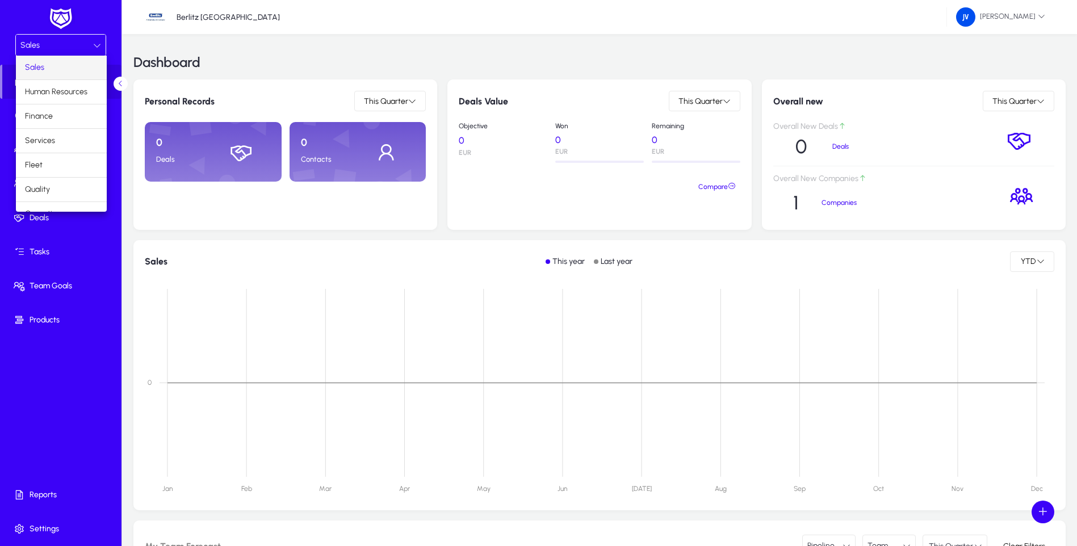
click at [57, 68] on mat-option "Sales" at bounding box center [61, 68] width 91 height 24
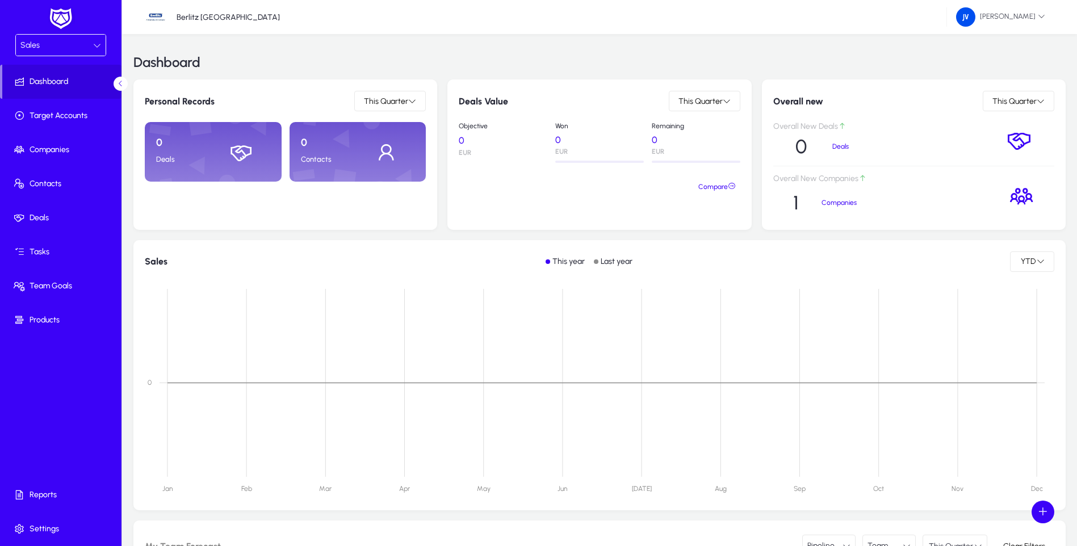
click at [81, 44] on div "Sales" at bounding box center [56, 45] width 73 height 15
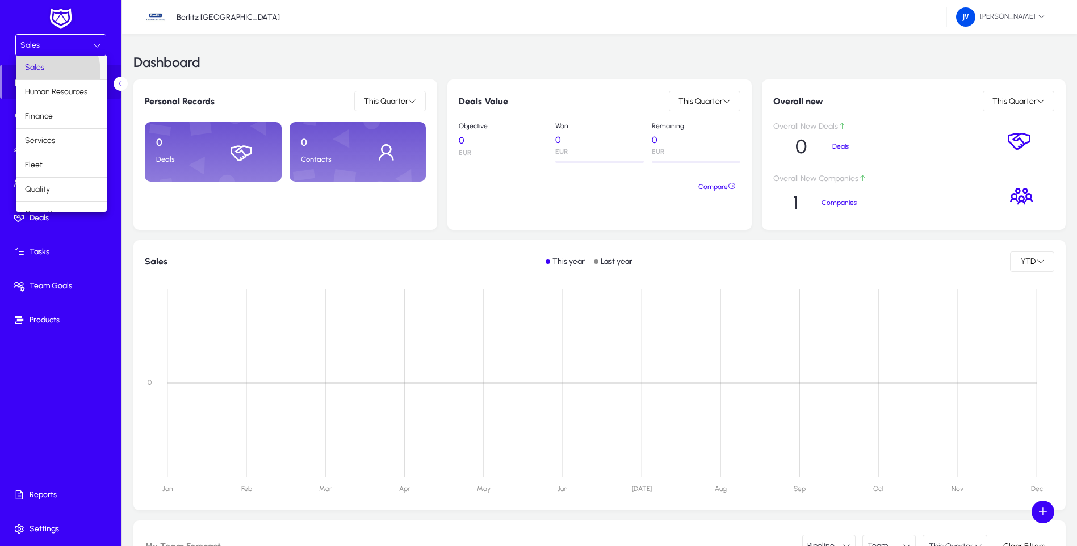
click at [49, 72] on mat-option "Sales" at bounding box center [61, 68] width 91 height 24
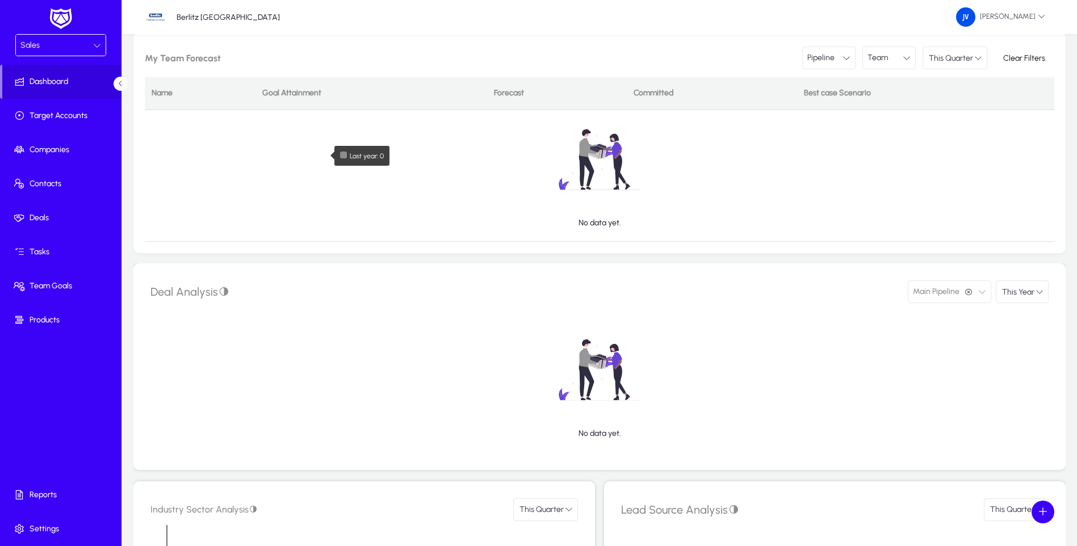
scroll to position [625, 0]
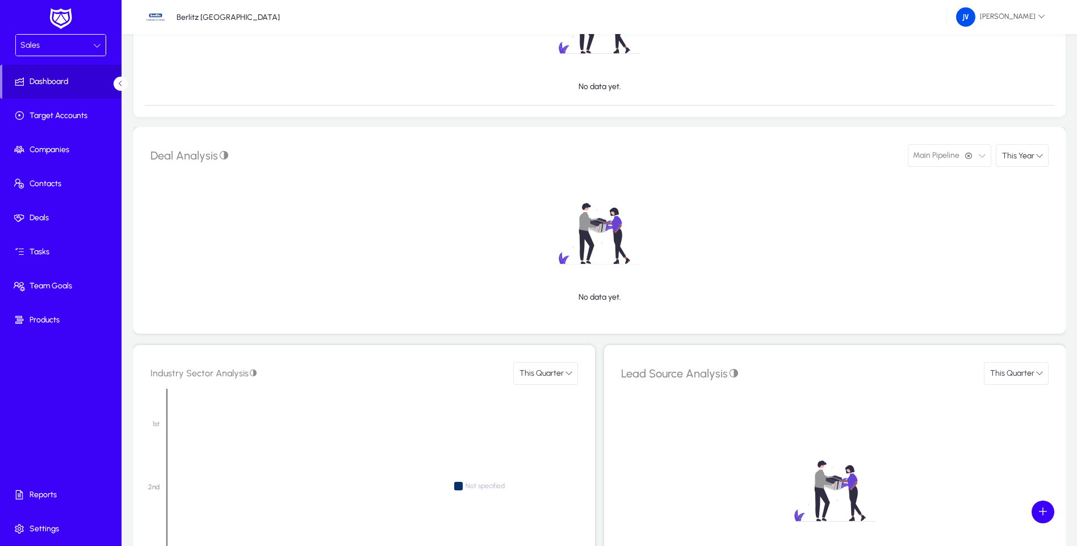
click at [63, 82] on span "Dashboard" at bounding box center [61, 81] width 119 height 11
click at [91, 47] on div "Sales" at bounding box center [56, 45] width 73 height 15
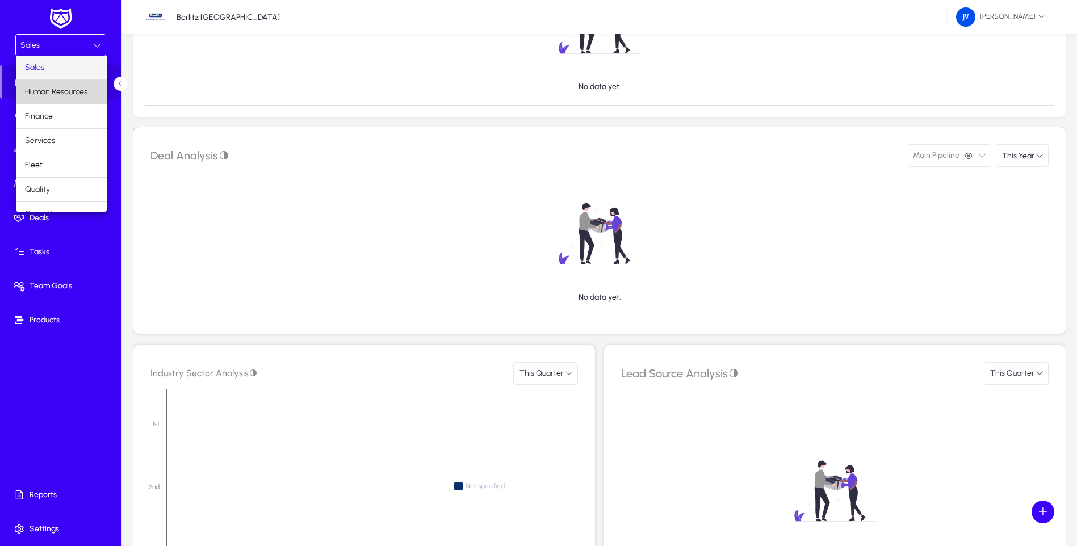
click at [72, 91] on span "Human Resources" at bounding box center [56, 92] width 62 height 14
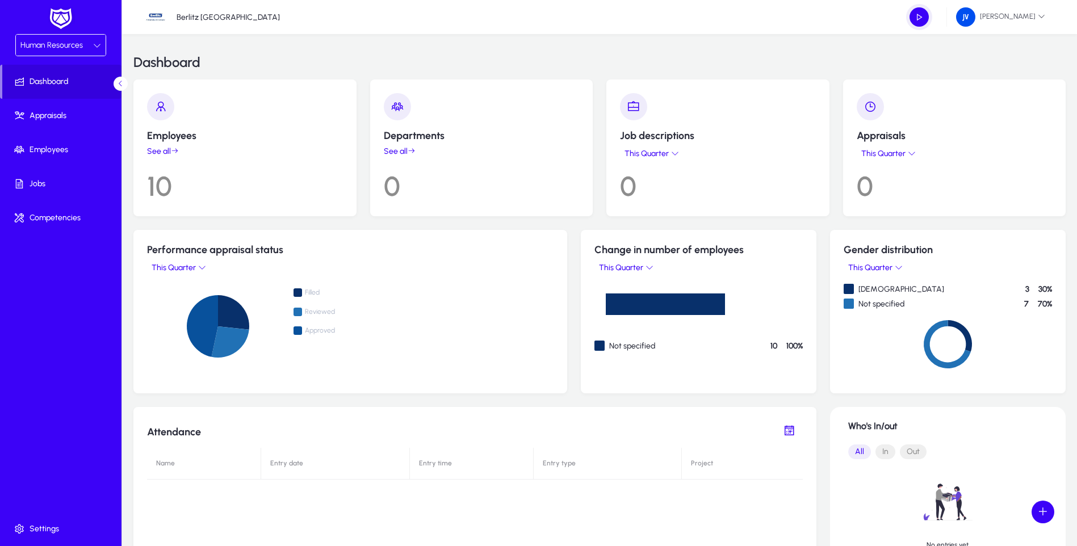
click at [160, 151] on link "See all" at bounding box center [245, 152] width 196 height 10
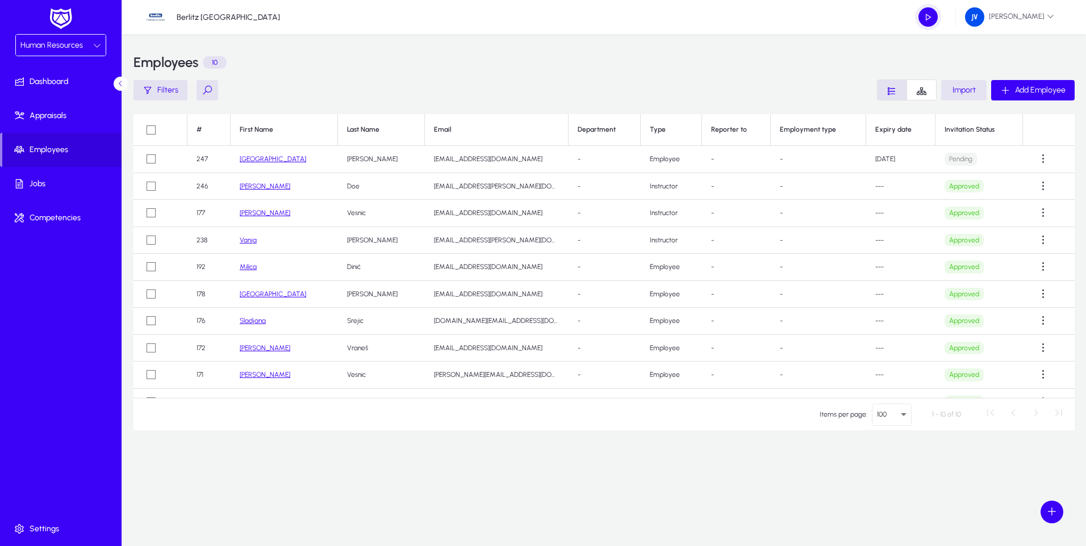
drag, startPoint x: 976, startPoint y: 91, endPoint x: 942, endPoint y: 95, distance: 34.8
click at [942, 95] on span "button" at bounding box center [963, 90] width 45 height 27
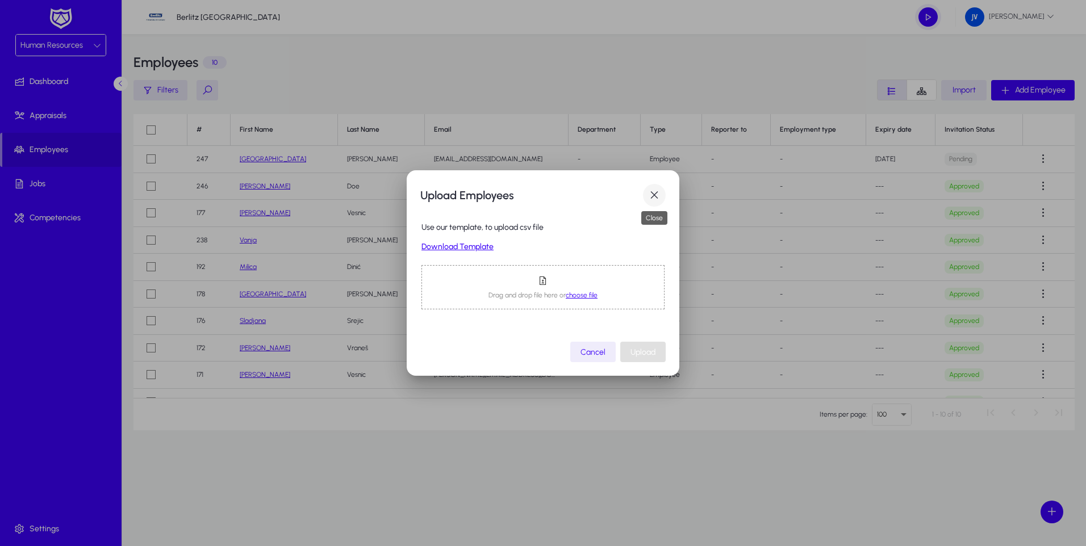
click at [654, 194] on span "button" at bounding box center [654, 195] width 23 height 23
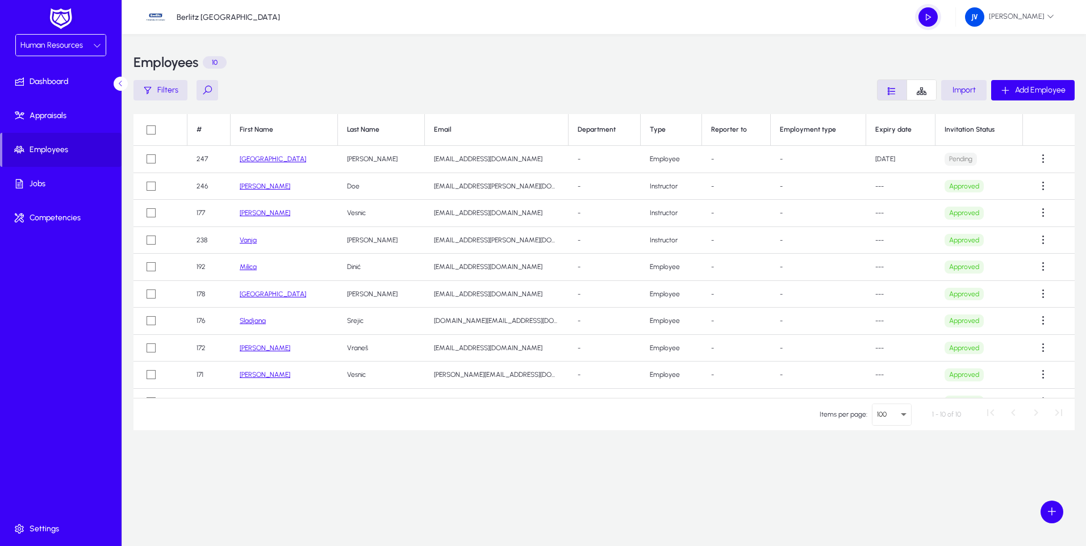
click at [892, 94] on icon "Font Style" at bounding box center [892, 91] width 11 height 11
click at [889, 94] on icon "Font Style" at bounding box center [892, 91] width 11 height 11
drag, startPoint x: 889, startPoint y: 94, endPoint x: 809, endPoint y: 85, distance: 80.6
click at [809, 85] on div "Filters Import Add Employee" at bounding box center [603, 90] width 941 height 21
click at [918, 93] on icon "Font Style" at bounding box center [921, 91] width 11 height 11
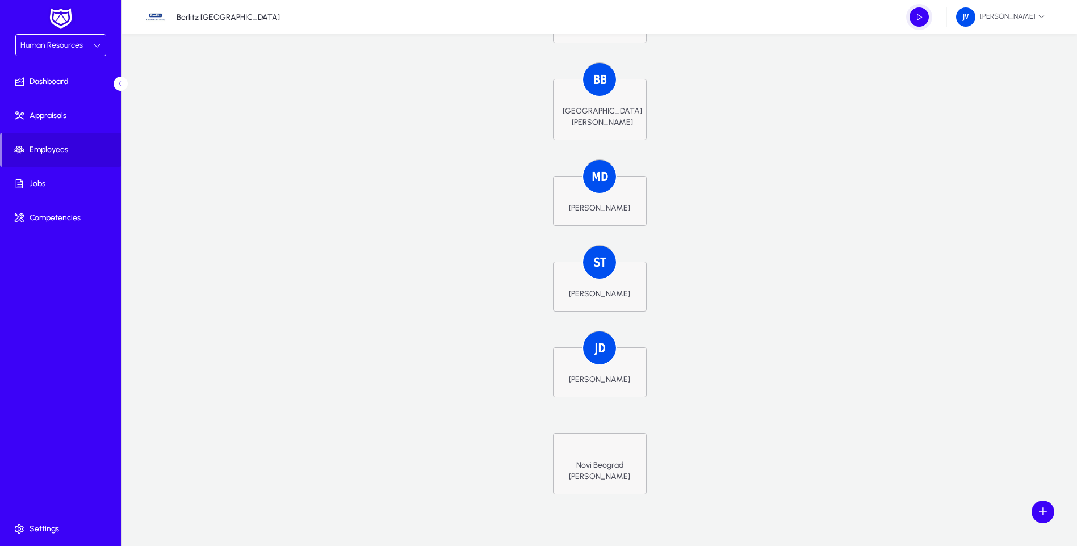
scroll to position [481, 0]
click at [609, 445] on div "Novi Beograd Tim" at bounding box center [600, 463] width 94 height 61
click at [587, 459] on div "Novi Beograd Tim" at bounding box center [600, 470] width 74 height 23
click at [601, 345] on div at bounding box center [600, 348] width 34 height 34
click at [605, 374] on div "John Doe" at bounding box center [600, 379] width 74 height 11
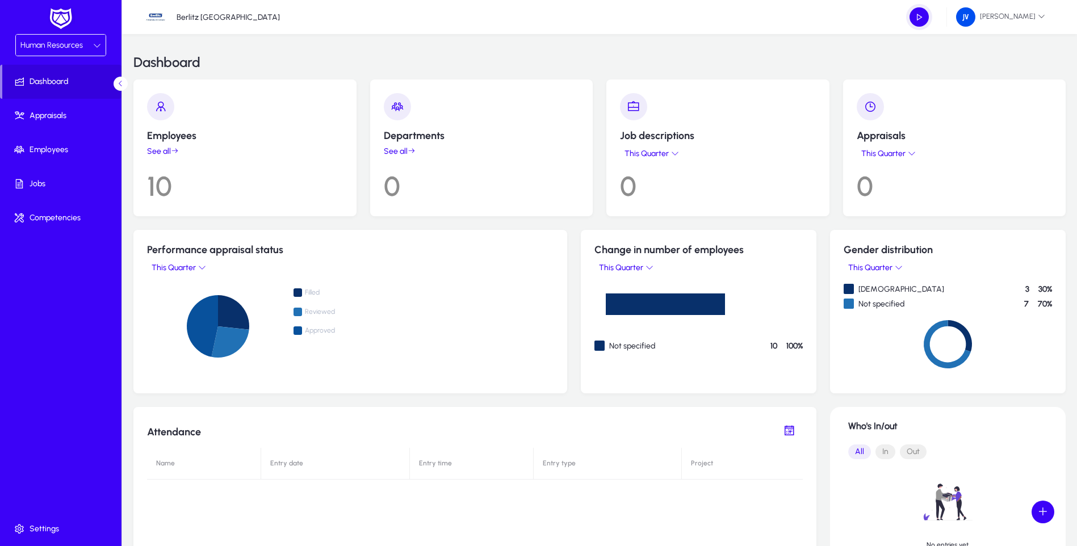
click at [168, 154] on link "See all" at bounding box center [245, 152] width 196 height 10
